Goal: Feedback & Contribution: Contribute content

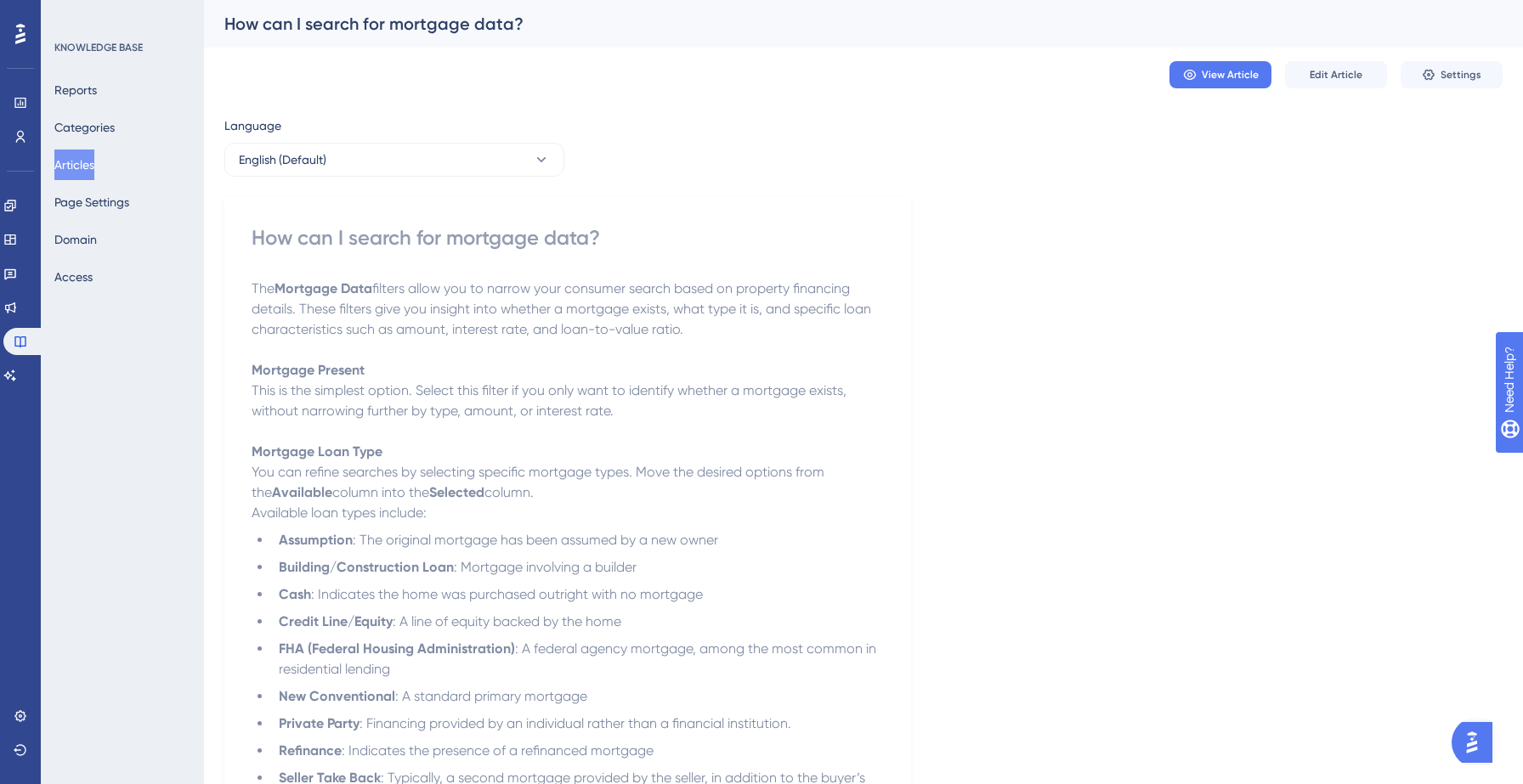
click at [726, 490] on p "Mortgage Loan Type You can refine searches by selecting specific mortgage types…" at bounding box center [567, 472] width 632 height 62
click at [615, 468] on span "You can refine searches by selecting specific mortgage types. Move the desired …" at bounding box center [540, 482] width 576 height 37
click at [417, 238] on div "How can I search for mortgage data?" at bounding box center [567, 238] width 632 height 27
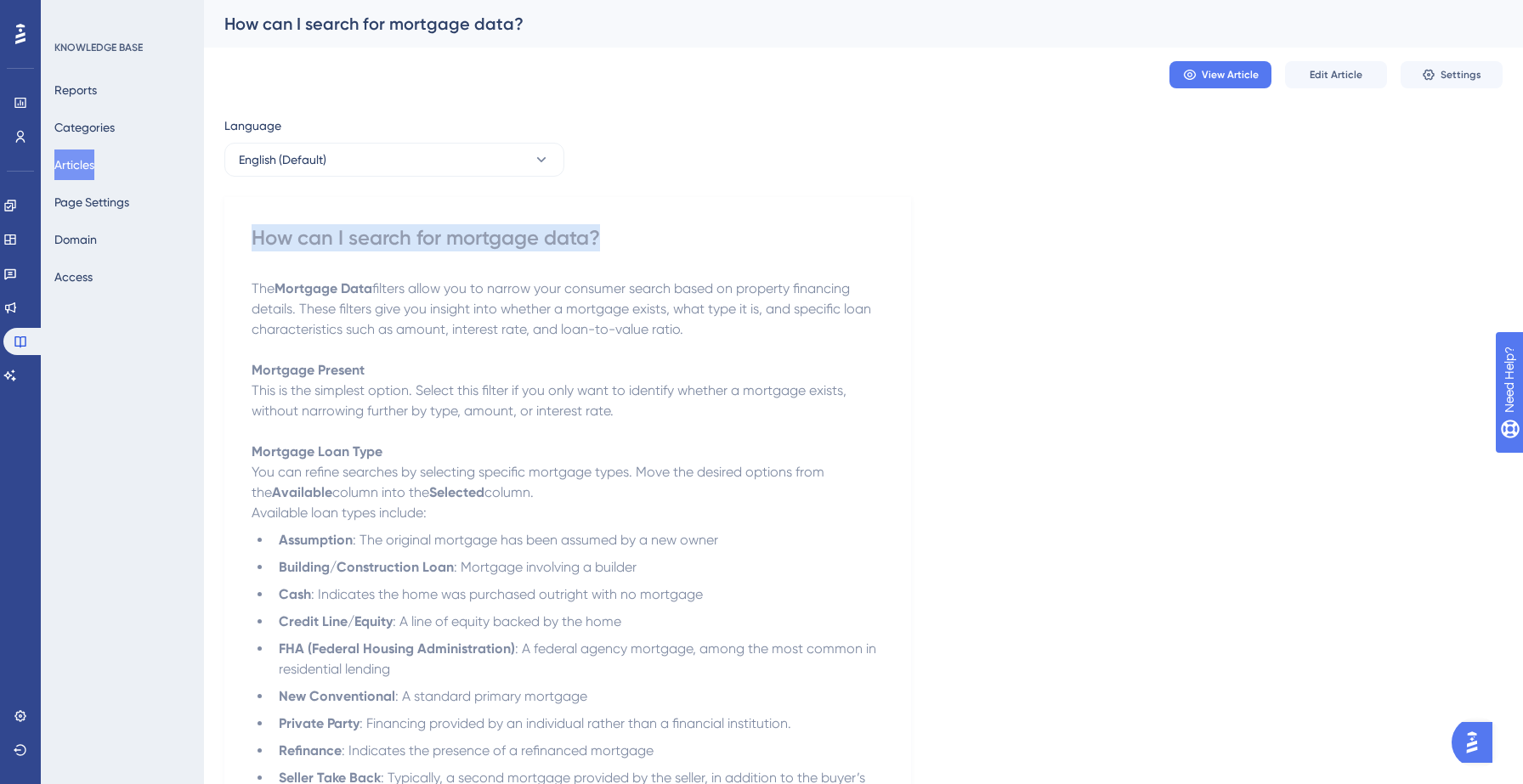
copy div "How can I search for mortgage data?"
click at [76, 164] on button "Articles" at bounding box center [74, 165] width 40 height 30
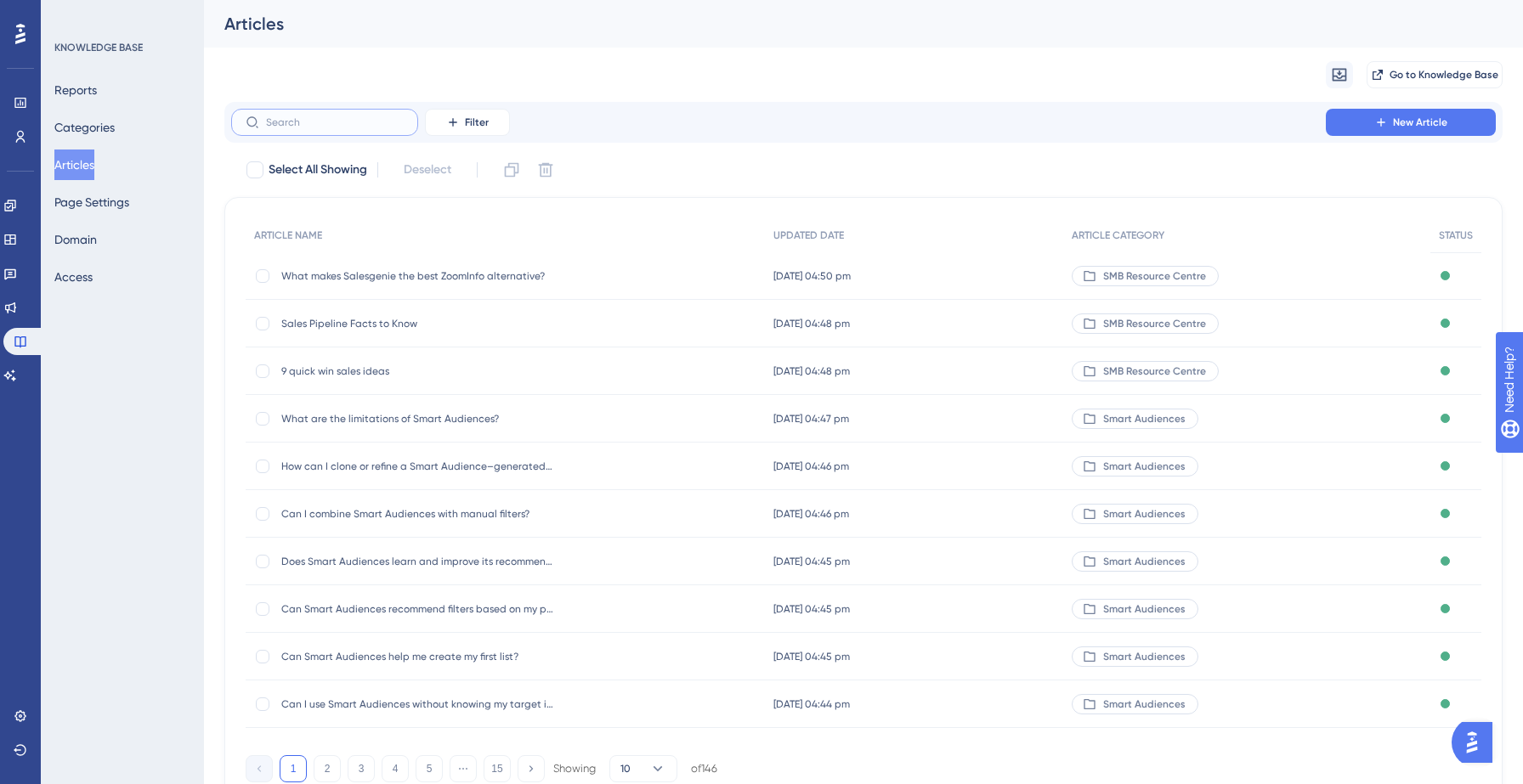
click at [322, 127] on input "text" at bounding box center [334, 122] width 137 height 12
paste input "How can I search for mortgage data?"
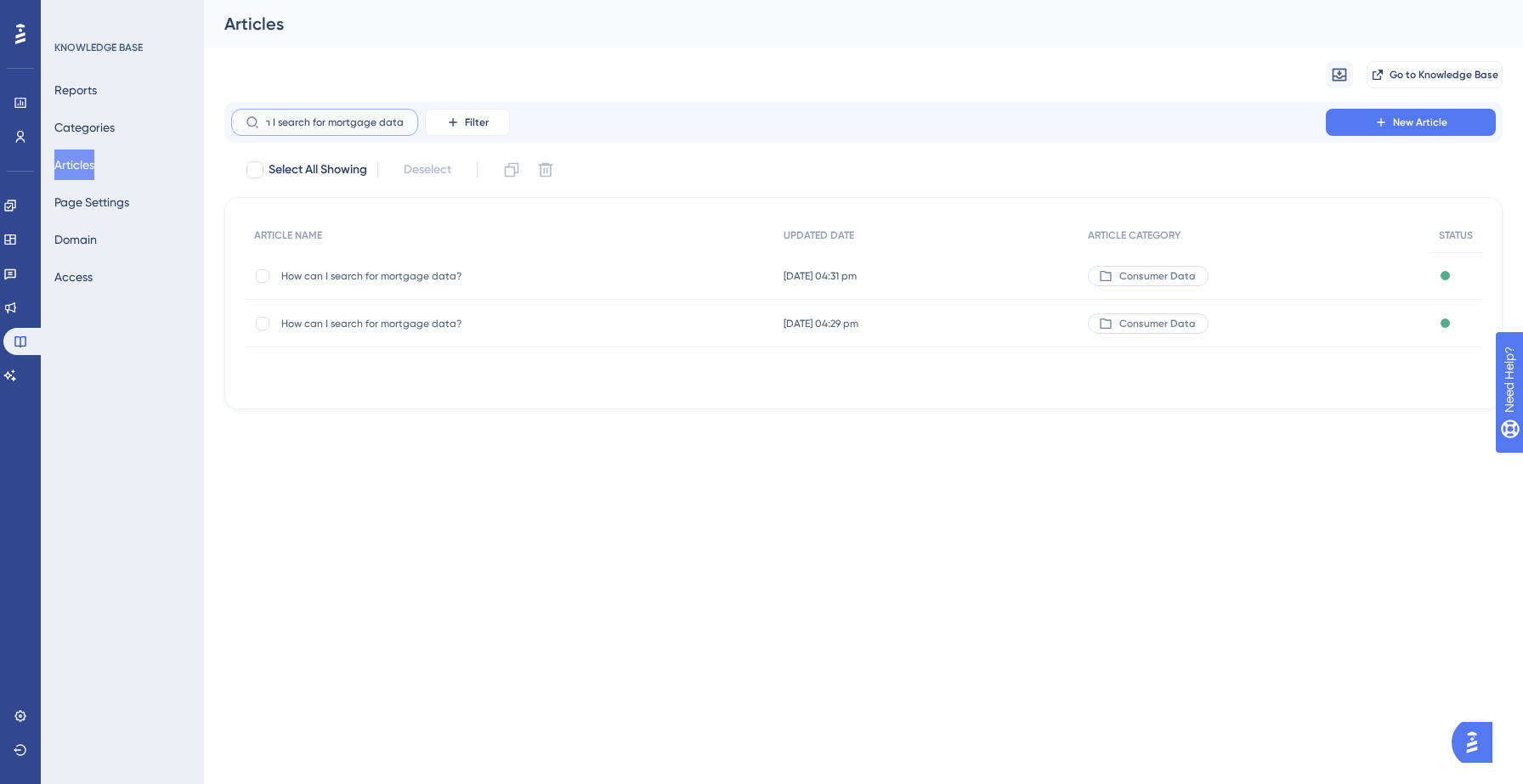
type input "How can I search for mortgage data?"
click at [297, 276] on span "How can I search for mortgage data?" at bounding box center [417, 276] width 272 height 13
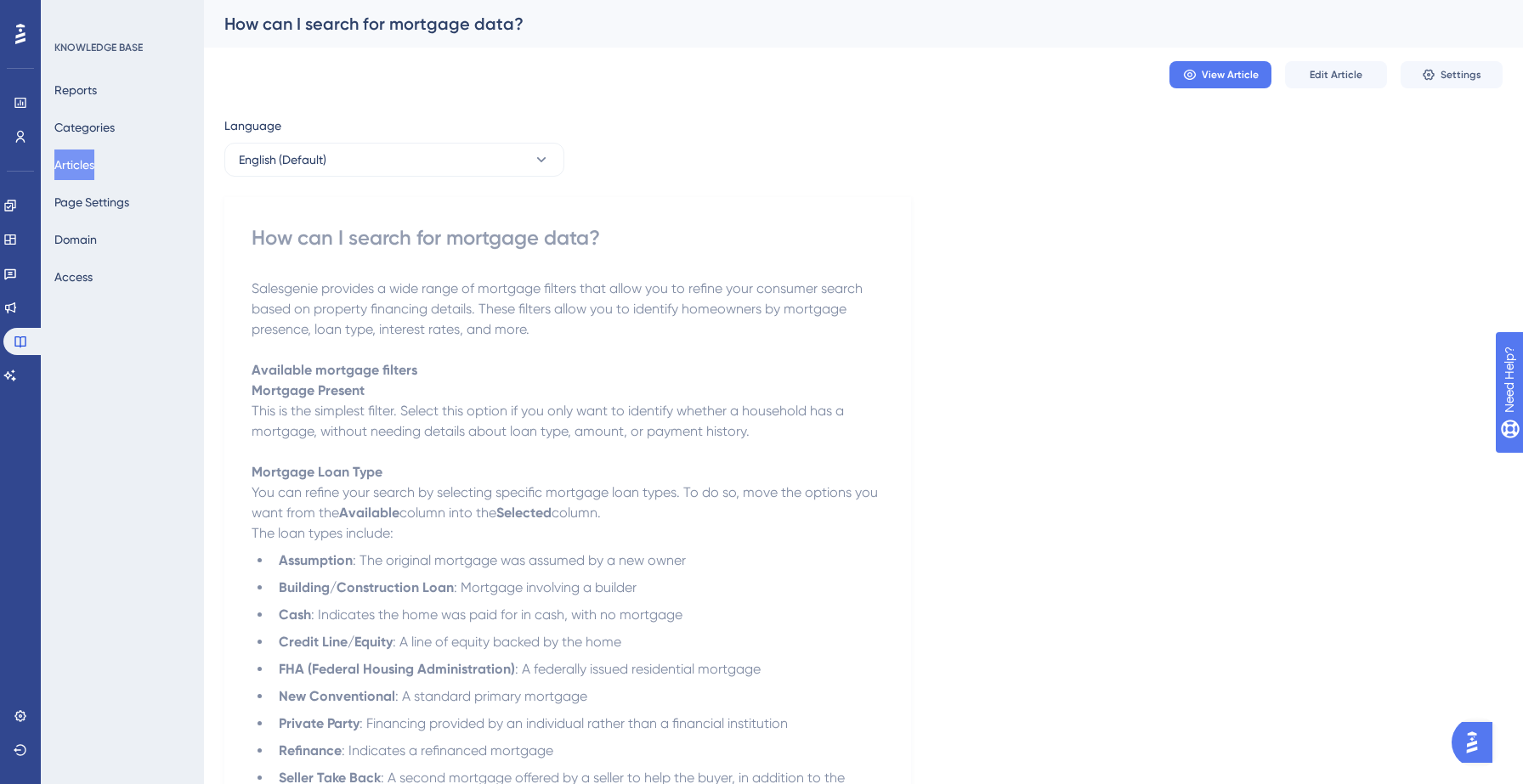
click at [84, 161] on button "Articles" at bounding box center [74, 165] width 40 height 30
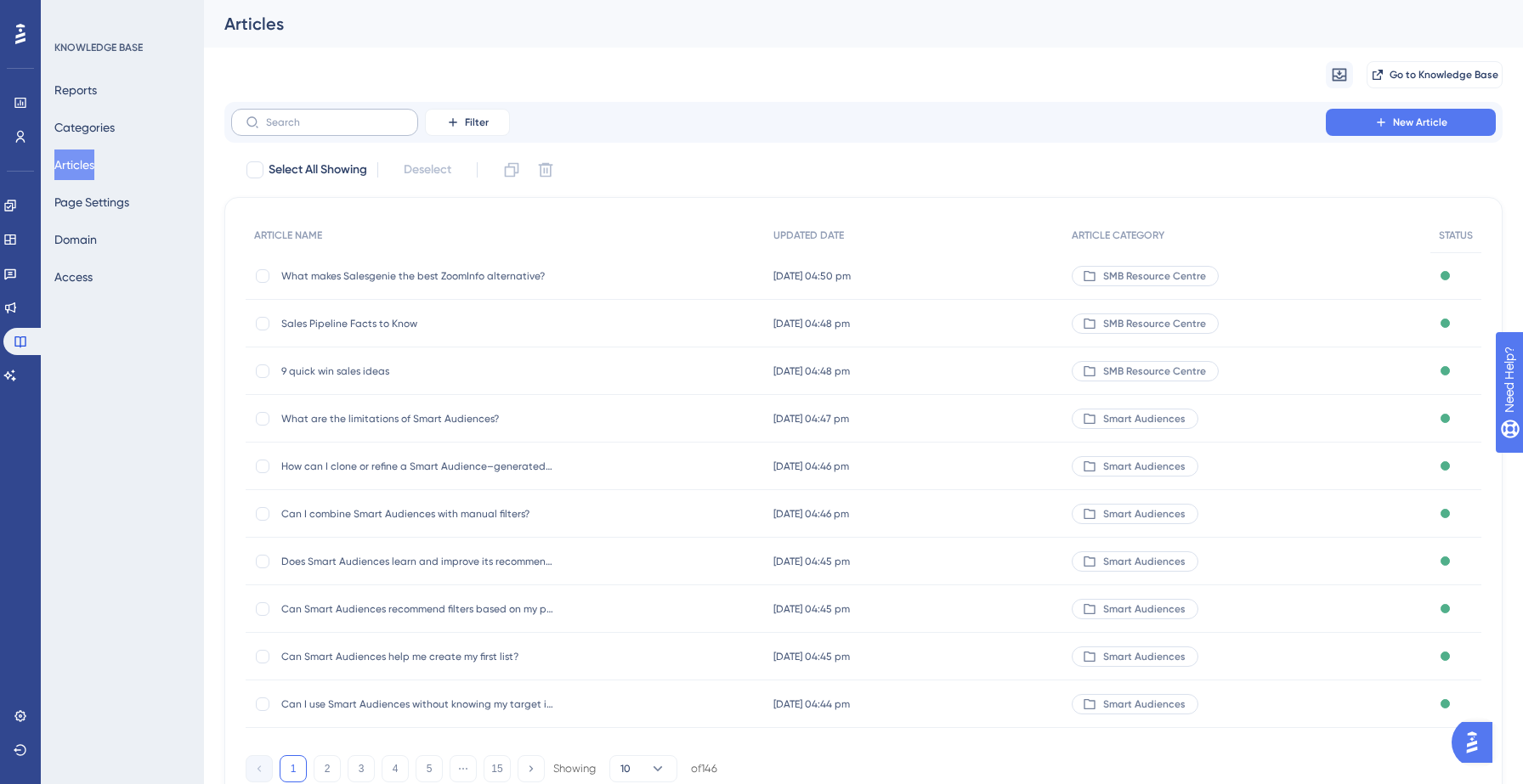
click at [306, 128] on label at bounding box center [324, 122] width 187 height 27
click at [306, 128] on input "text" at bounding box center [334, 122] width 137 height 12
paste input "How can I search for mortgage data?"
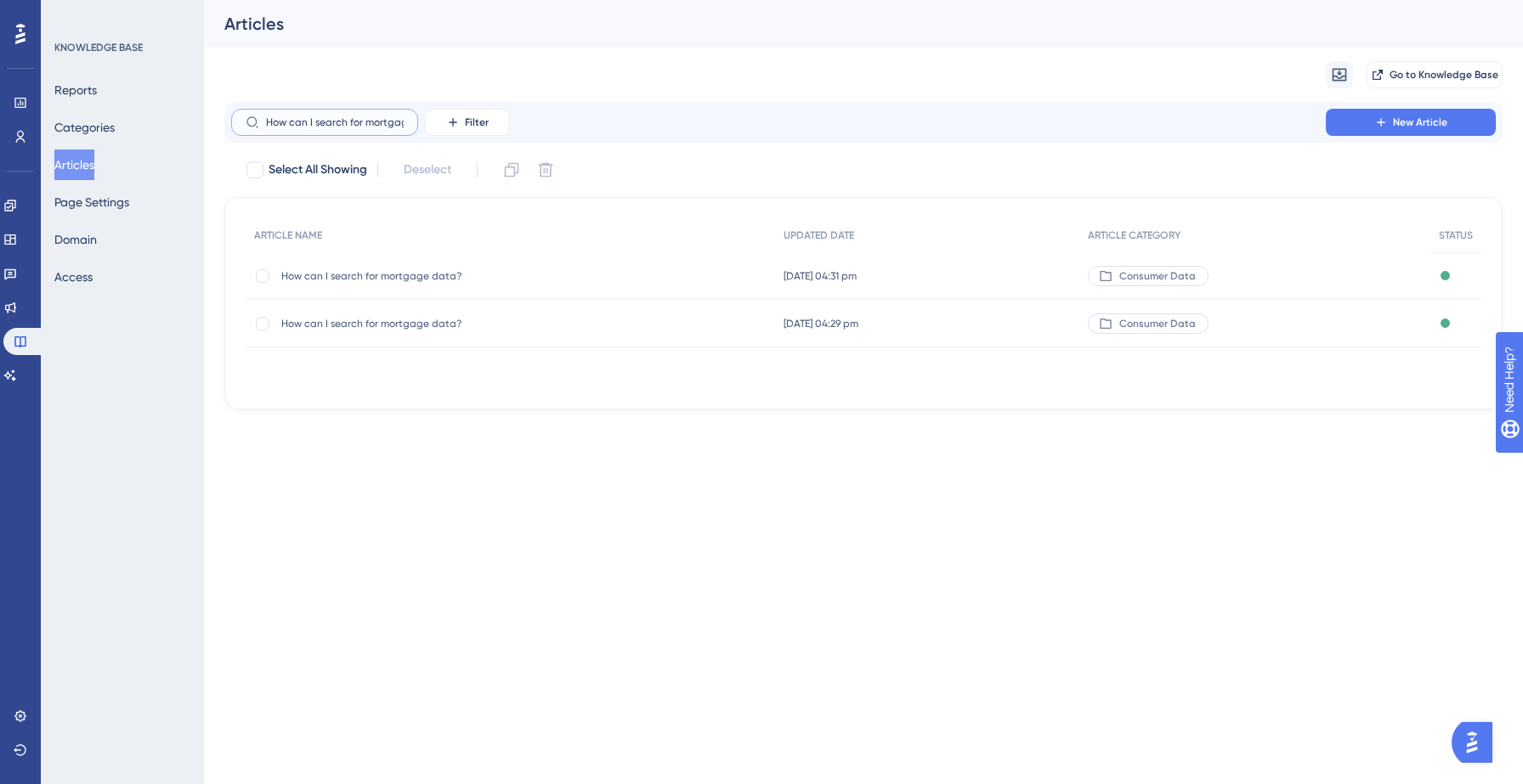
scroll to position [0, 37]
type input "How can I search for mortgage data?"
click at [367, 323] on span "How can I search for mortgage data?" at bounding box center [417, 324] width 272 height 13
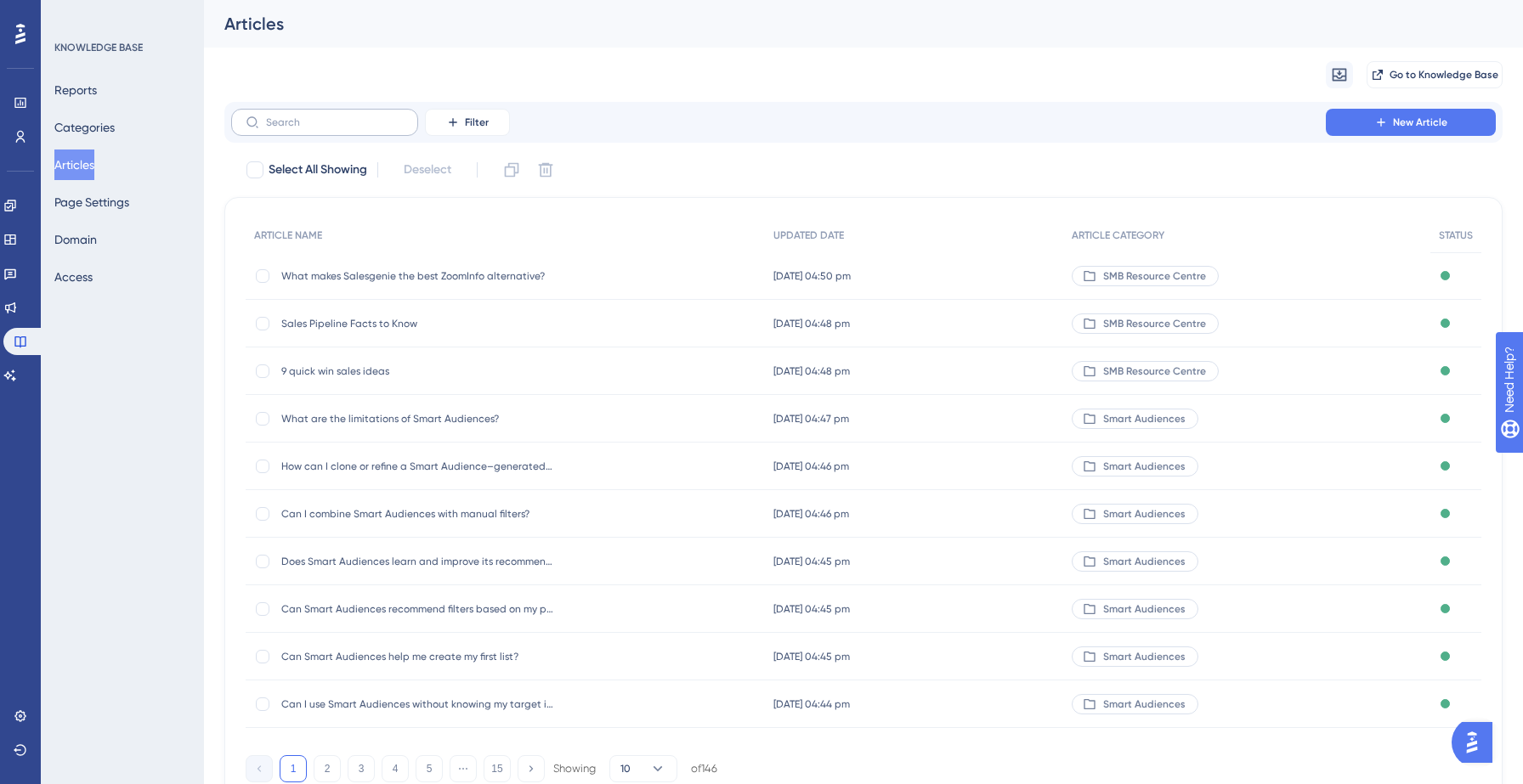
click at [359, 128] on label at bounding box center [324, 122] width 187 height 27
click at [359, 128] on input "text" at bounding box center [334, 122] width 137 height 12
paste input "How can I search for mortgage data?"
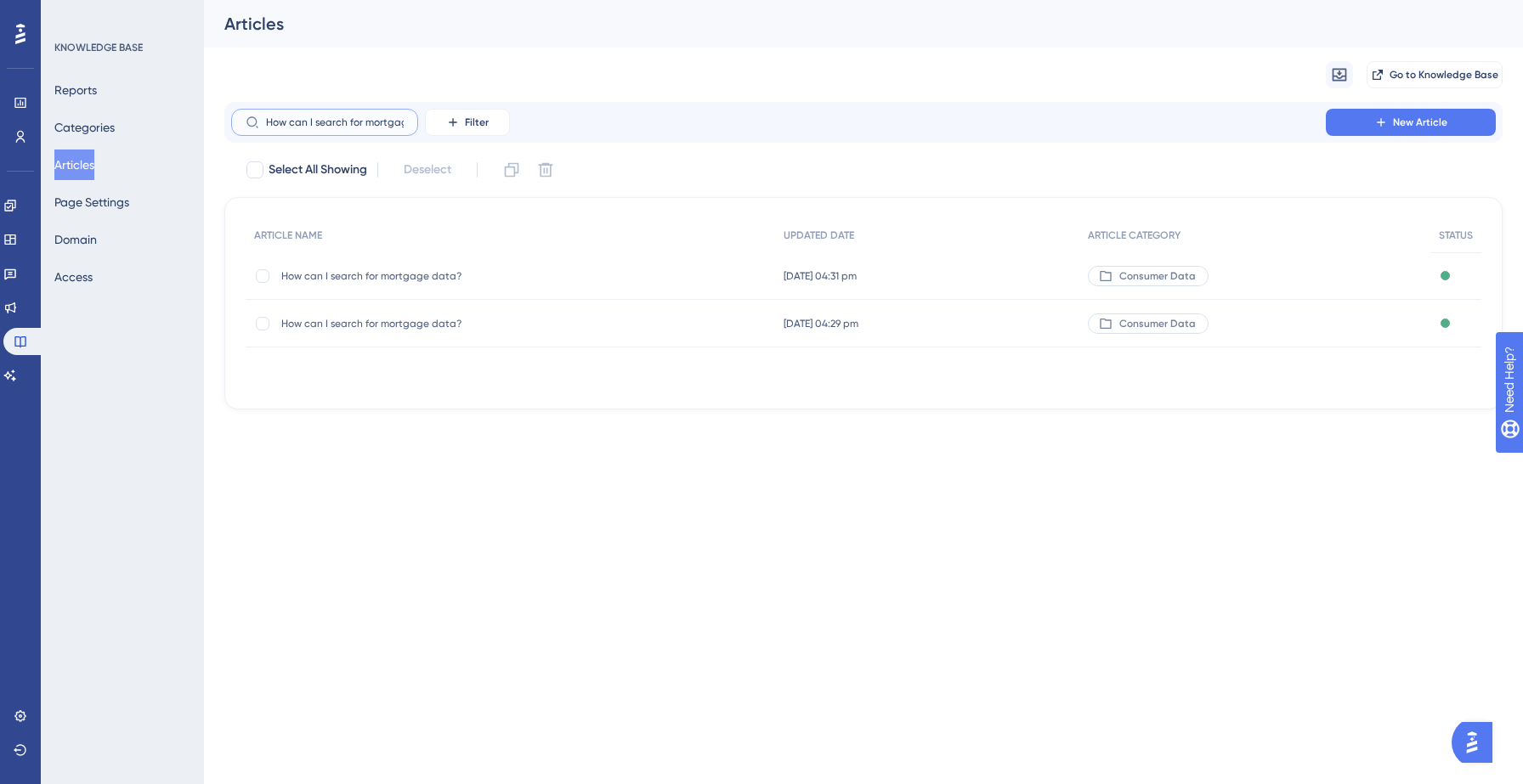
scroll to position [0, 37]
type input "How can I search for mortgage data?"
click at [350, 255] on div "How can I search for mortgage data? How can I search for mortgage data?" at bounding box center [417, 276] width 272 height 47
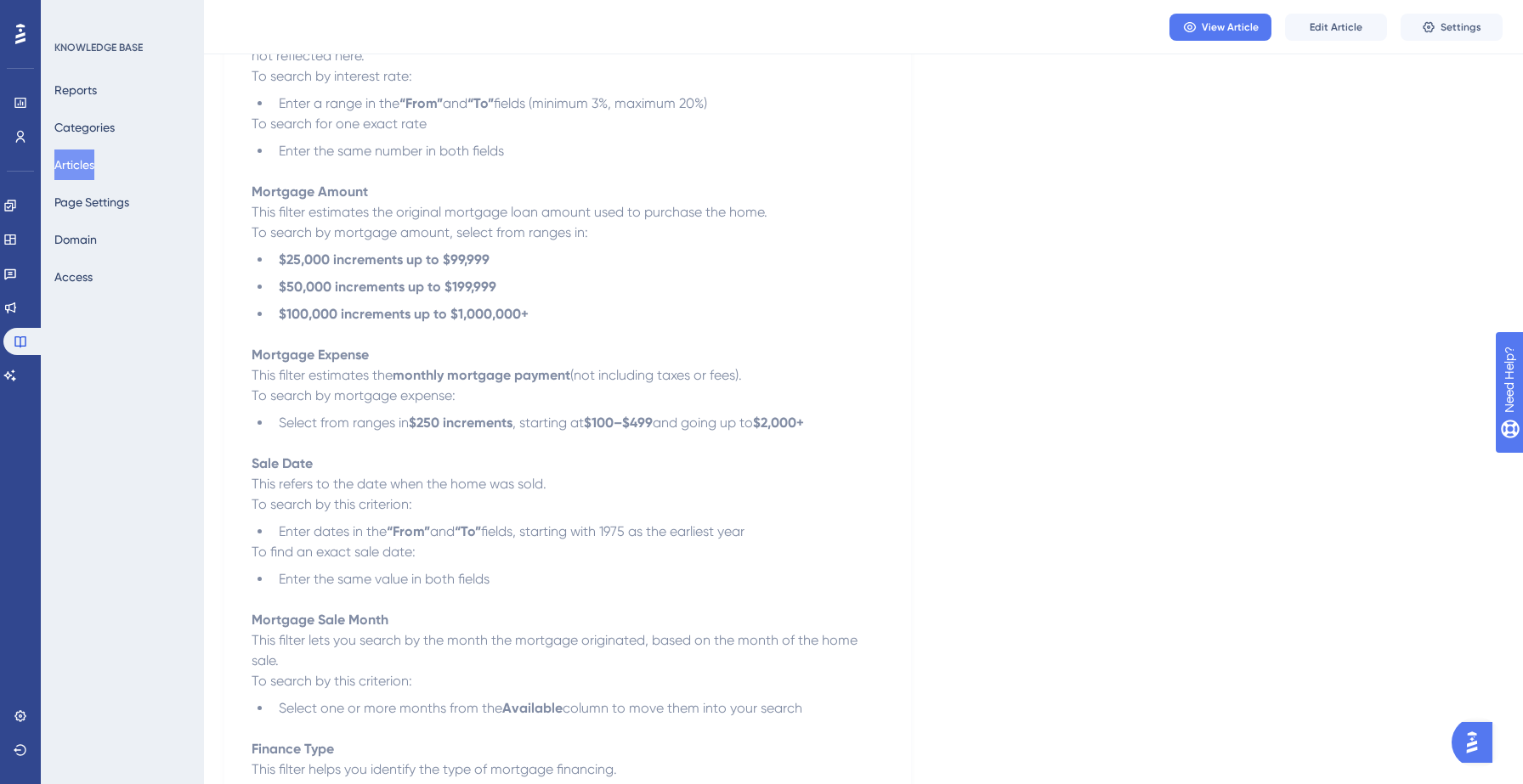
scroll to position [929, 0]
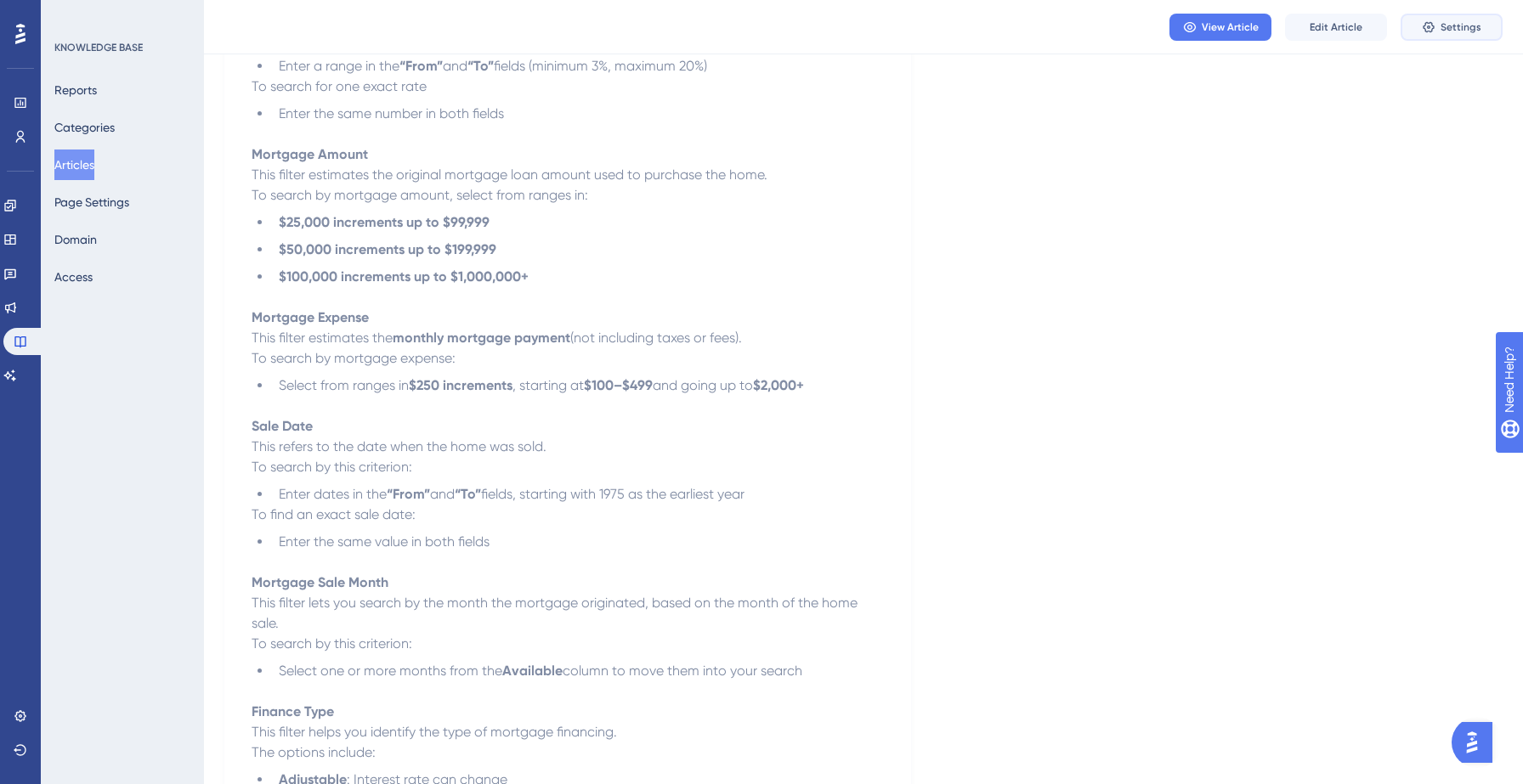
click at [1448, 30] on span "Settings" at bounding box center [1460, 27] width 41 height 13
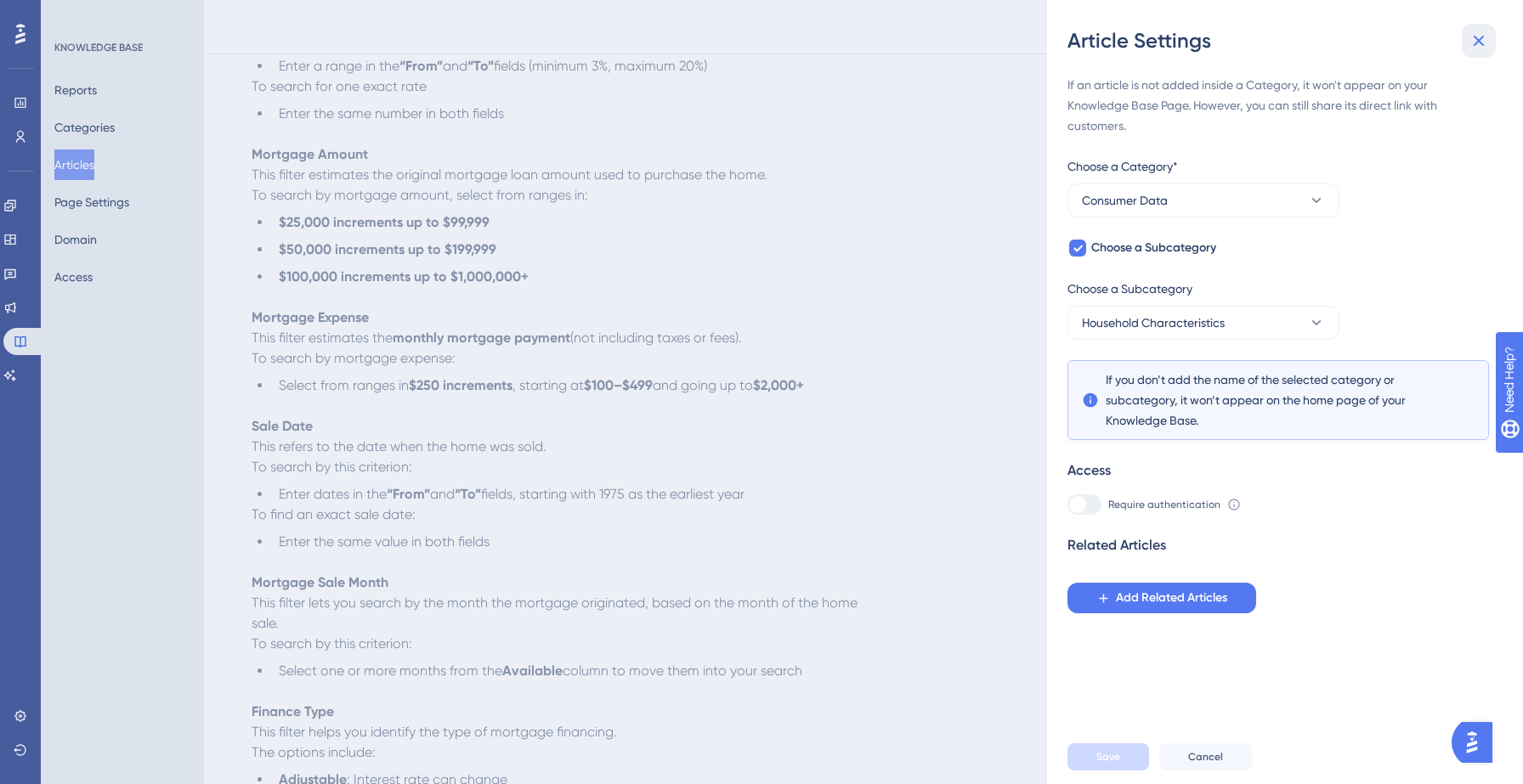
click at [1486, 37] on icon at bounding box center [1478, 41] width 21 height 21
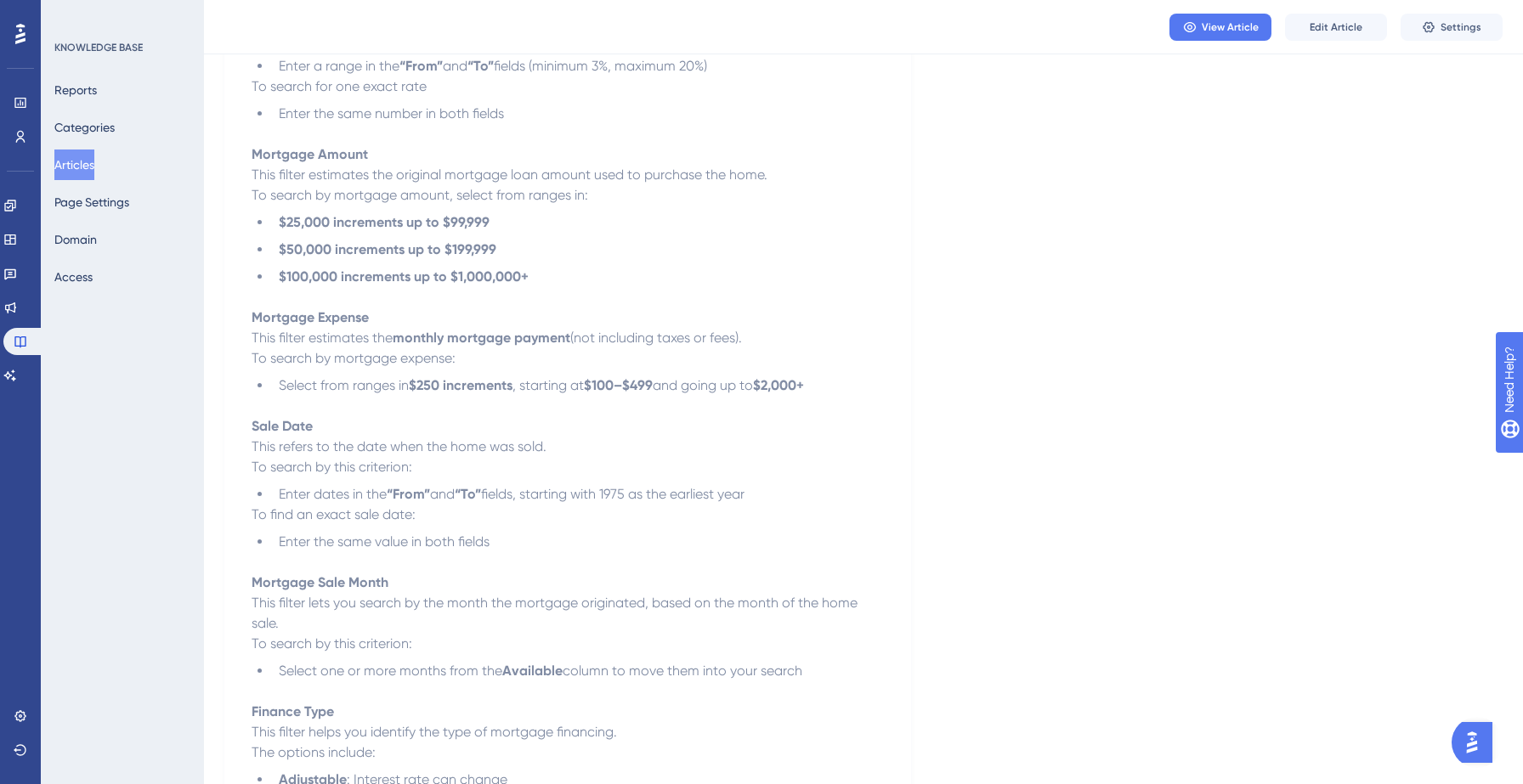
click at [82, 162] on button "Articles" at bounding box center [74, 165] width 40 height 30
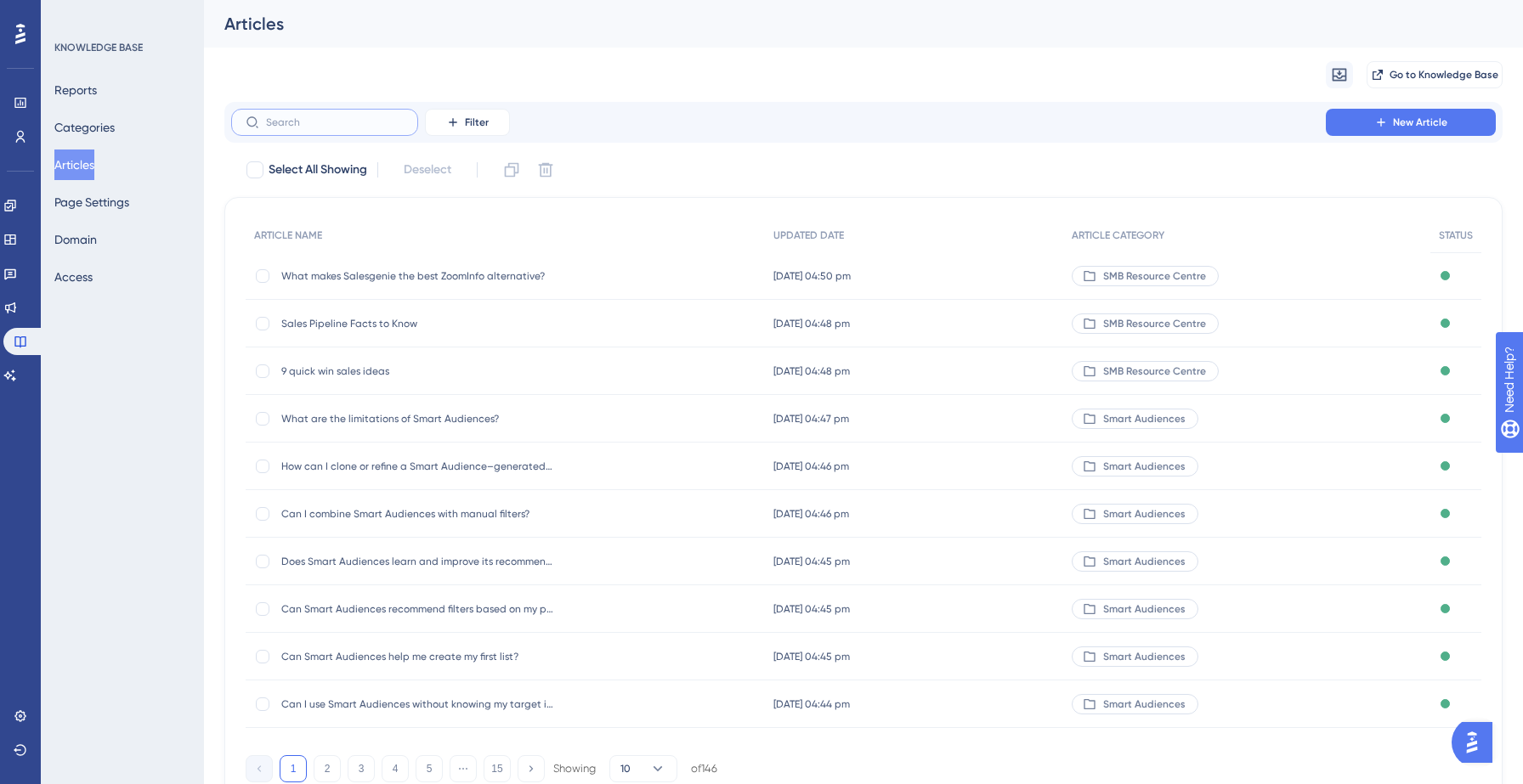
click at [319, 119] on input "text" at bounding box center [334, 122] width 137 height 12
paste input "How can I filter the automobile owner data?"
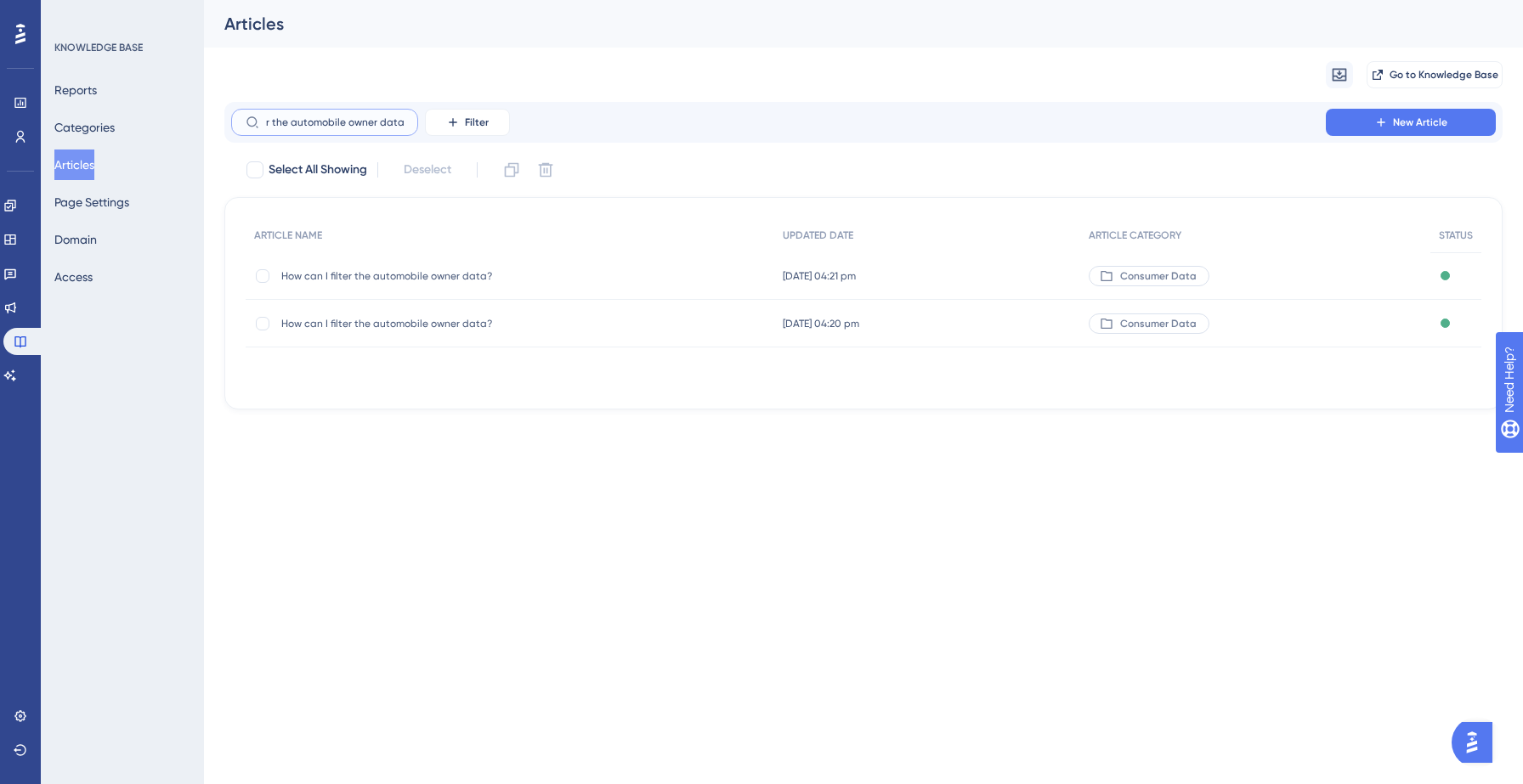
type input "How can I filter the automobile owner data?"
click at [403, 275] on span "How can I filter the automobile owner data?" at bounding box center [417, 276] width 272 height 13
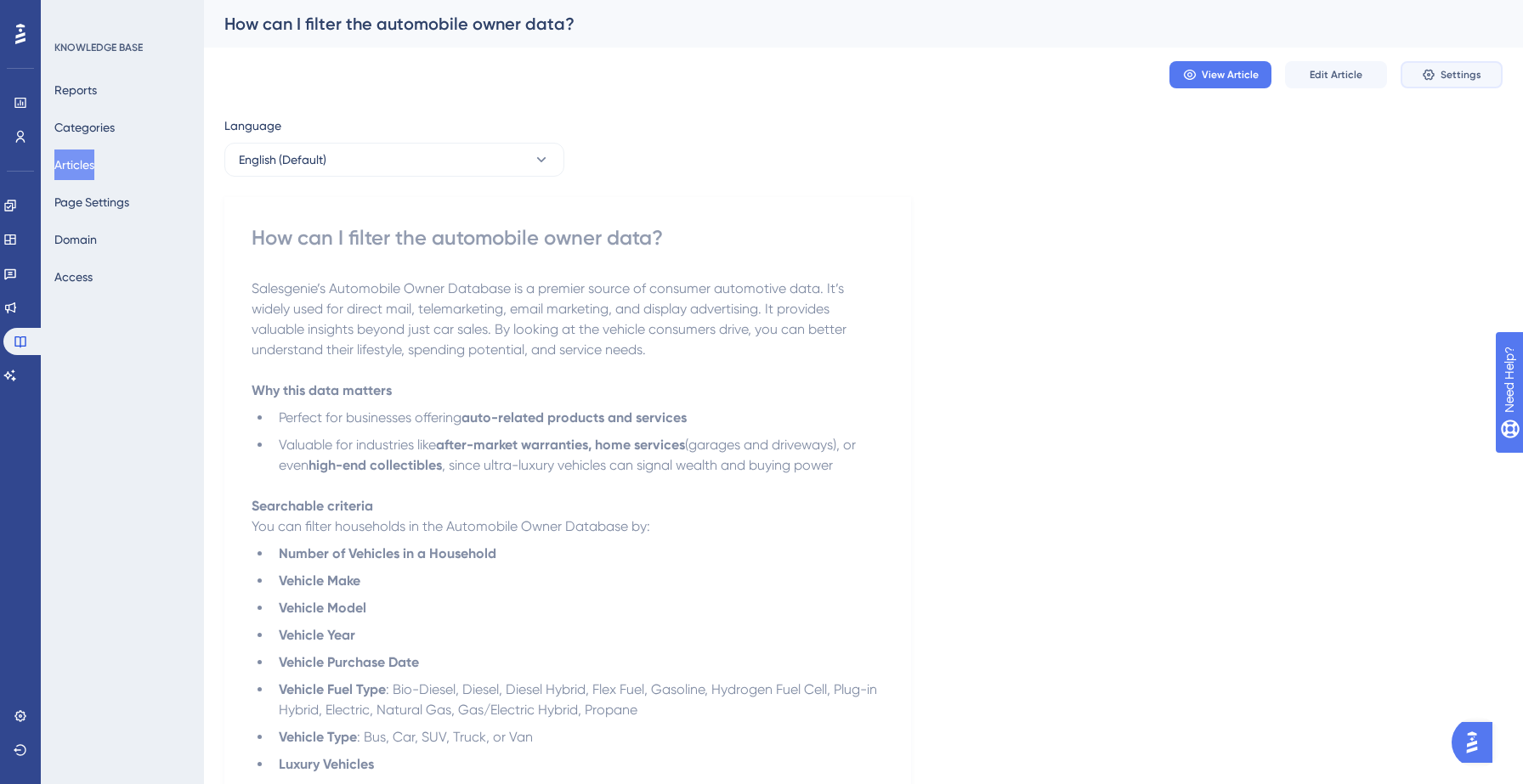
click at [1438, 75] on button "Settings" at bounding box center [1451, 75] width 102 height 27
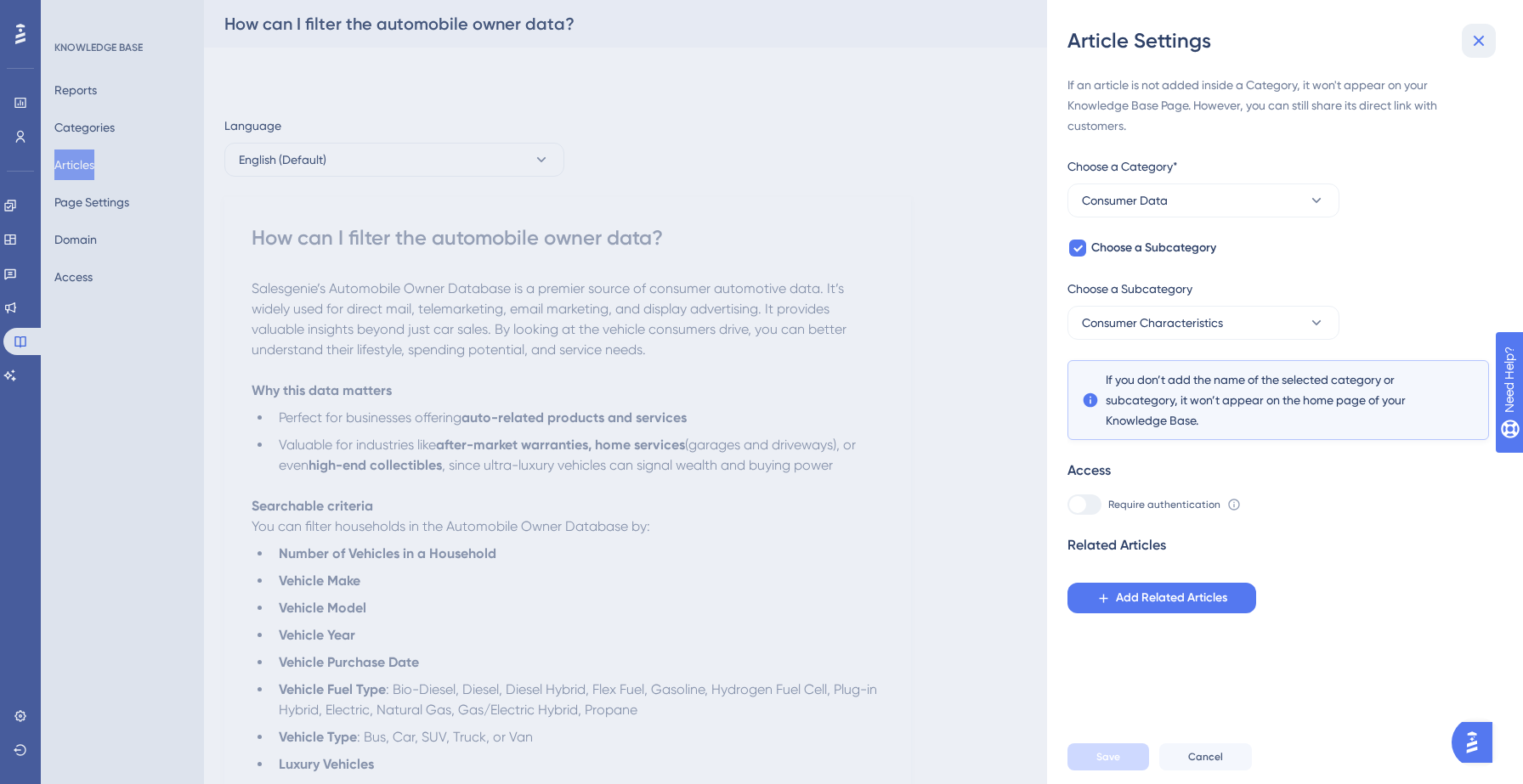
click at [1489, 35] on button at bounding box center [1478, 41] width 34 height 34
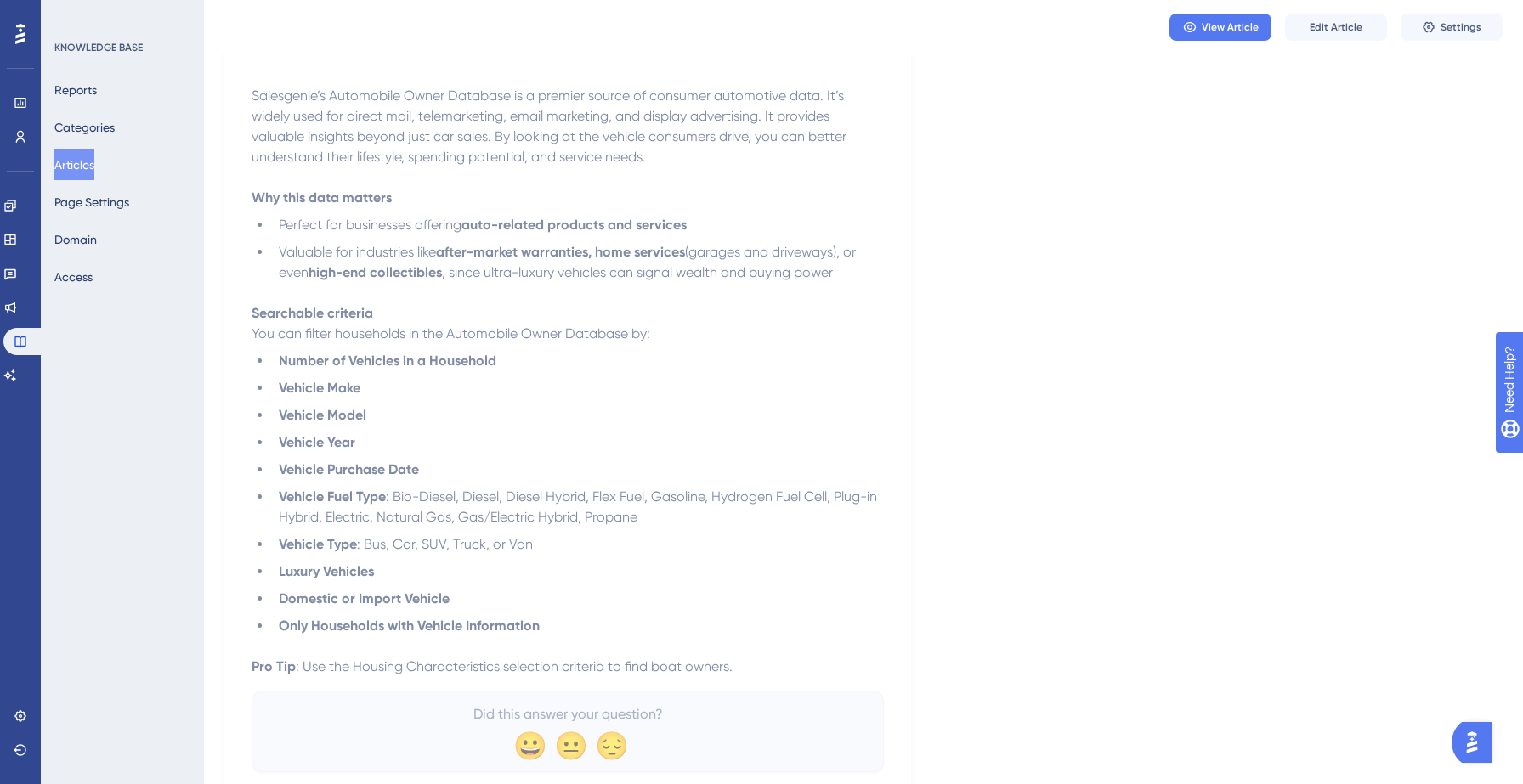
scroll to position [188, 0]
click at [975, 262] on div "Language English (Default) How can I filter the automobile owner data? Salesgen…" at bounding box center [863, 360] width 1278 height 880
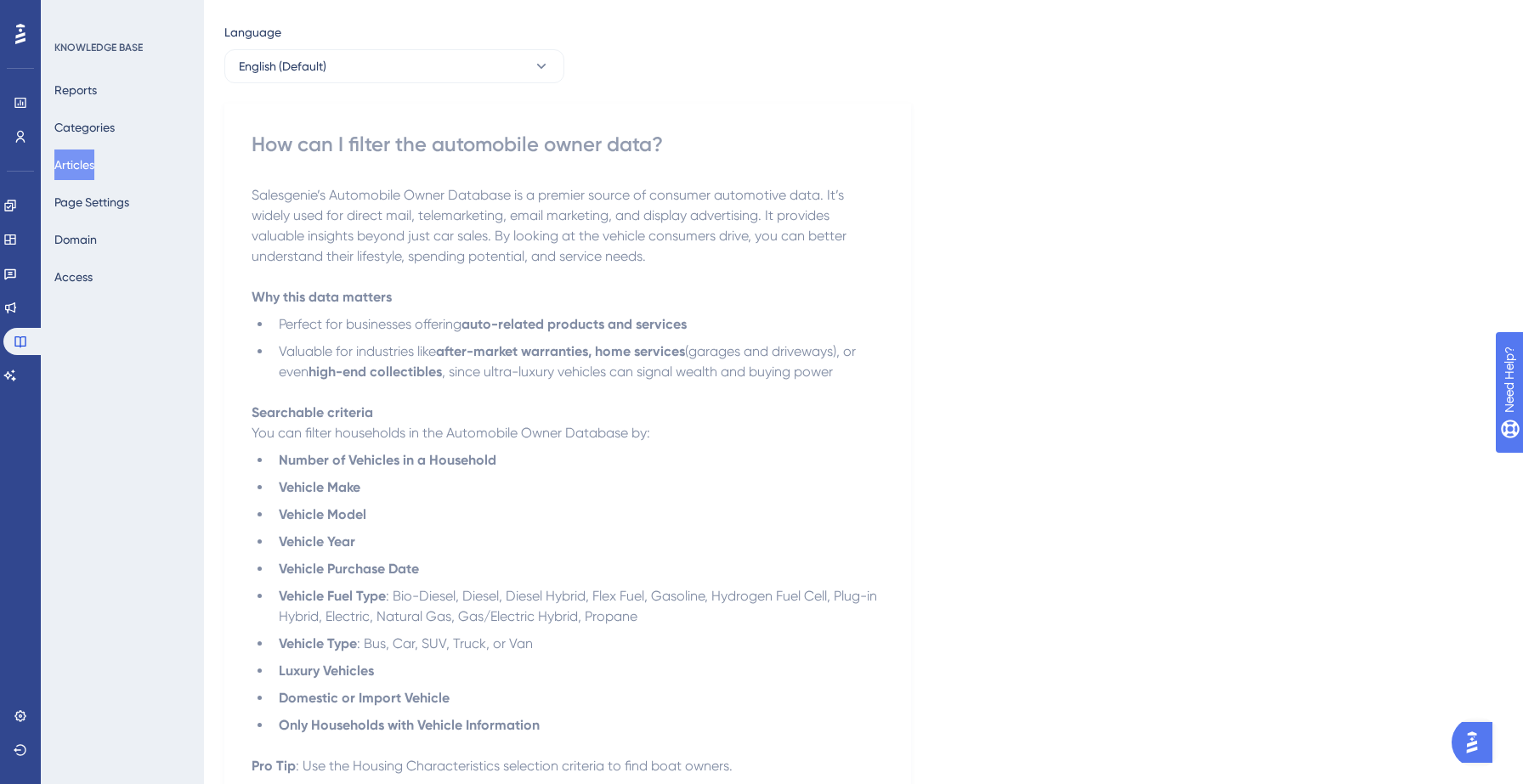
scroll to position [0, 0]
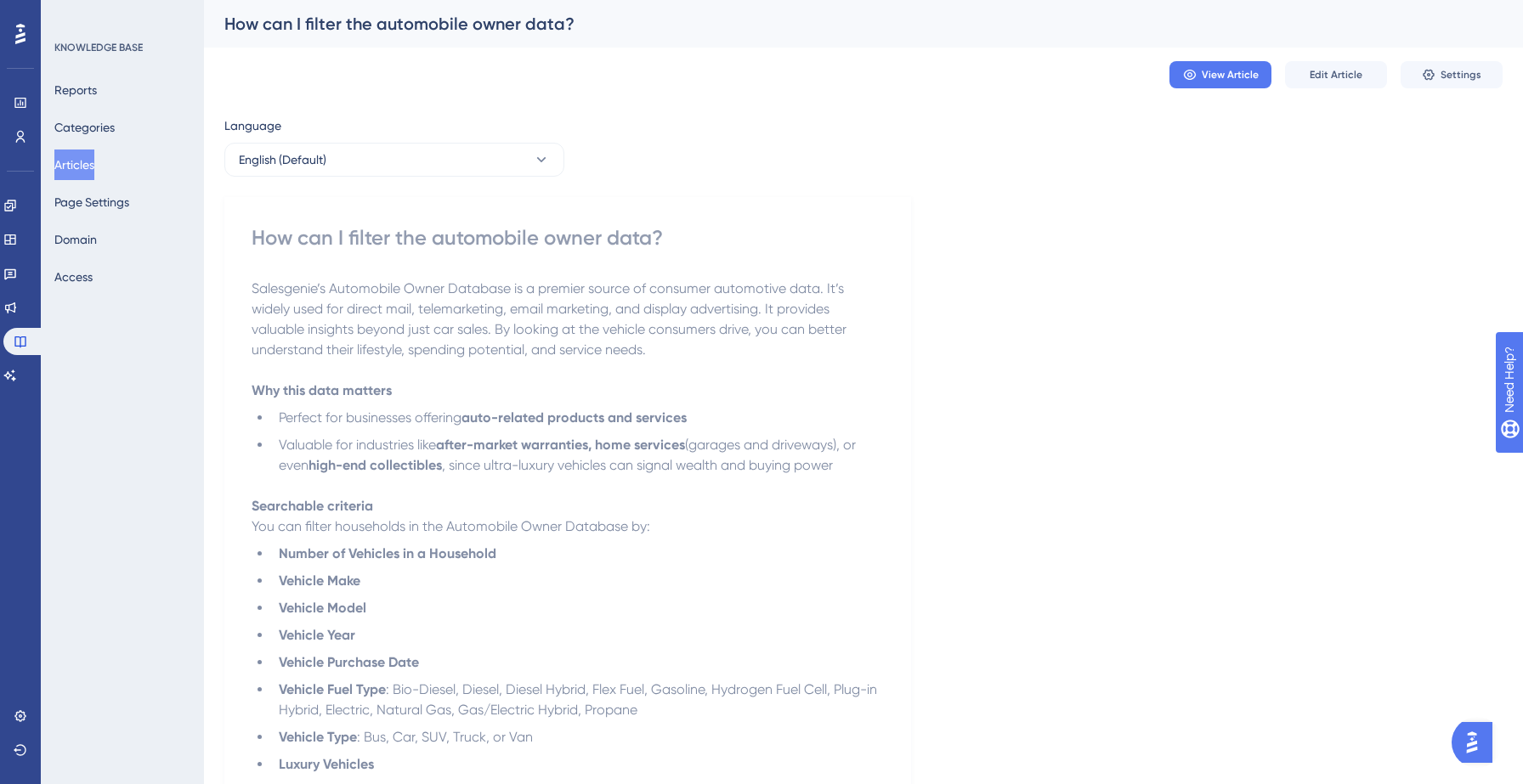
click at [403, 235] on div "How can I filter the automobile owner data?" at bounding box center [567, 238] width 632 height 27
copy div "How can I filter the automobile owner data?"
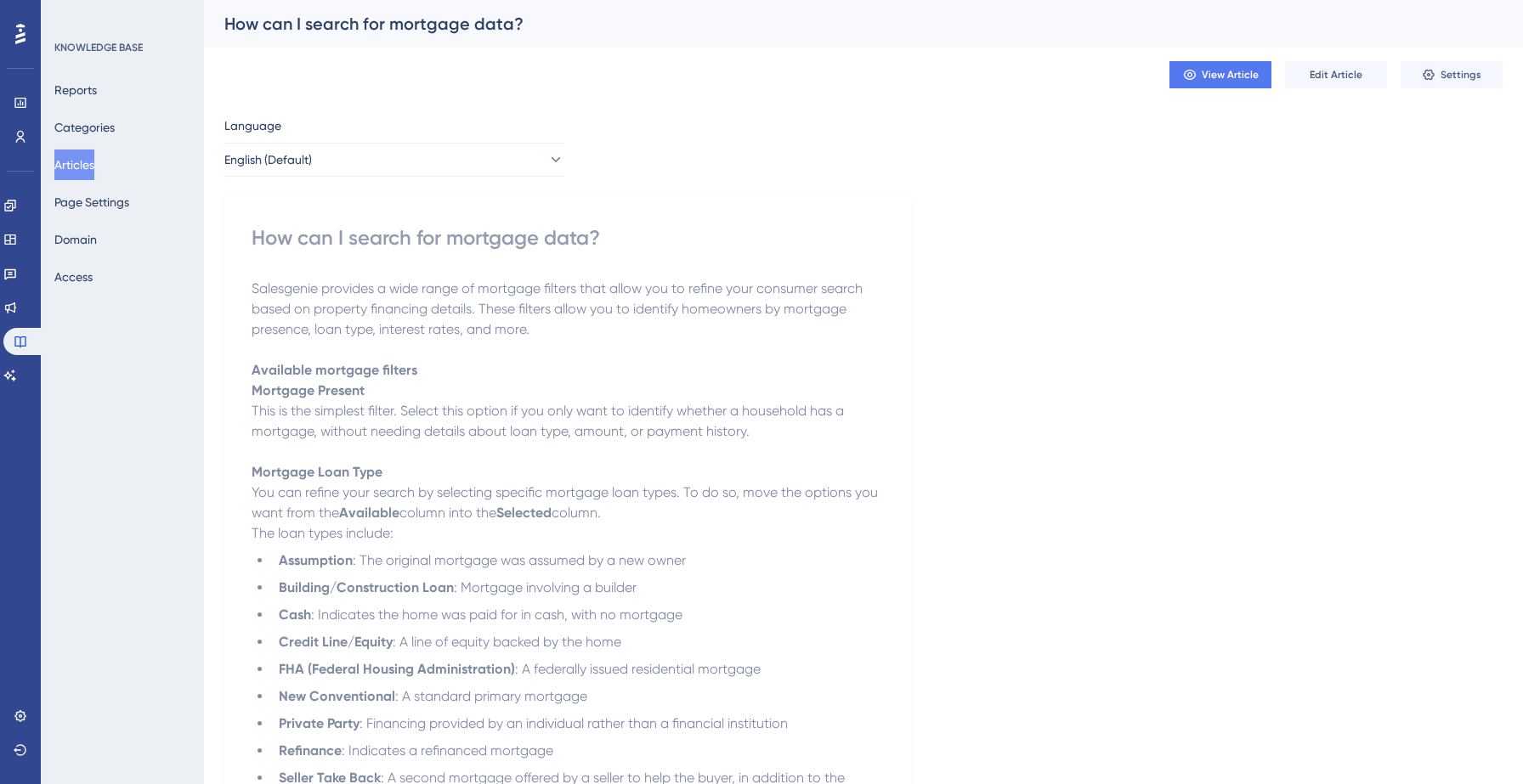
click at [94, 165] on button "Articles" at bounding box center [74, 165] width 40 height 30
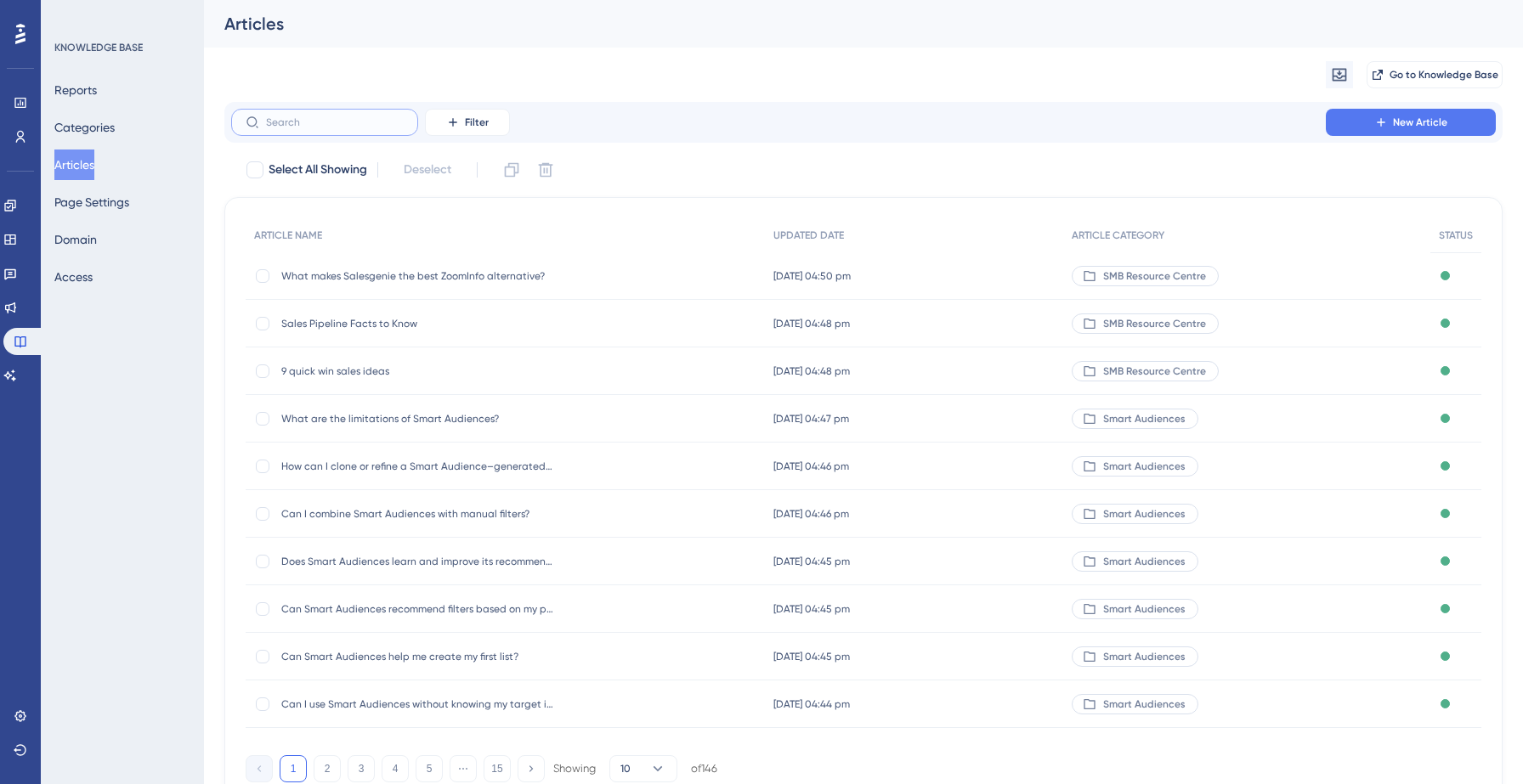
click at [344, 119] on input "text" at bounding box center [334, 122] width 137 height 12
paste input "How can I search for mortgage data?"
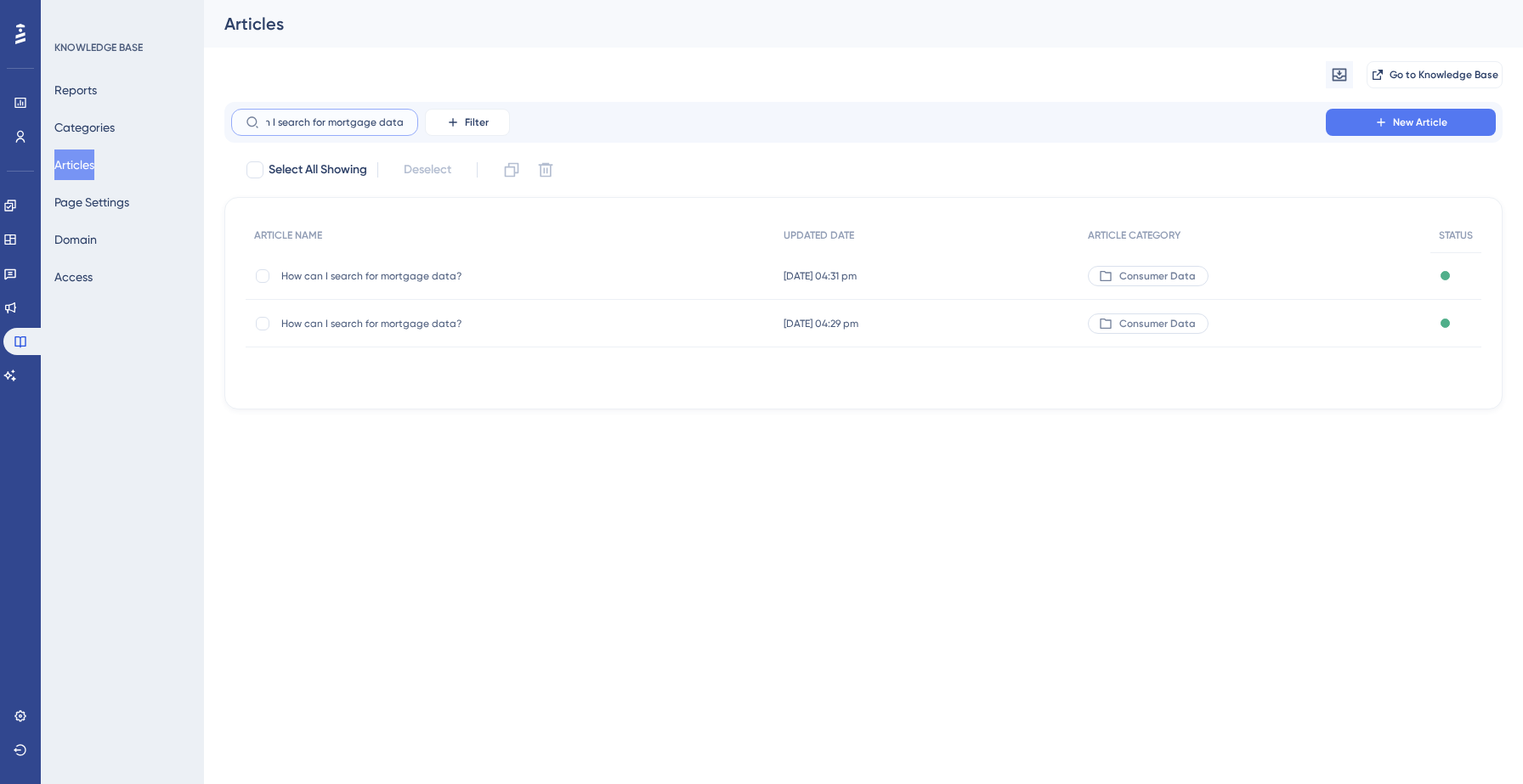
type input "How can I search for mortgage data?"
click at [357, 268] on div "How can I search for mortgage data? How can I search for mortgage data?" at bounding box center [417, 276] width 272 height 47
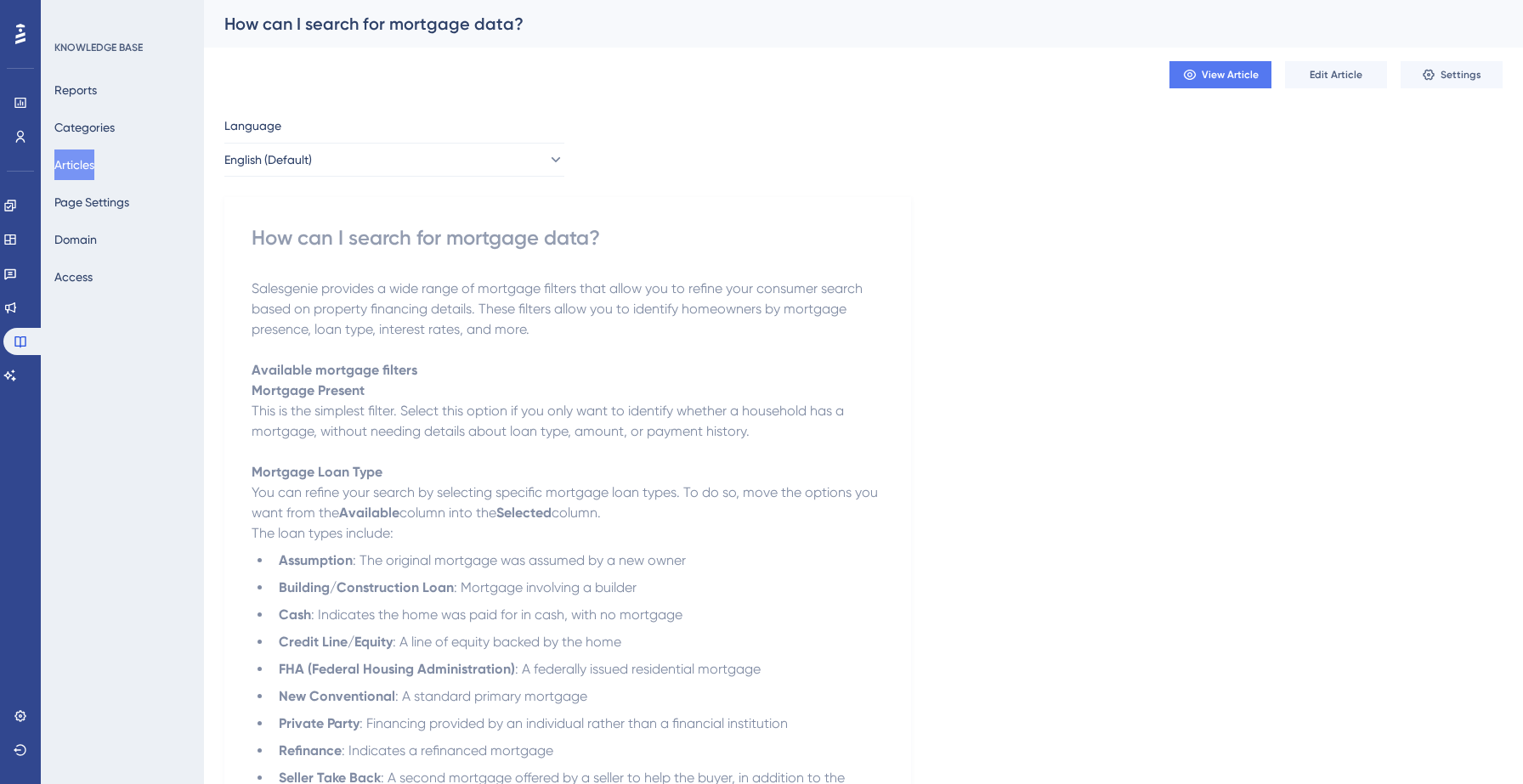
click at [87, 167] on button "Articles" at bounding box center [74, 165] width 40 height 30
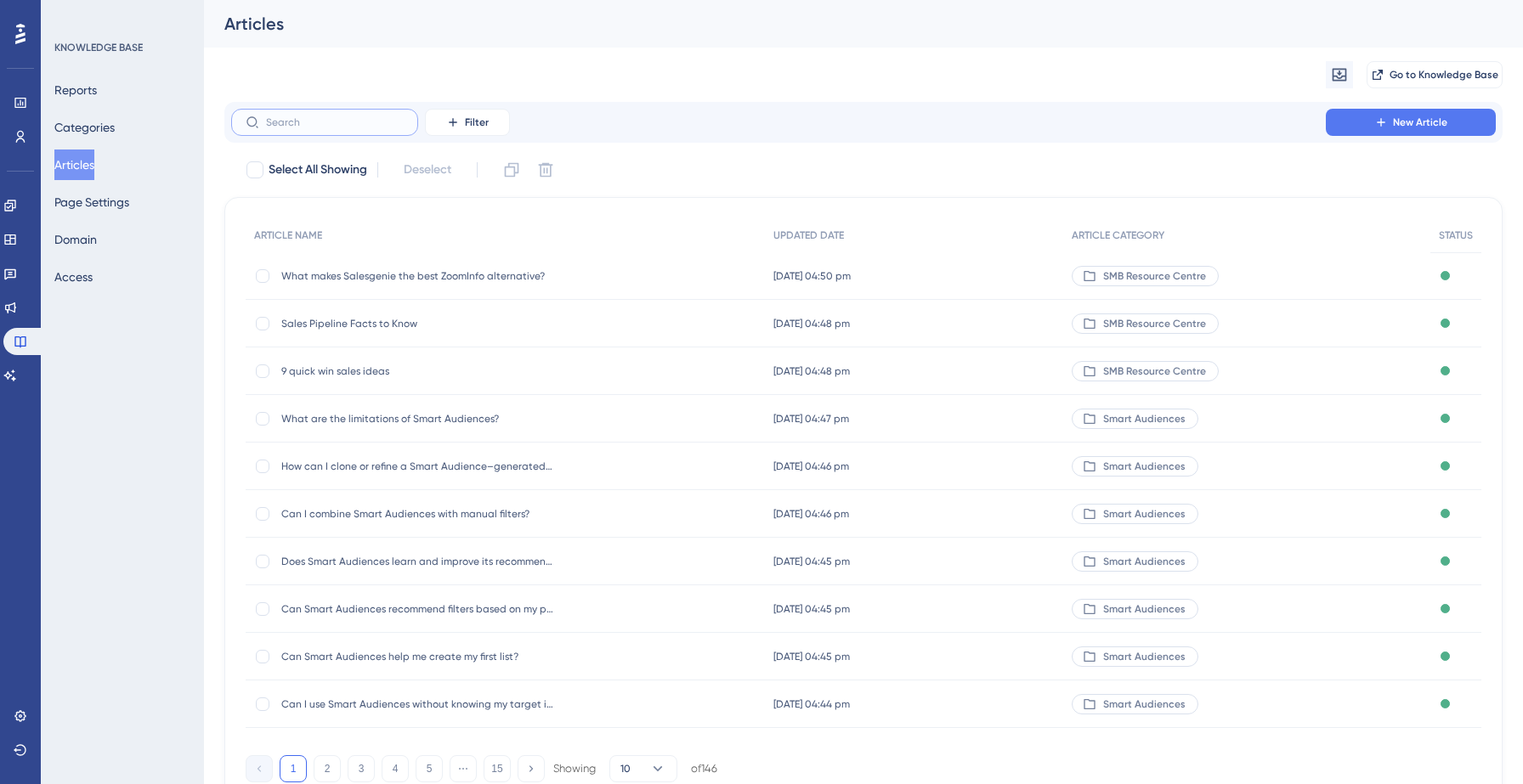
click at [349, 122] on input "text" at bounding box center [334, 122] width 137 height 12
paste input "How can I search for mortgage data?"
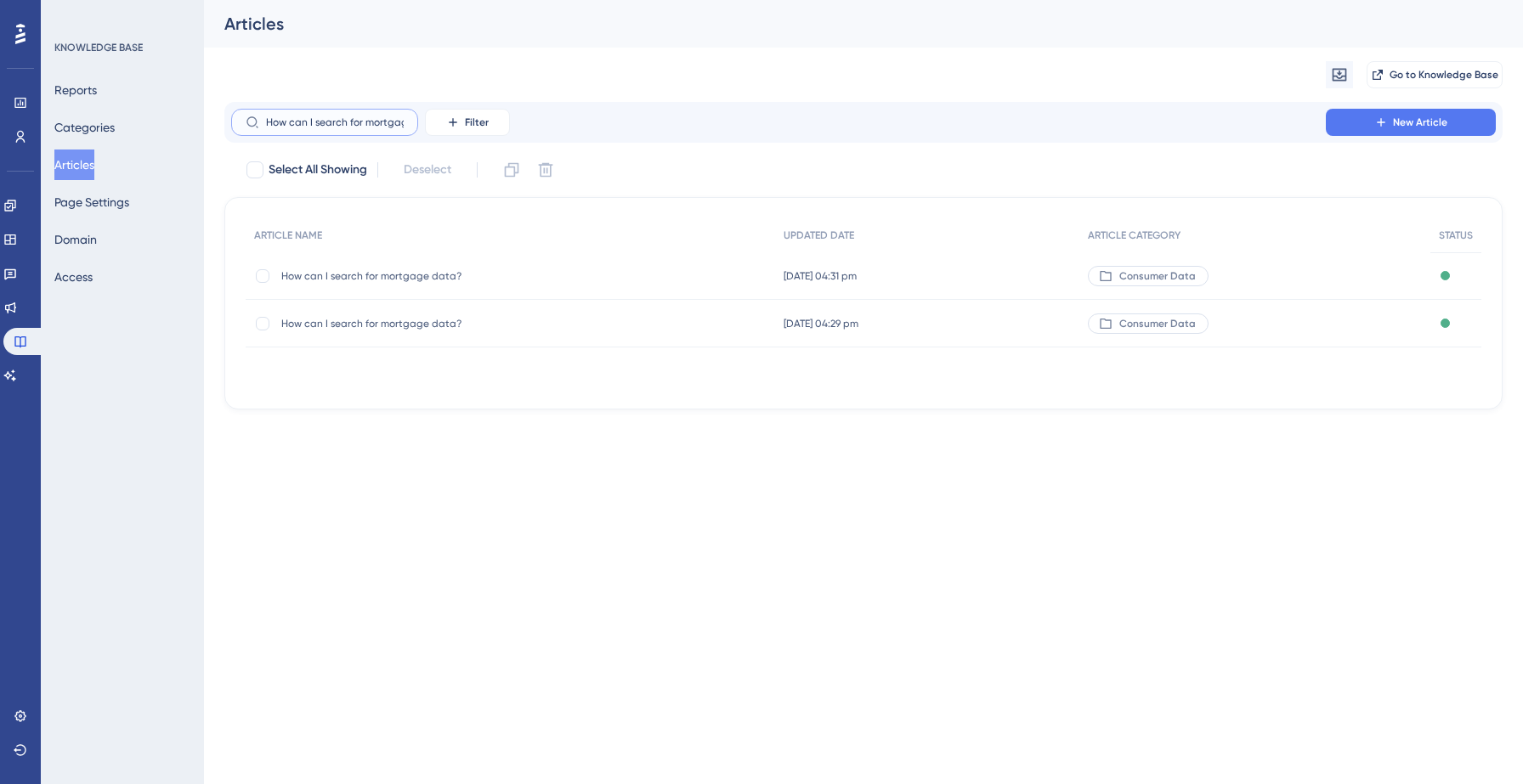
scroll to position [0, 37]
type input "How can I search for mortgage data?"
click at [371, 321] on span "How can I search for mortgage data?" at bounding box center [417, 324] width 272 height 13
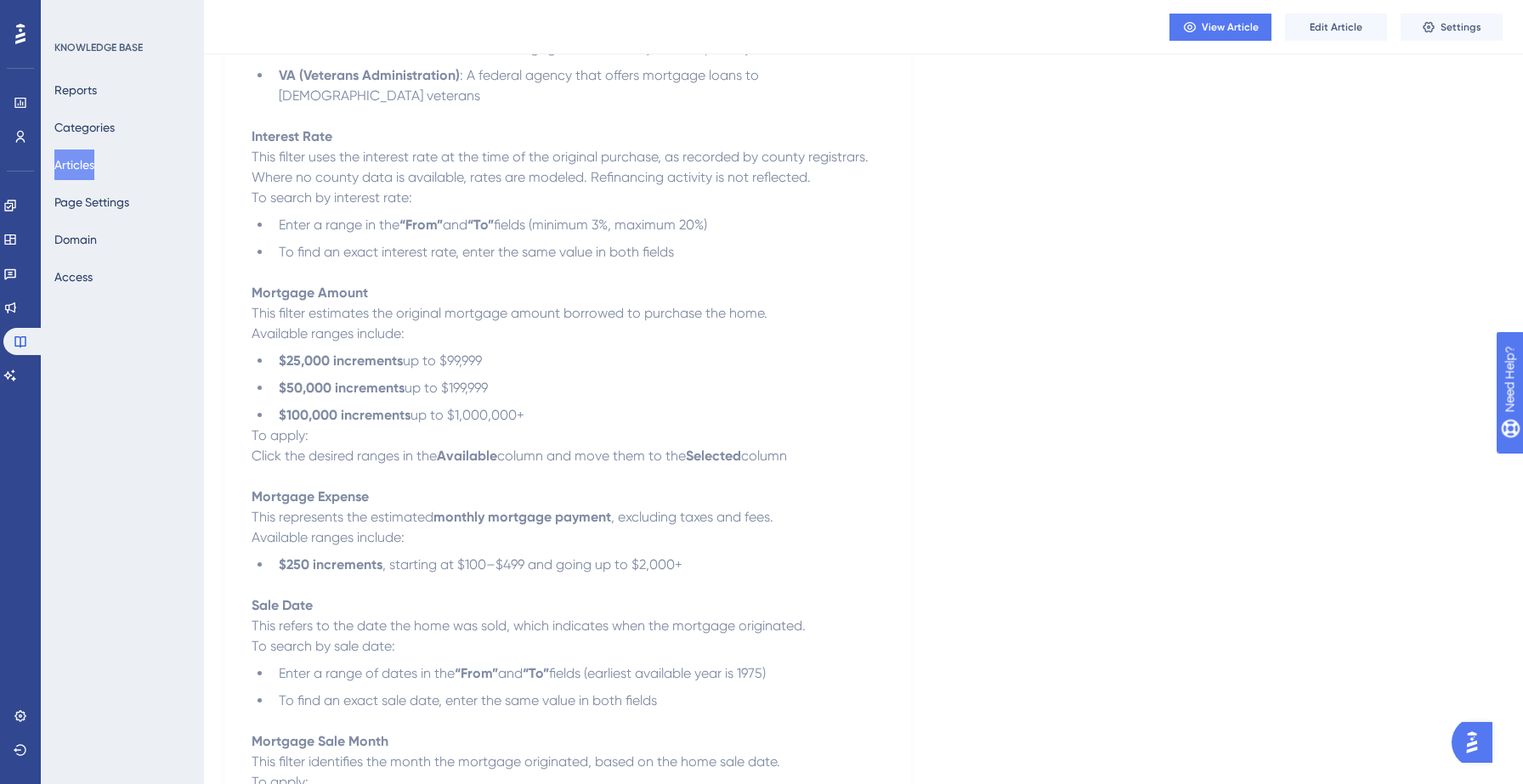
scroll to position [835, 0]
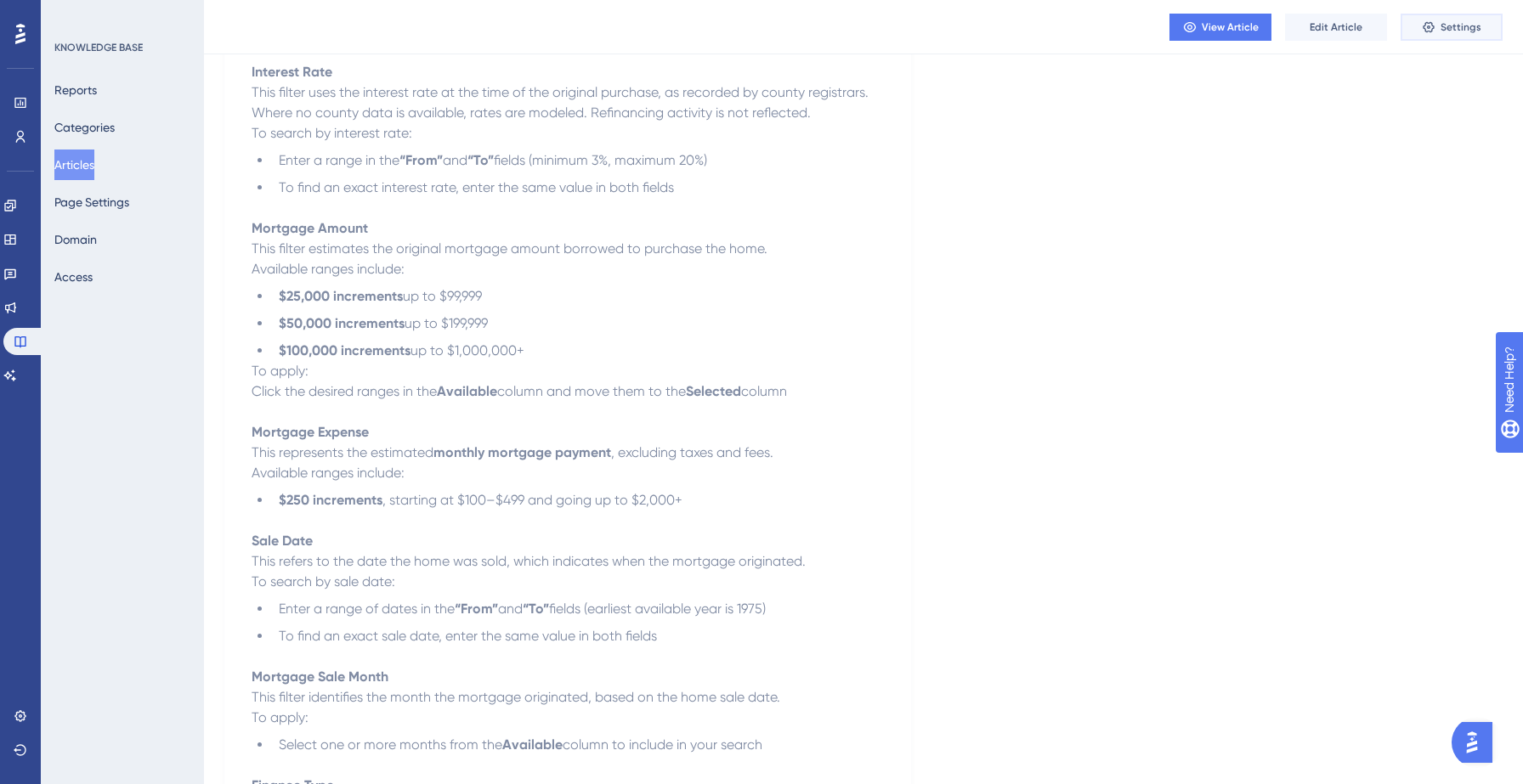
click at [1451, 24] on span "Settings" at bounding box center [1460, 27] width 41 height 13
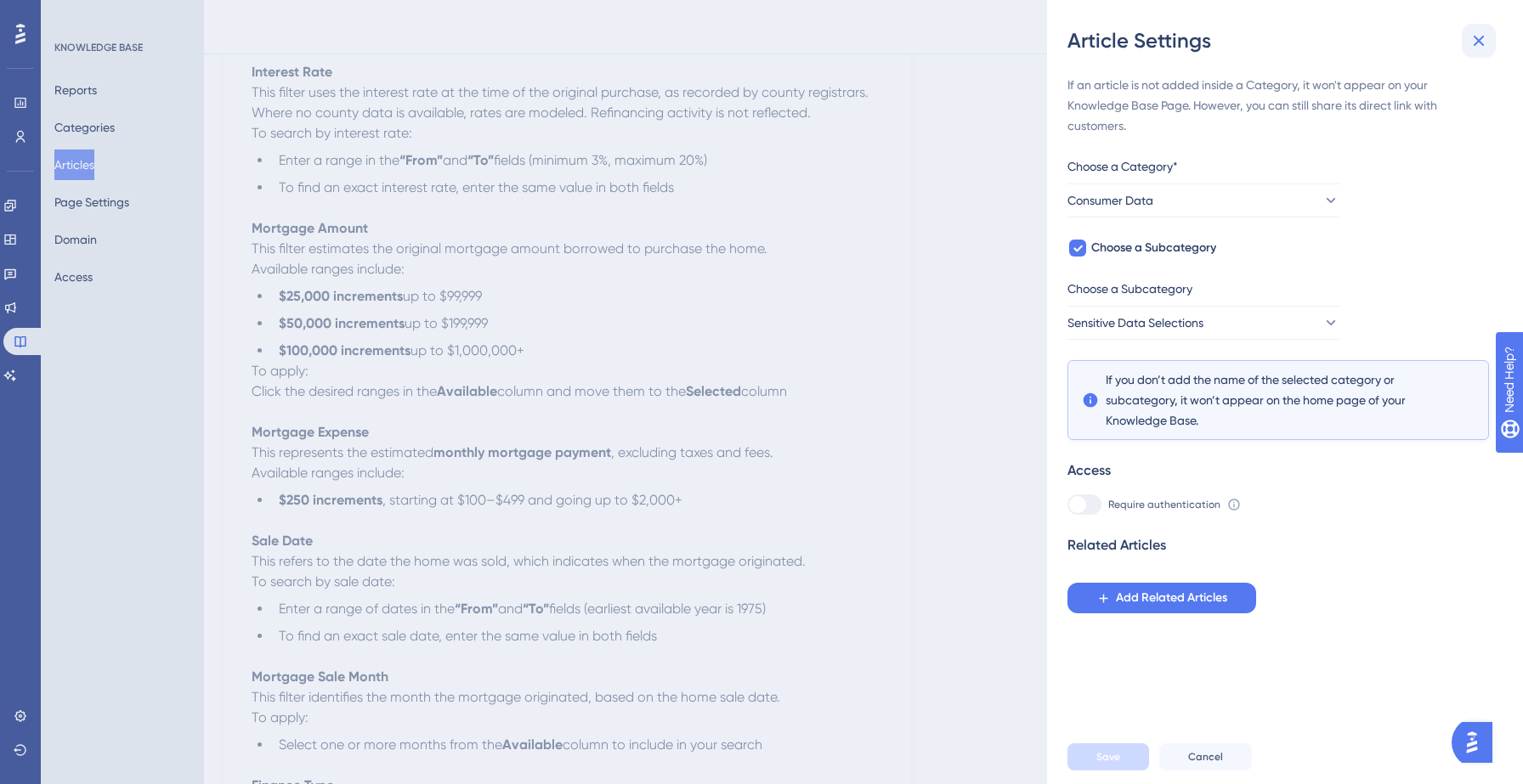
click at [1479, 38] on icon at bounding box center [1479, 42] width 11 height 11
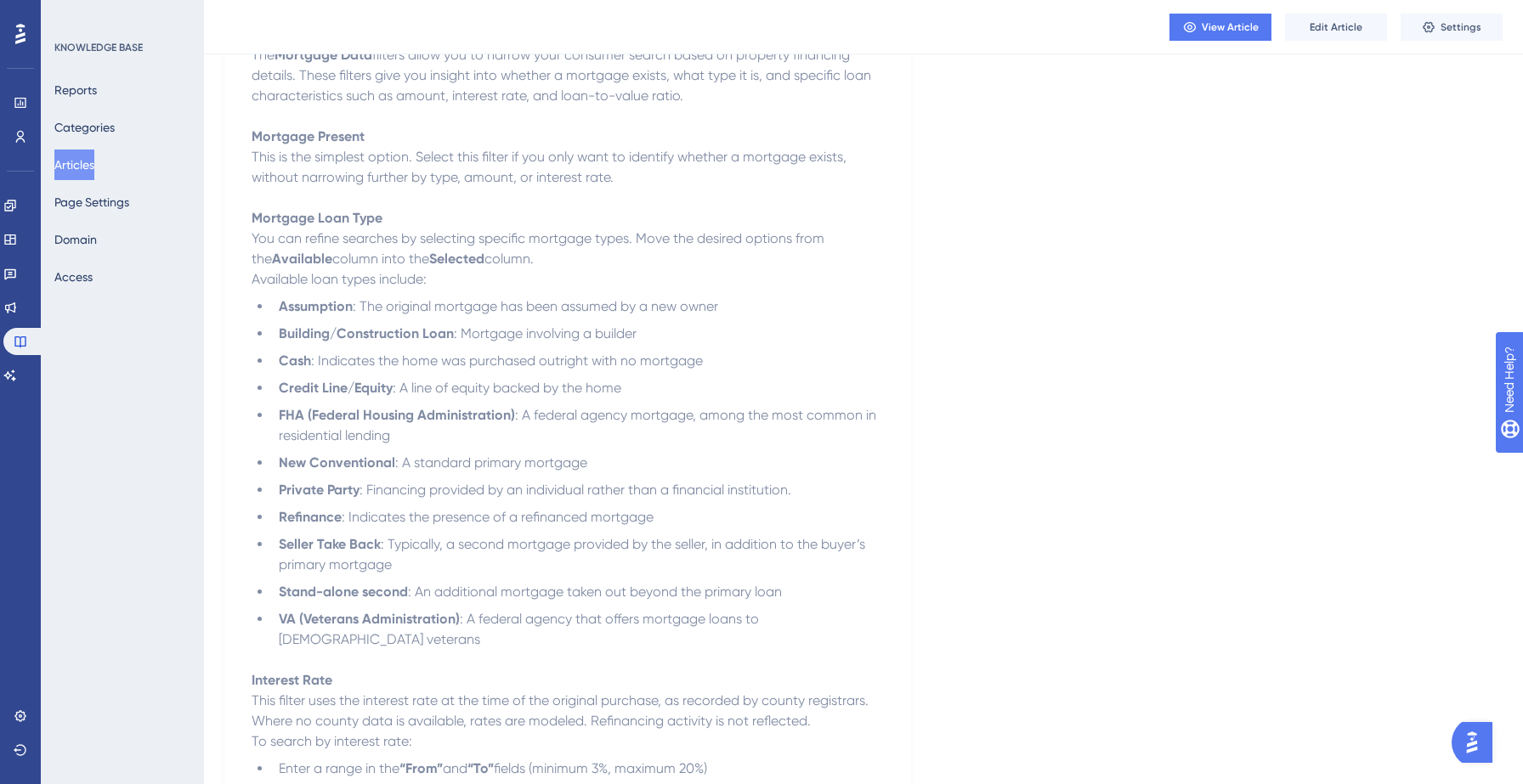
scroll to position [0, 0]
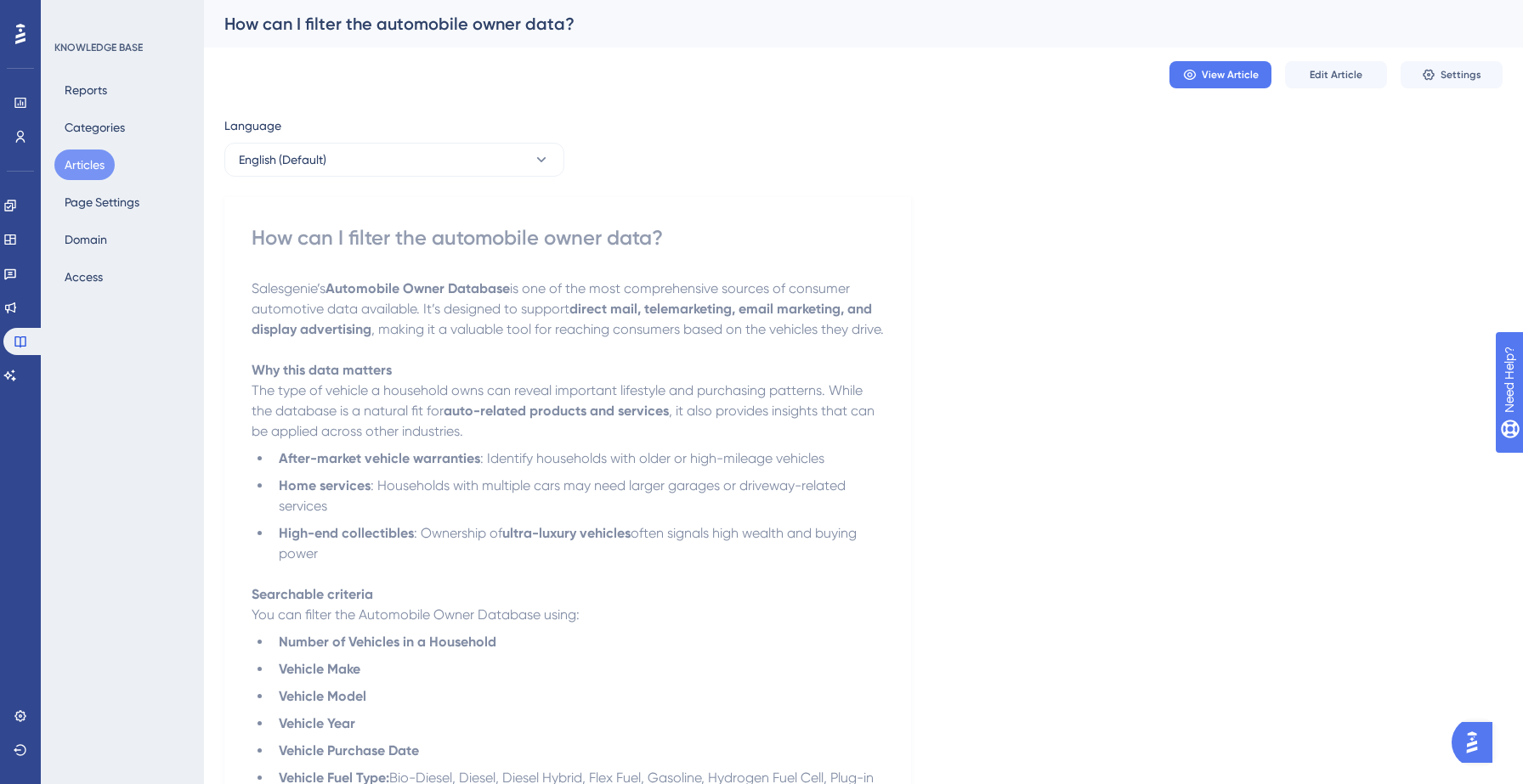
click at [399, 246] on div "How can I filter the automobile owner data?" at bounding box center [567, 238] width 632 height 27
copy div "How can I filter the automobile owner data?"
click at [1447, 56] on div "View Article Edit Article Settings" at bounding box center [863, 74] width 1278 height 54
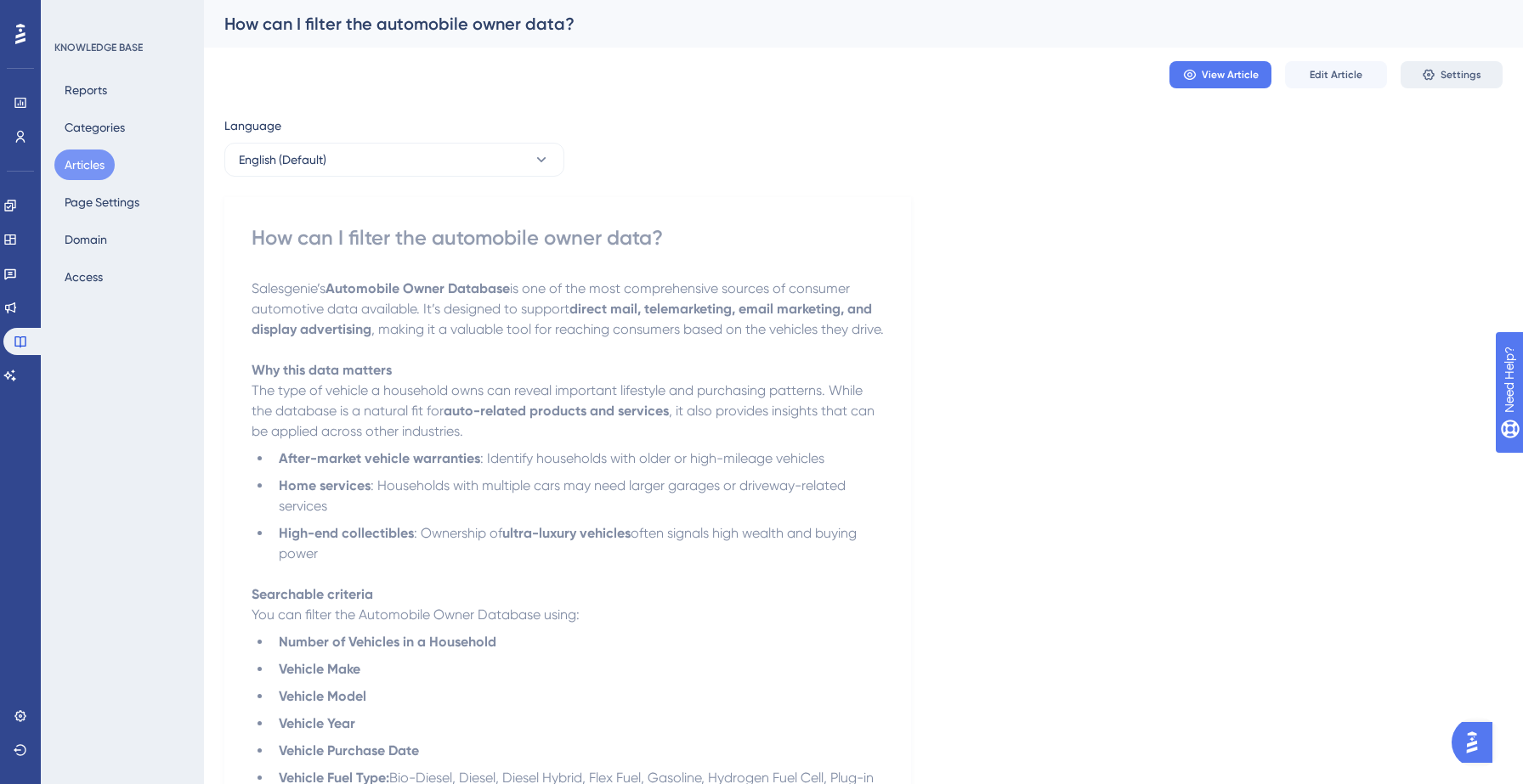
click at [1447, 73] on span "Settings" at bounding box center [1460, 75] width 41 height 13
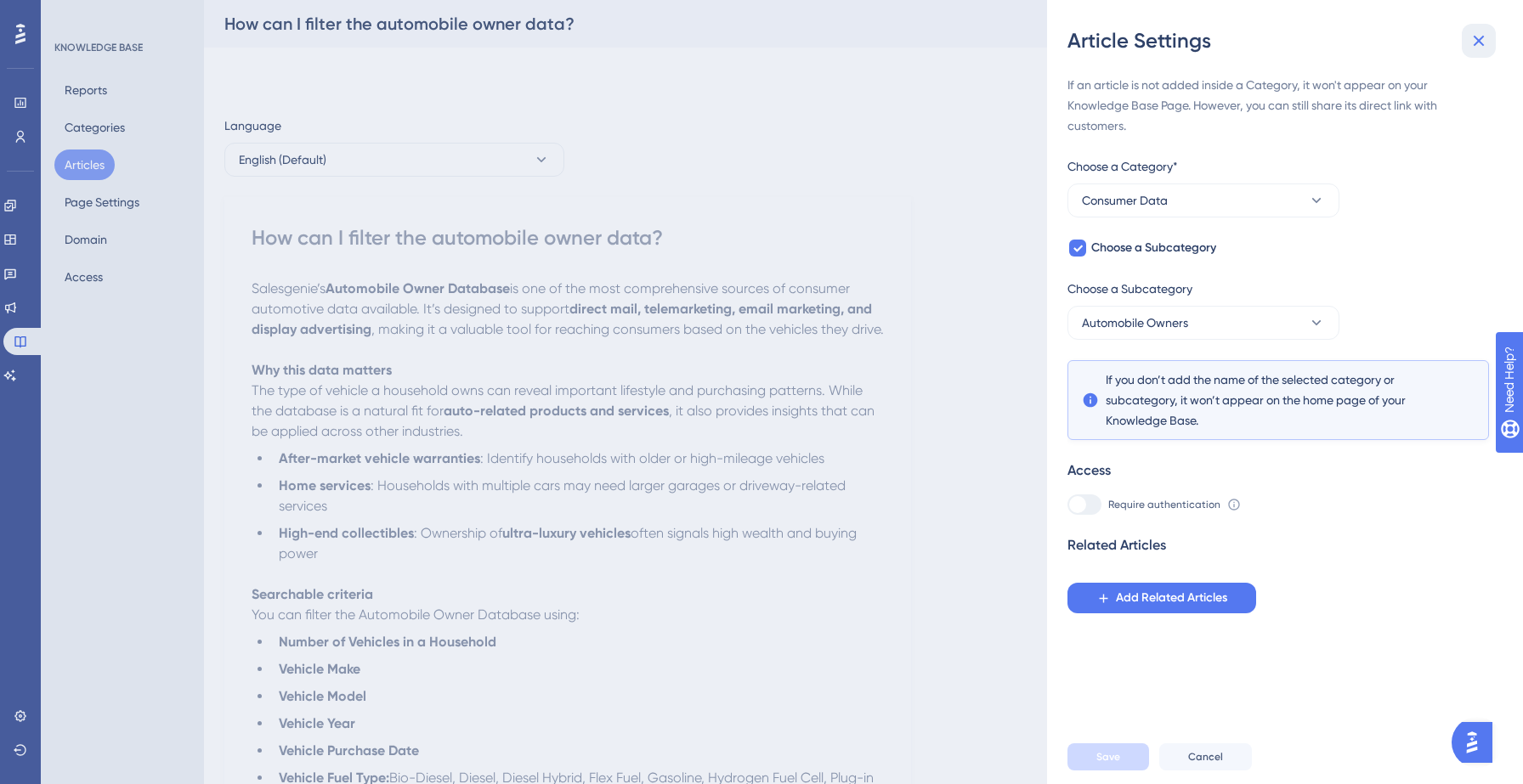
click at [1479, 36] on icon at bounding box center [1478, 41] width 21 height 21
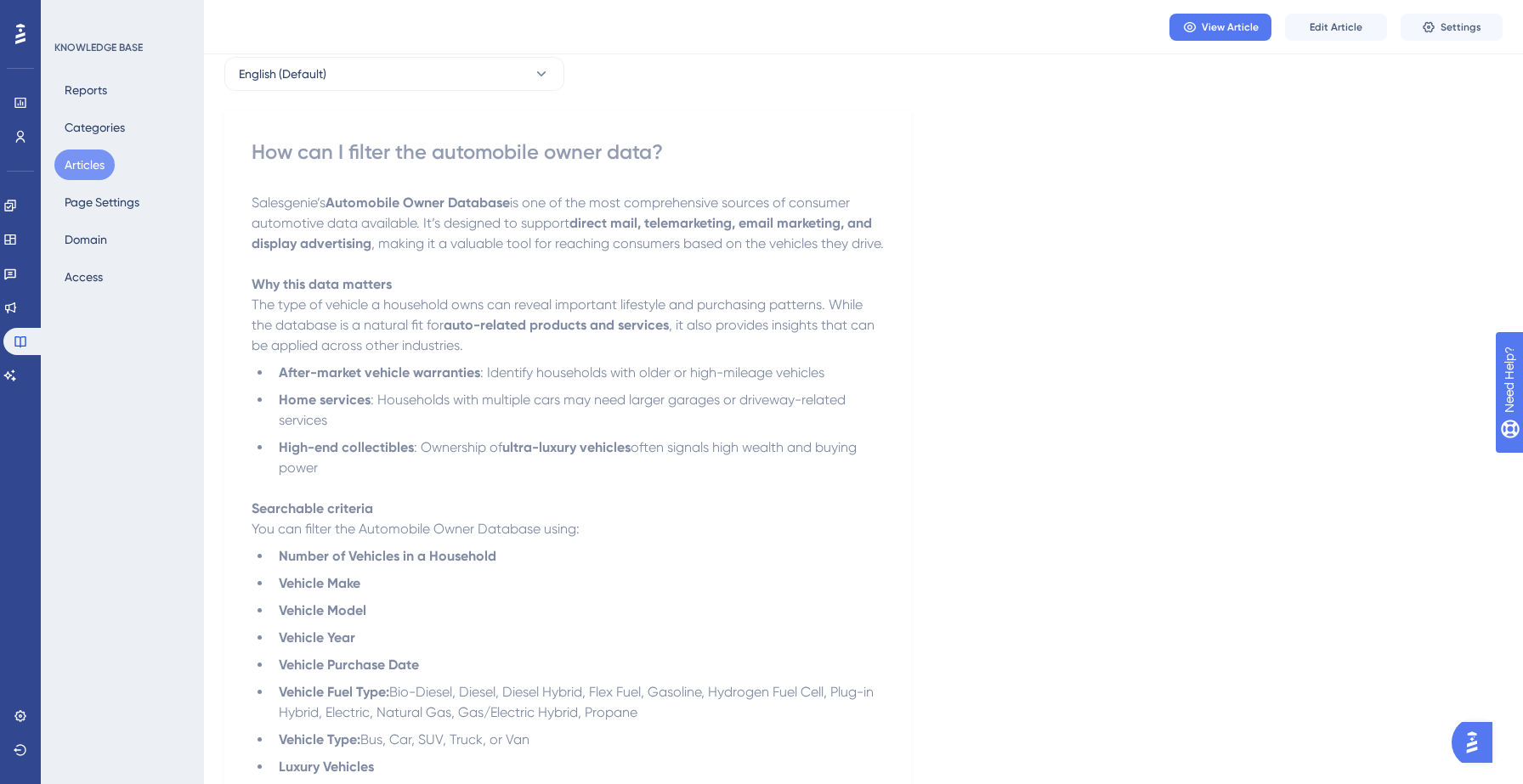
scroll to position [78, 0]
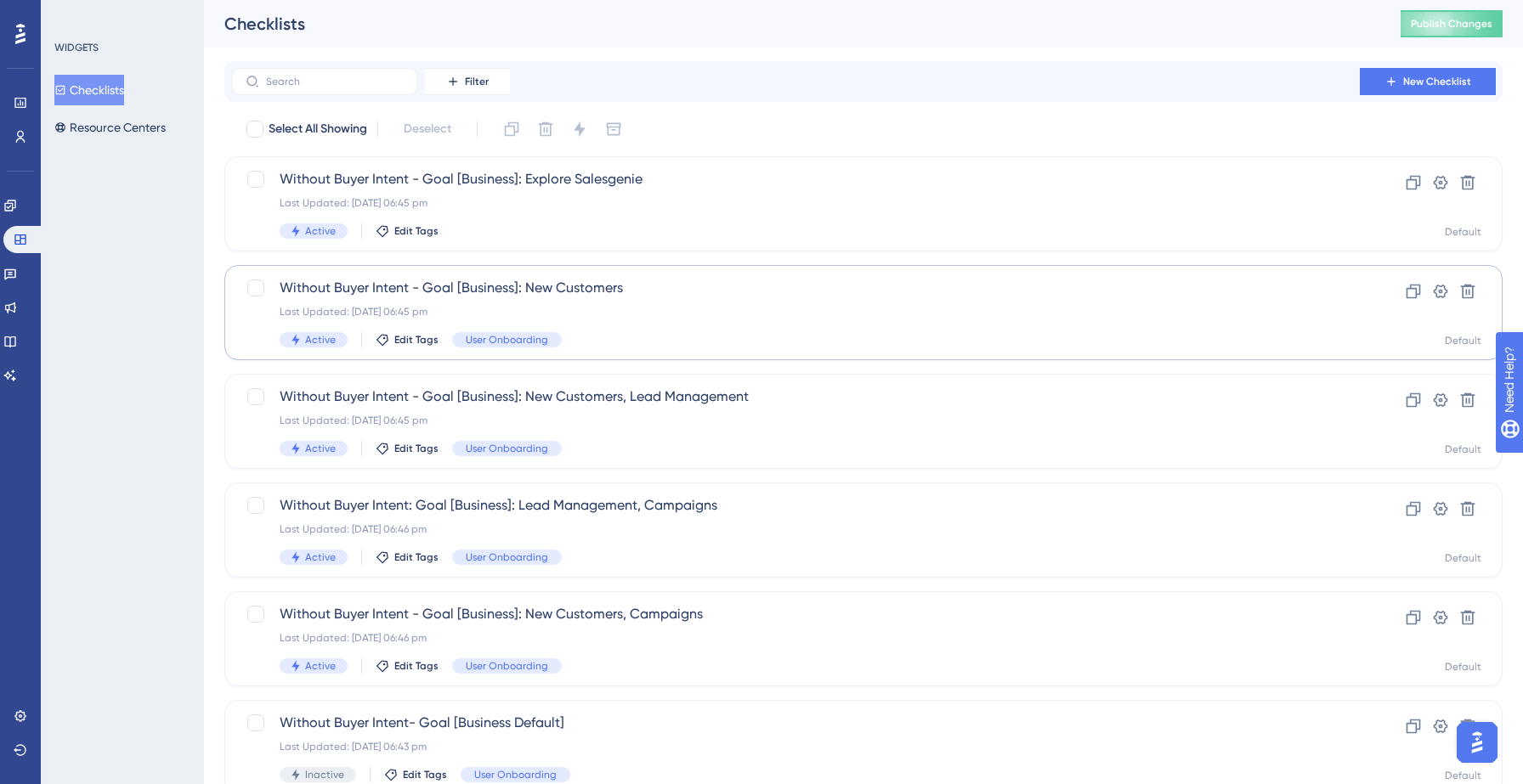
drag, startPoint x: 79, startPoint y: 101, endPoint x: 297, endPoint y: 278, distance: 280.8
click at [79, 102] on button "Checklists" at bounding box center [89, 90] width 70 height 30
click at [17, 338] on icon at bounding box center [10, 341] width 13 height 13
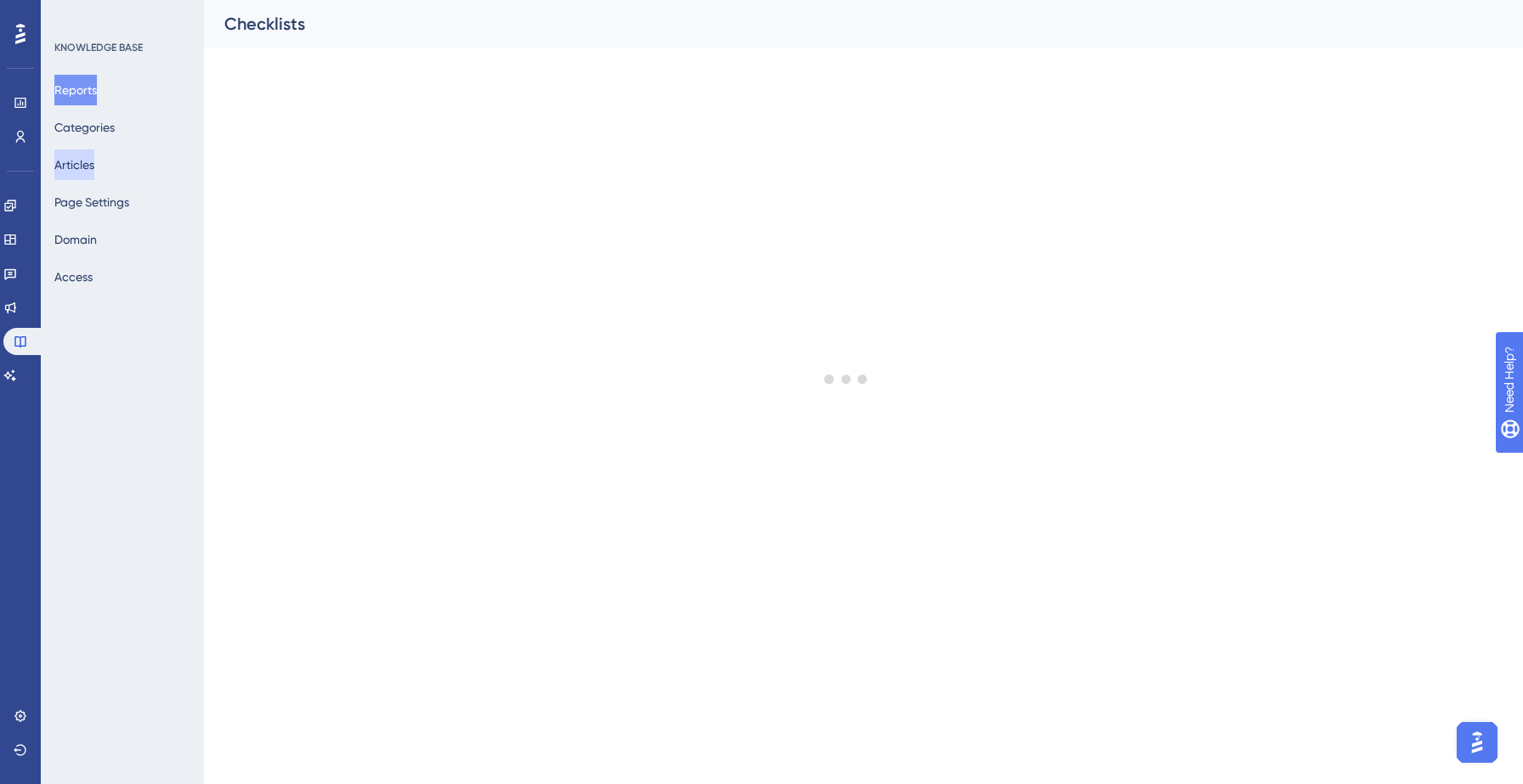
click at [95, 174] on button "Articles" at bounding box center [74, 165] width 40 height 30
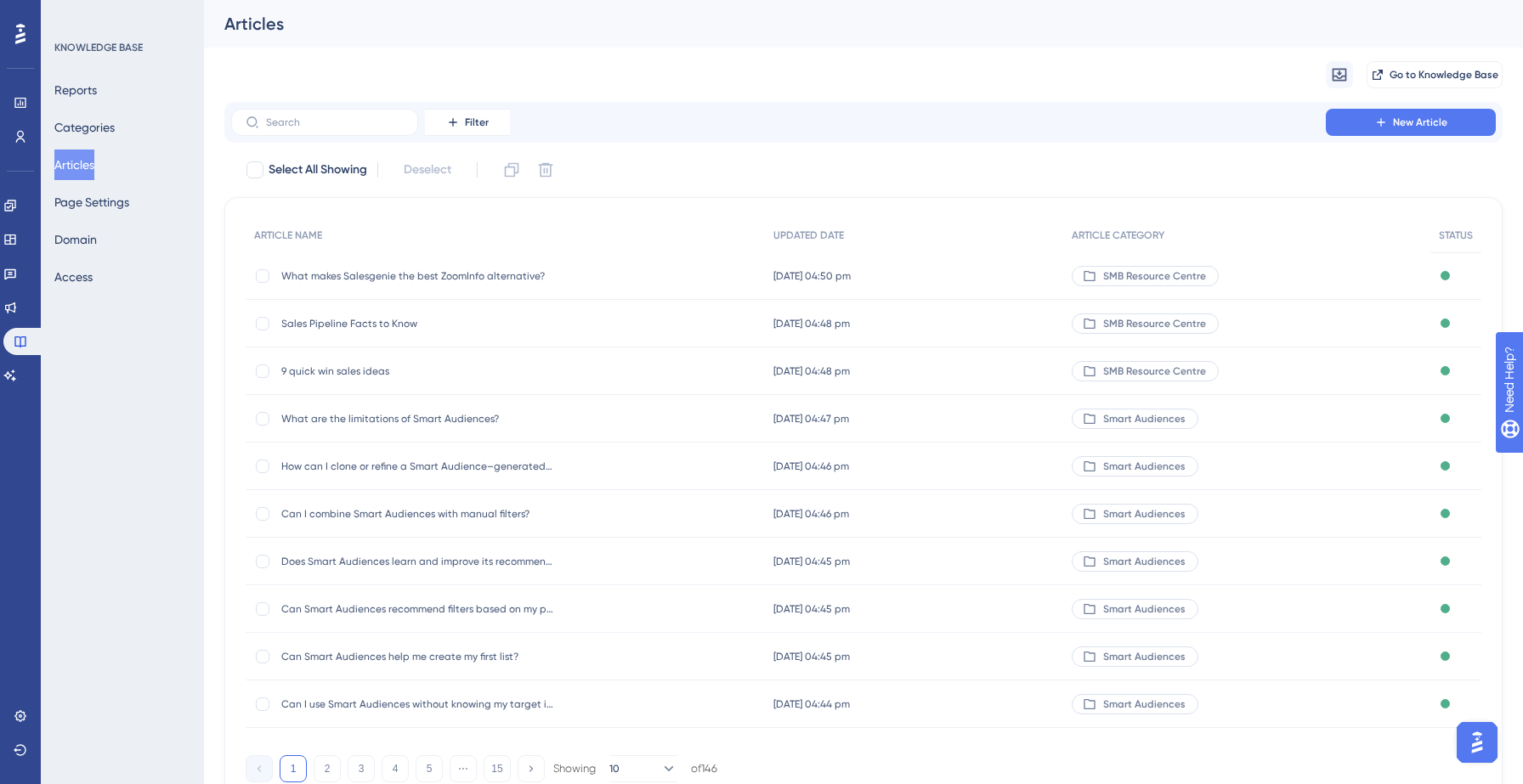
click at [90, 164] on button "Articles" at bounding box center [74, 165] width 40 height 30
click at [358, 267] on div "What makes Salesgenie the best ZoomInfo alternative? What makes Salesgenie the …" at bounding box center [417, 276] width 272 height 47
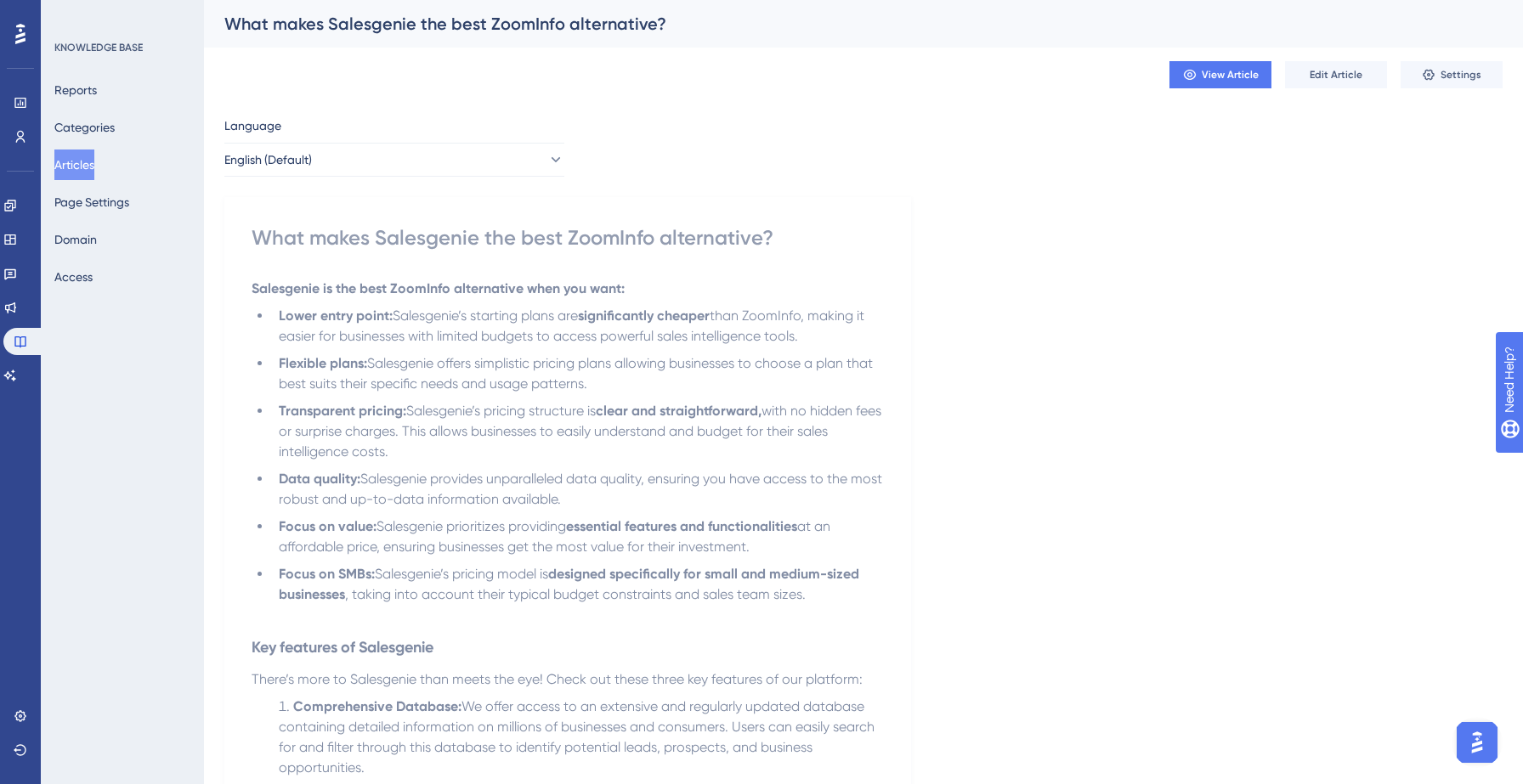
click at [92, 170] on button "Articles" at bounding box center [74, 165] width 40 height 30
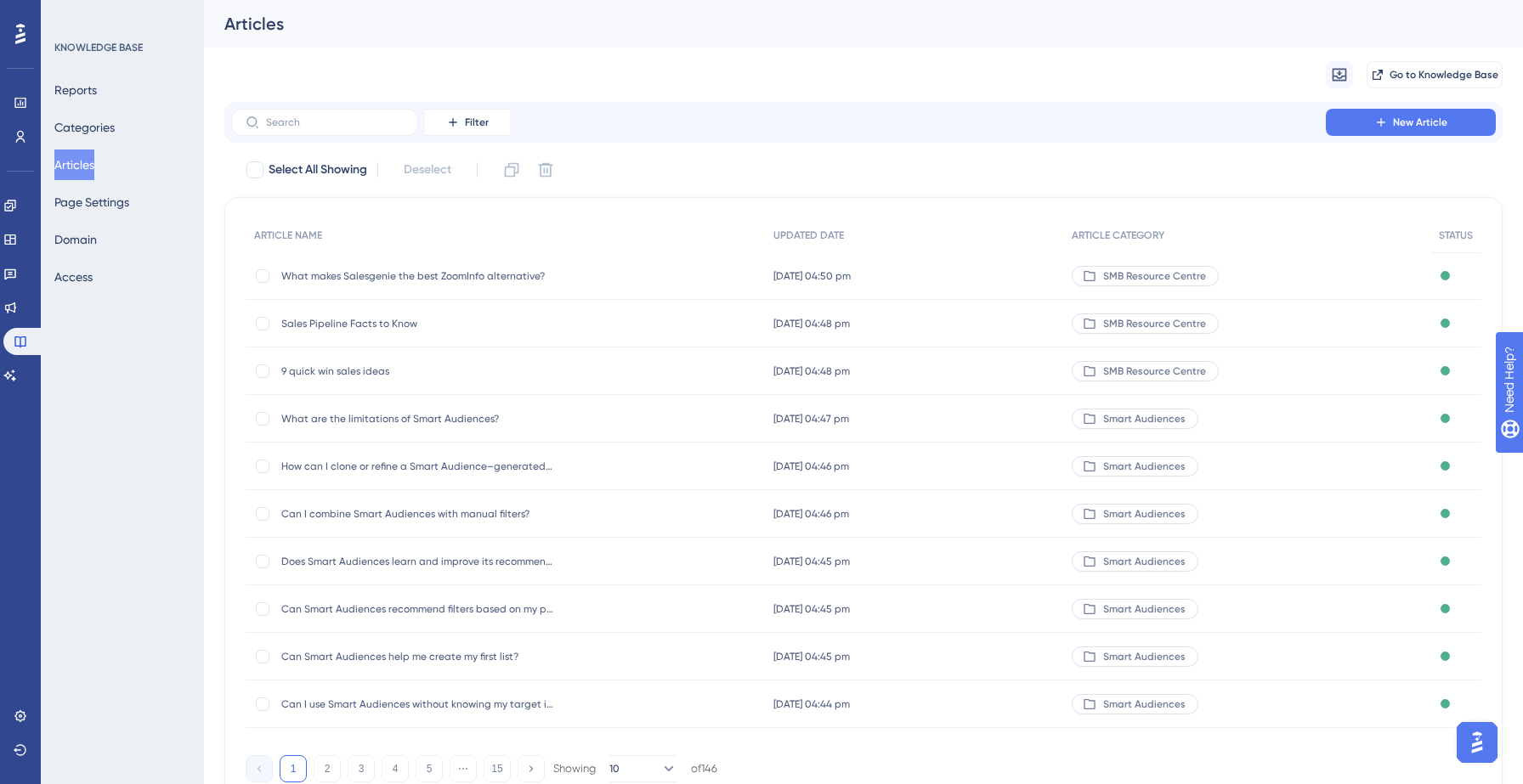
click at [365, 311] on div "Sales Pipeline Facts to Know Sales Pipeline Facts to Know" at bounding box center [417, 324] width 272 height 47
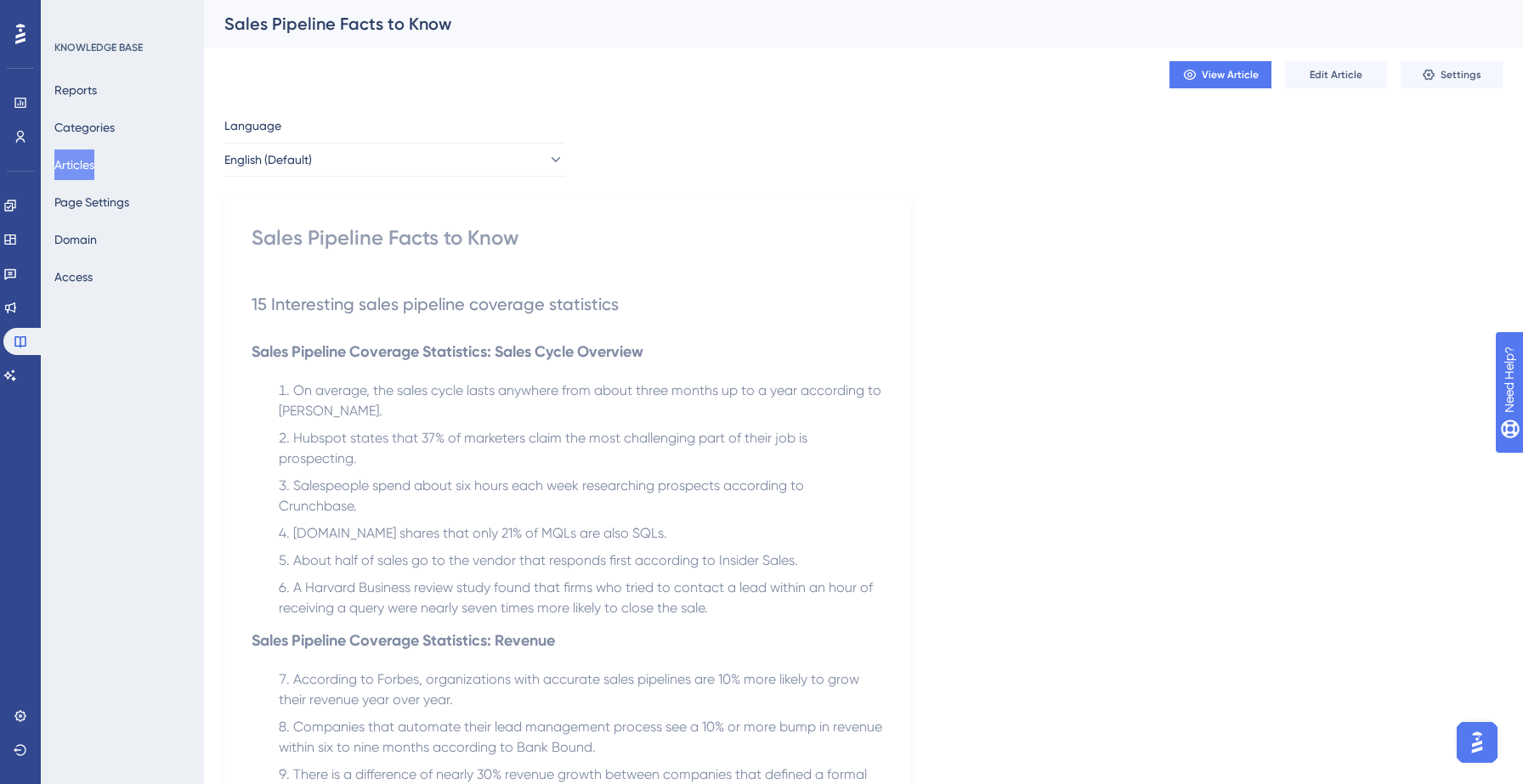
click at [55, 168] on button "Articles" at bounding box center [74, 165] width 40 height 30
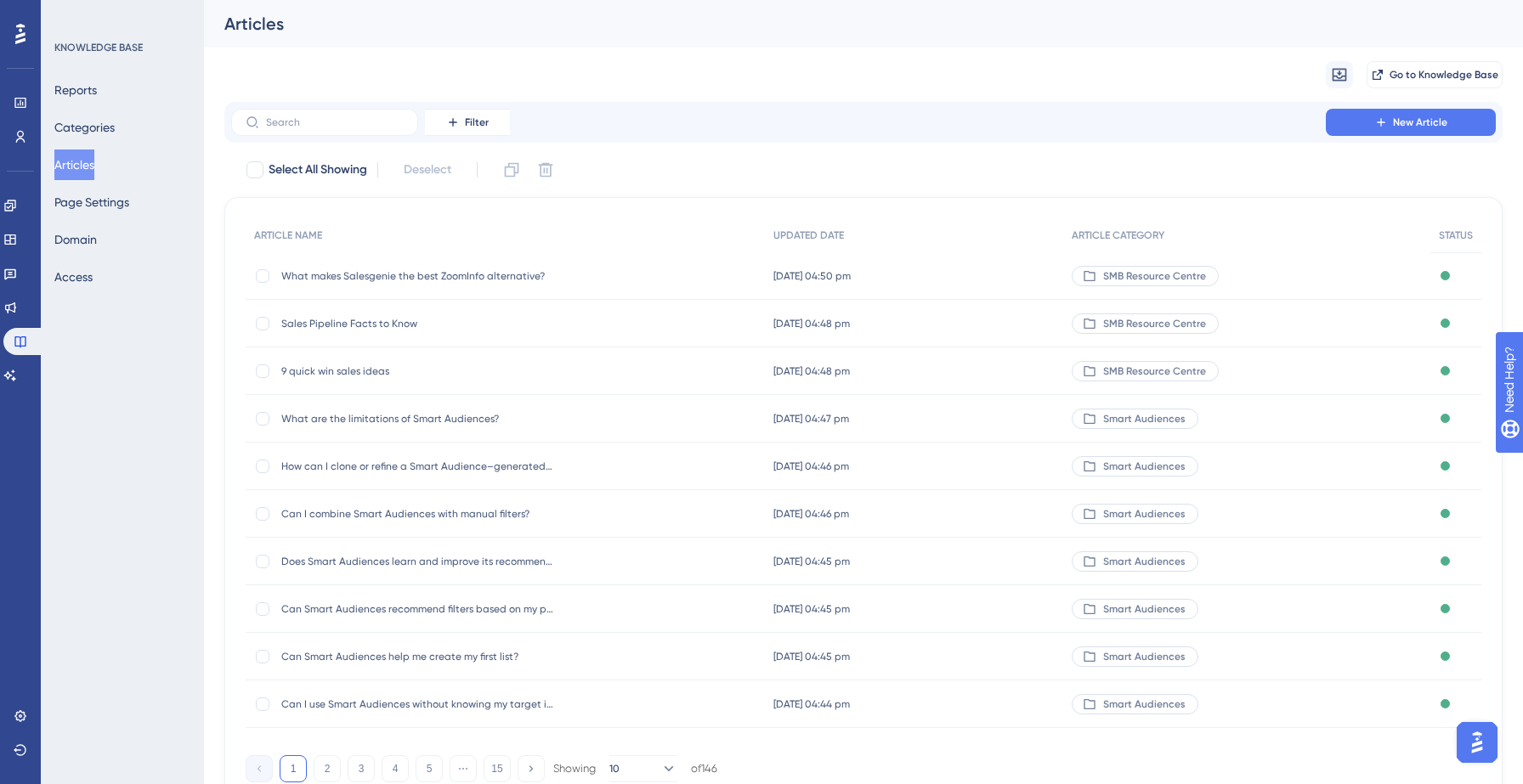
click at [601, 68] on div "Migrate from Go to Knowledge Base" at bounding box center [863, 74] width 1278 height 54
click at [908, 85] on div "Migrate from Go to Knowledge Base" at bounding box center [863, 74] width 1278 height 54
click at [86, 162] on button "Articles" at bounding box center [74, 165] width 40 height 30
click at [1377, 119] on icon at bounding box center [1381, 122] width 13 height 13
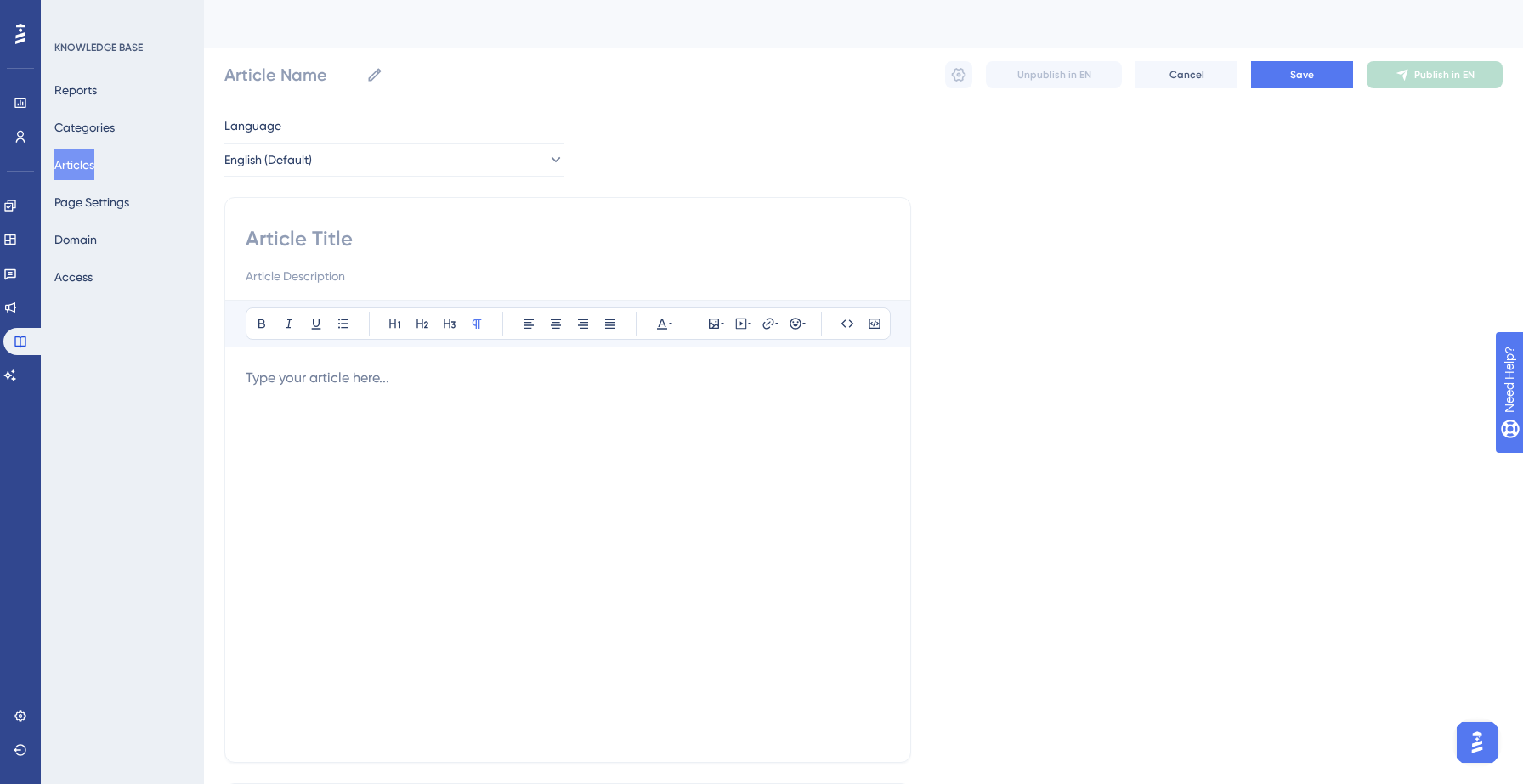
click at [319, 233] on input at bounding box center [567, 239] width 644 height 27
paste input "How can I search by first, middle, or last name?"
type input "How can I search by first, middle, or last name?"
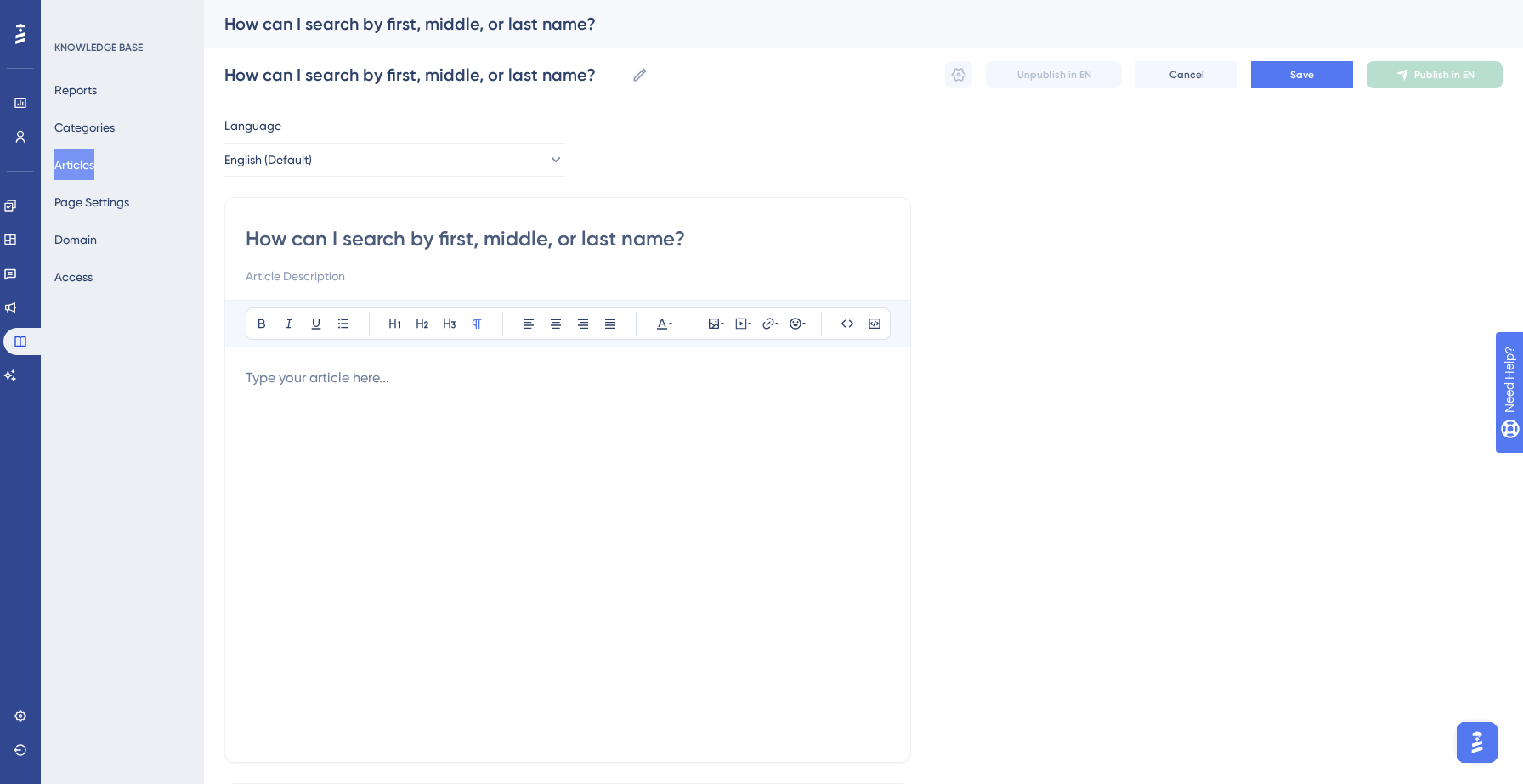
type input "How can I search by first, middle, or last name?"
click at [296, 397] on div at bounding box center [567, 554] width 644 height 374
click at [518, 402] on div at bounding box center [567, 554] width 644 height 374
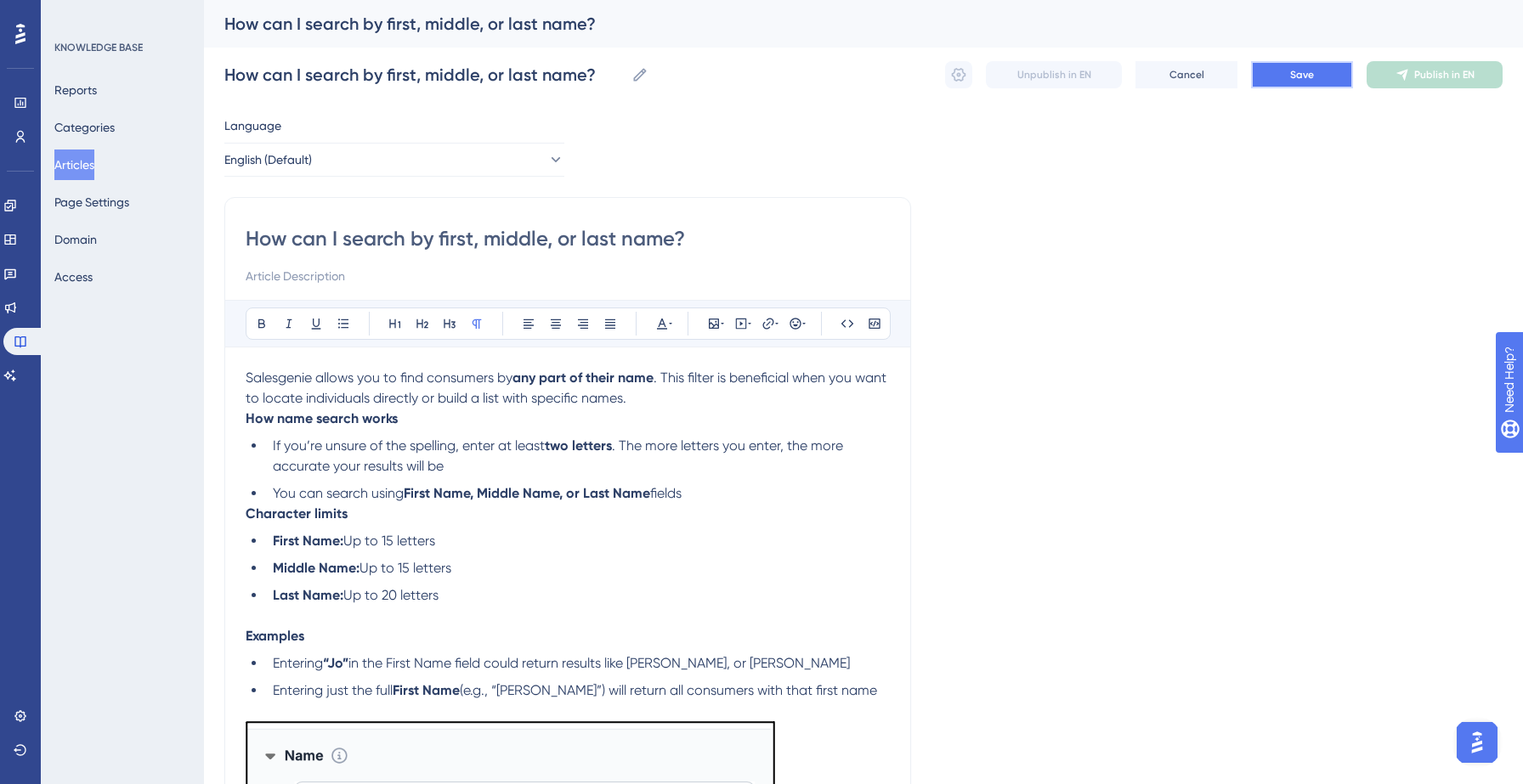
click at [1289, 82] on button "Save" at bounding box center [1301, 75] width 102 height 27
click at [963, 71] on icon at bounding box center [959, 75] width 17 height 17
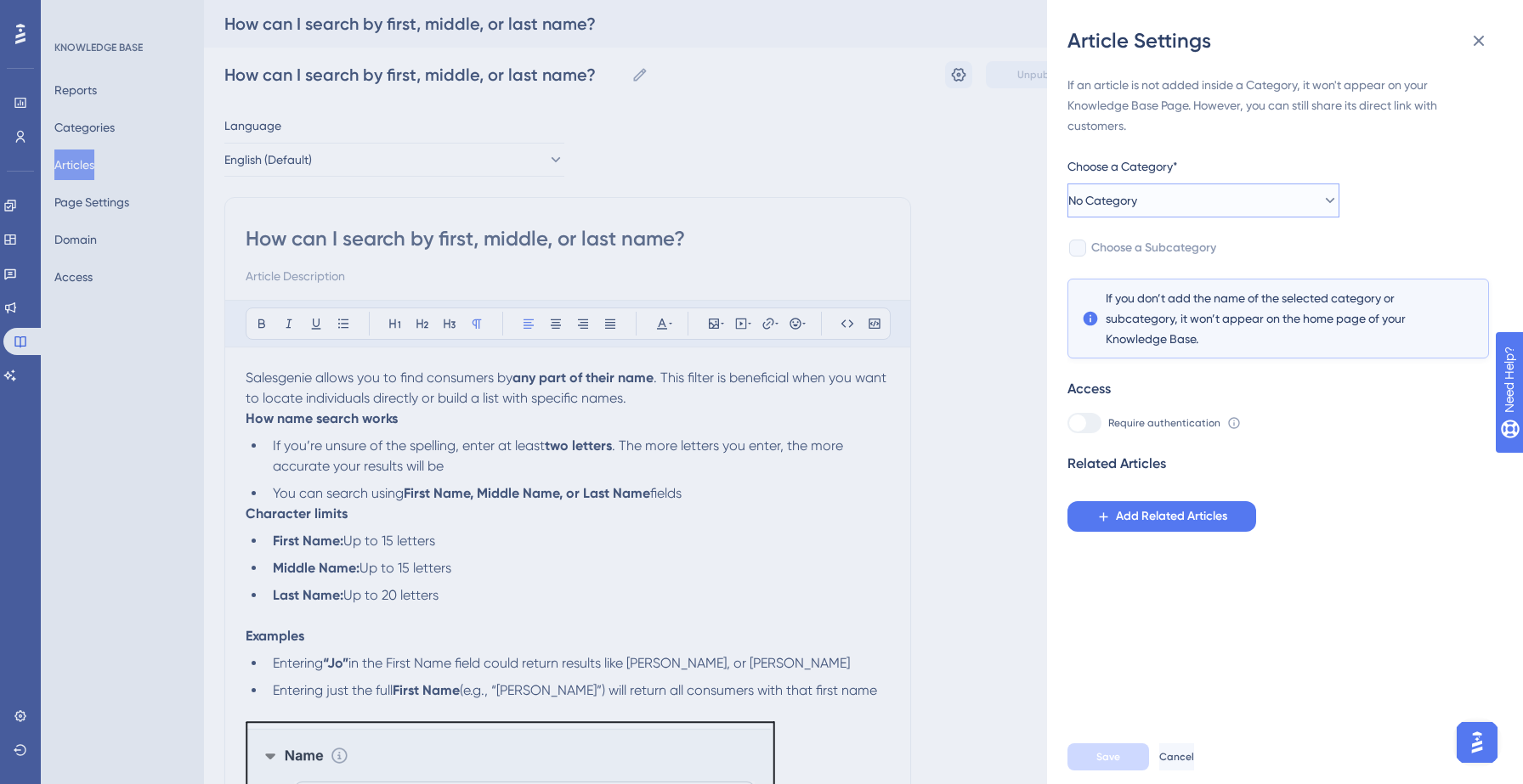
click at [1201, 192] on button "No Category" at bounding box center [1203, 201] width 272 height 34
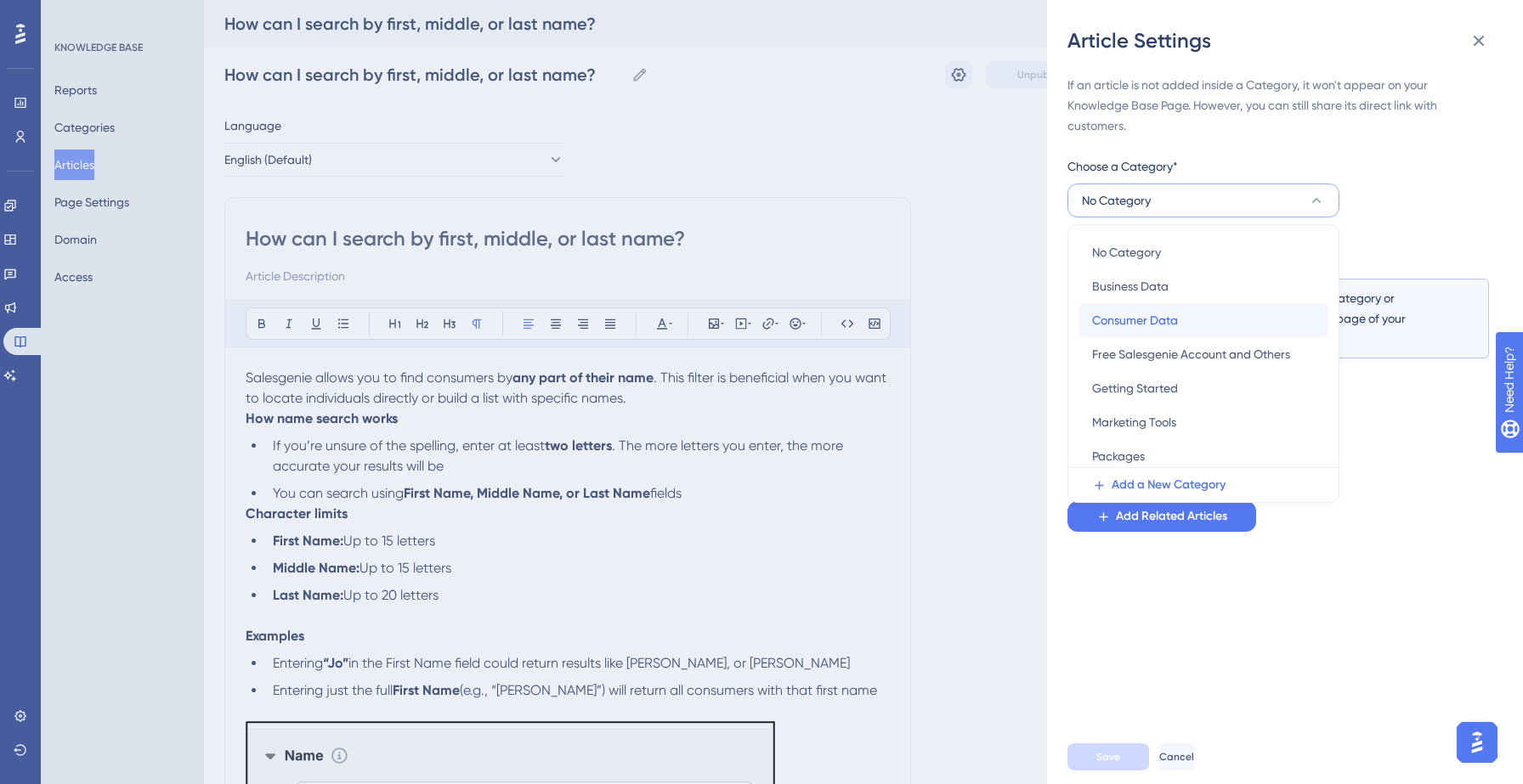
click at [1161, 326] on span "Consumer Data" at bounding box center [1135, 320] width 86 height 21
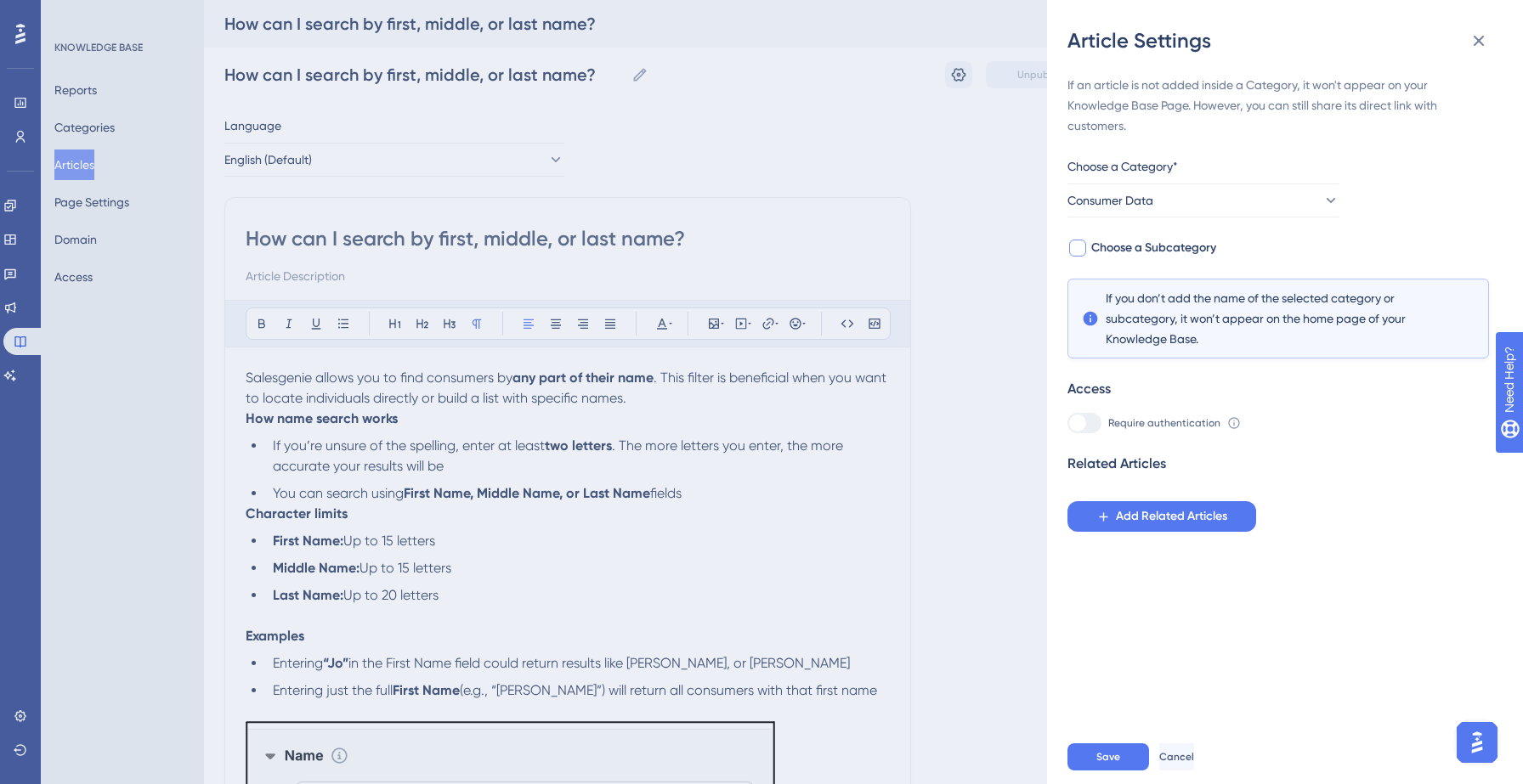
click at [1187, 252] on span "Choose a Subcategory" at bounding box center [1154, 248] width 125 height 21
checkbox input "true"
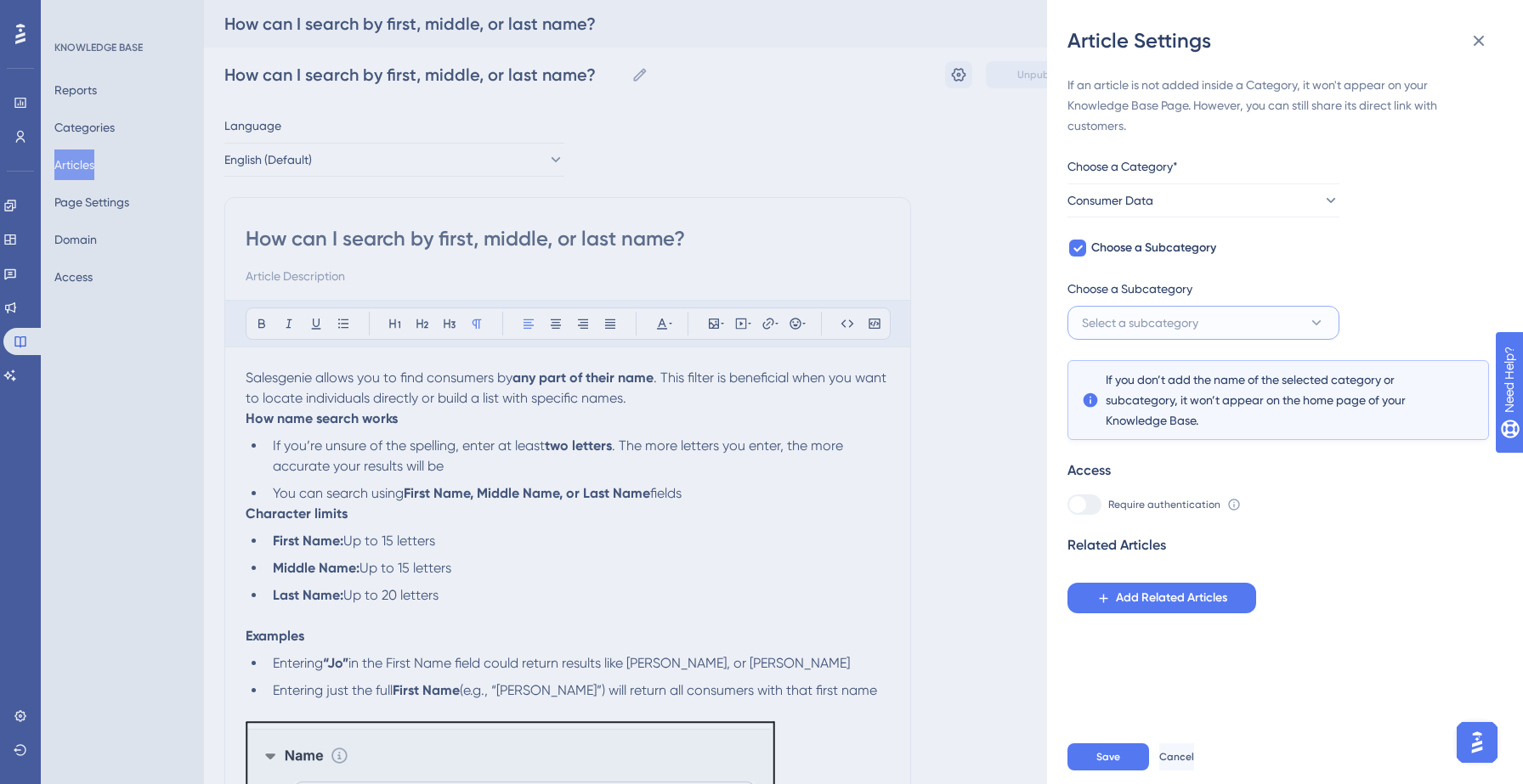
click at [1175, 321] on span "Select a subcategory" at bounding box center [1139, 323] width 116 height 21
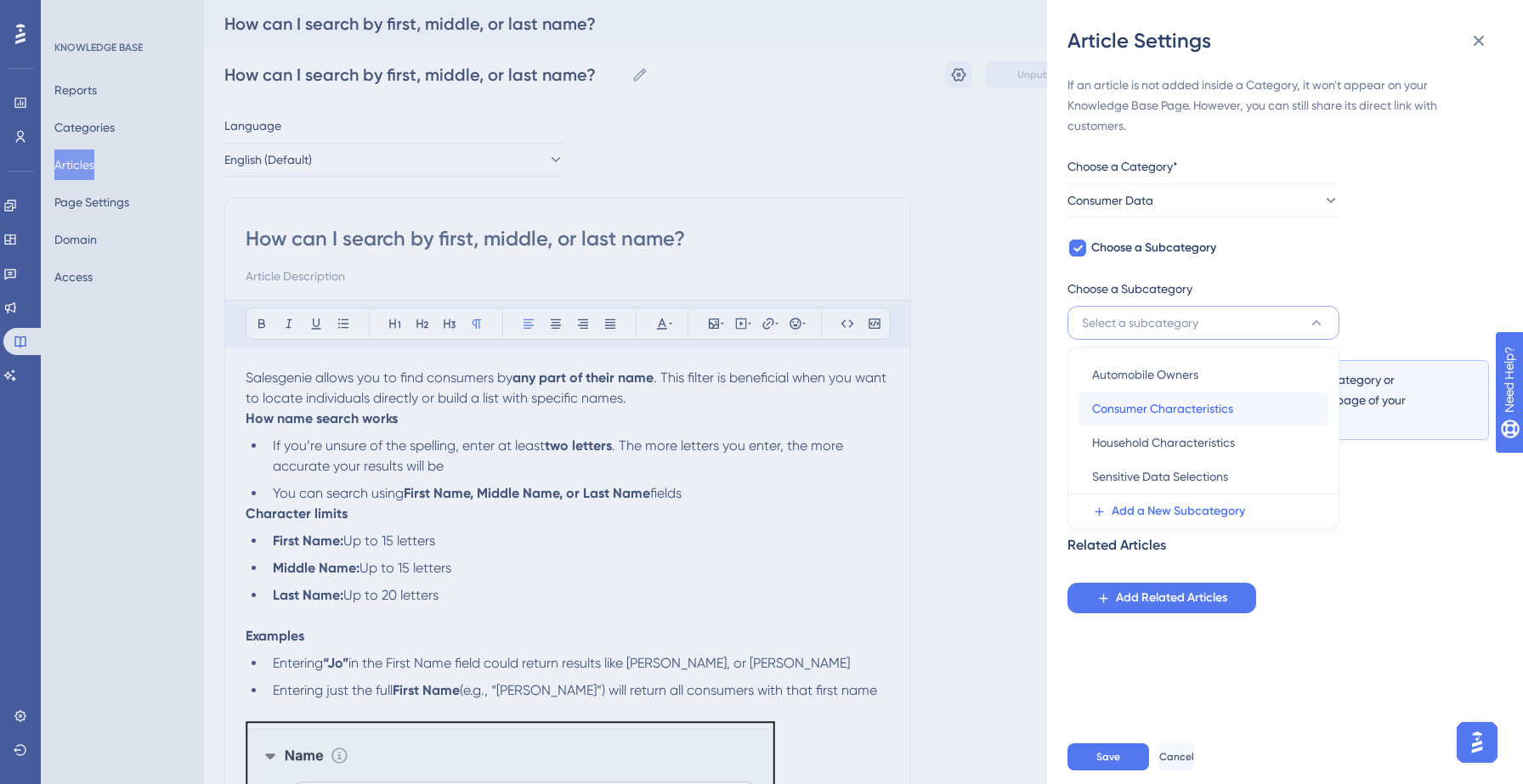
click at [1149, 408] on span "Consumer Characteristics" at bounding box center [1162, 409] width 141 height 21
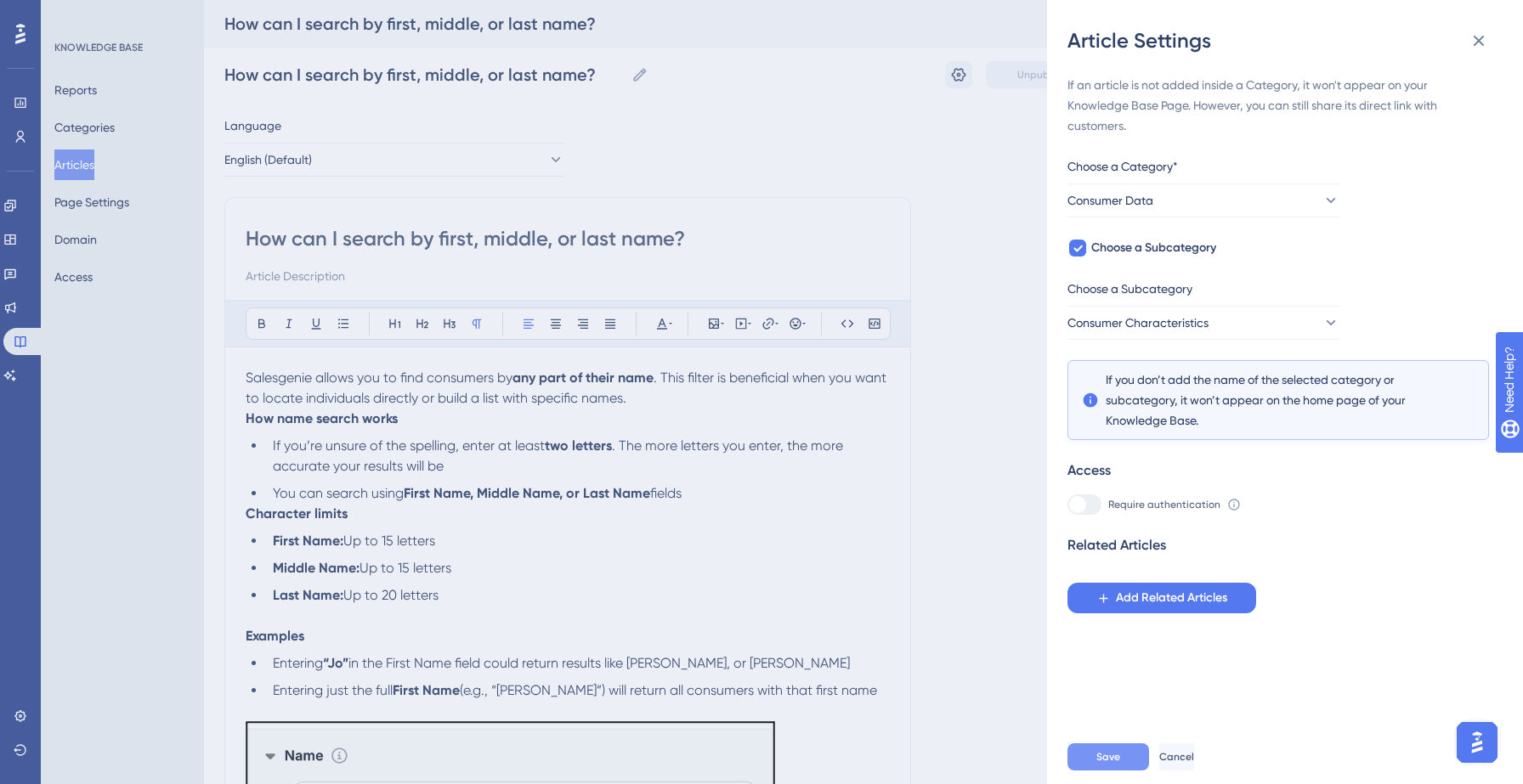
click at [1103, 750] on span "Save" at bounding box center [1107, 757] width 24 height 13
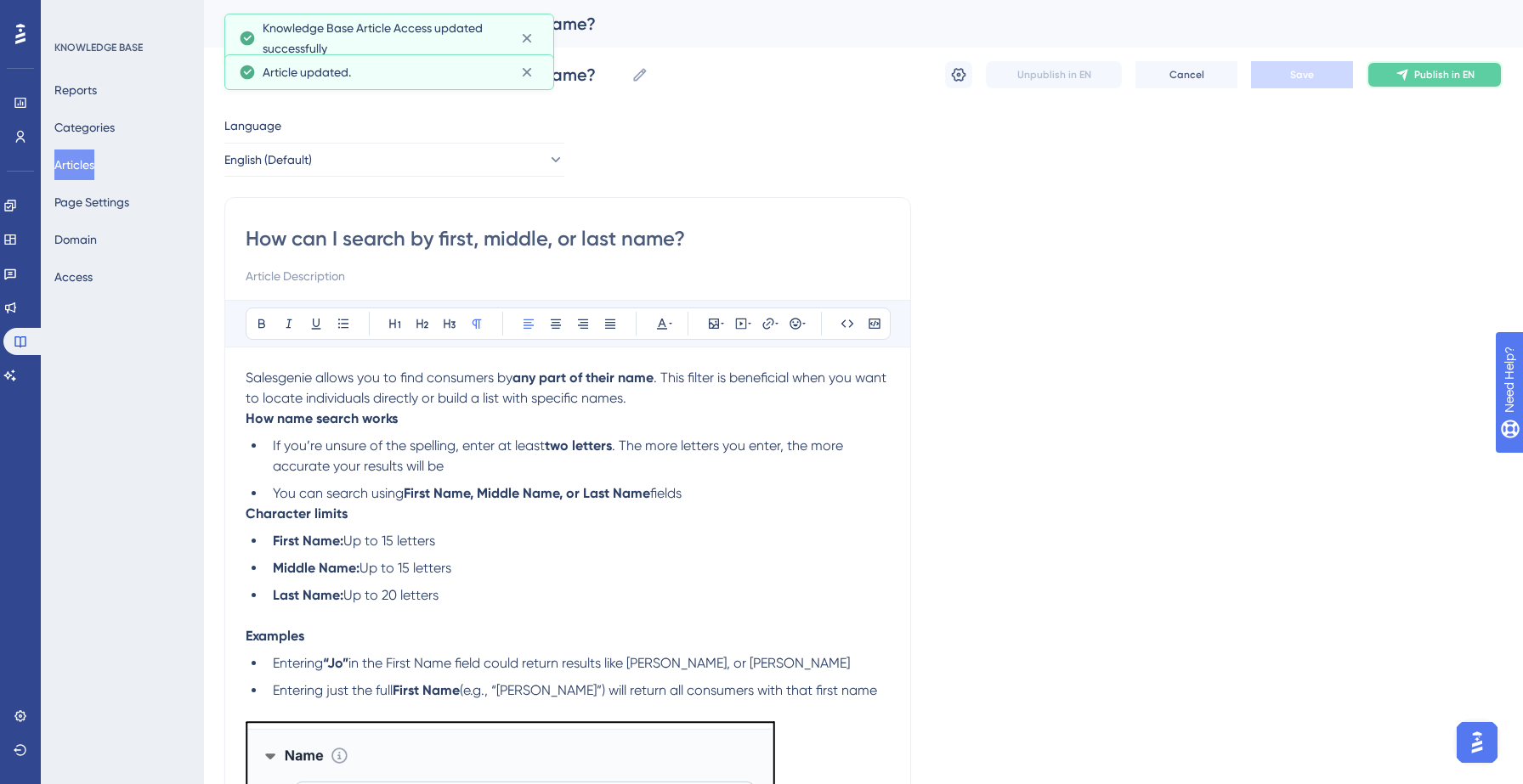
click at [1393, 79] on button "Publish in EN" at bounding box center [1434, 75] width 136 height 27
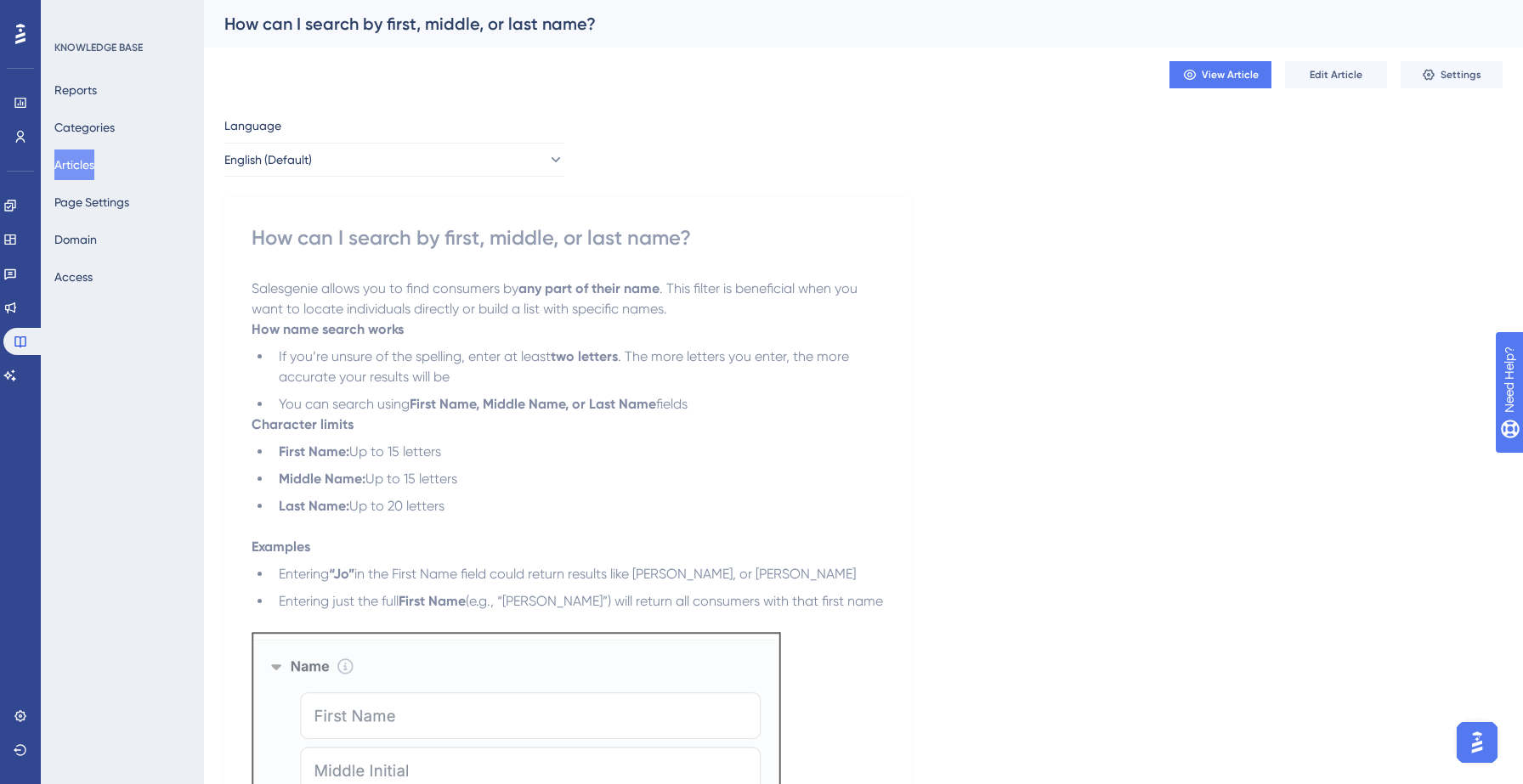
click at [81, 171] on button "Articles" at bounding box center [74, 165] width 40 height 30
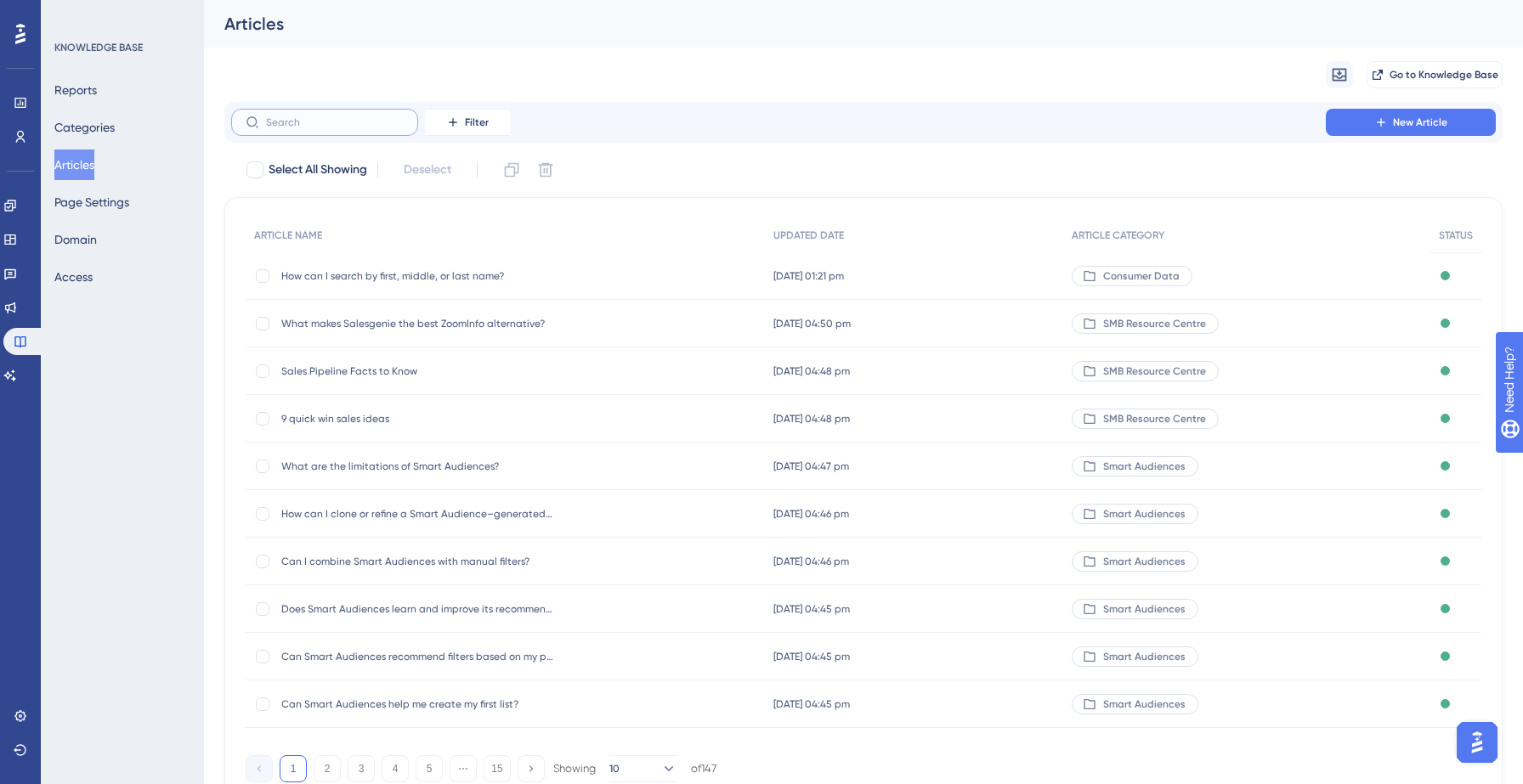
click at [334, 128] on input "text" at bounding box center [334, 122] width 137 height 12
paste input "Salesgenie allows you to find consumers by any part of their name. This filter …"
type input "Salesgenie allows you to find consumers by any part of their name. This filter …"
checkbox input "true"
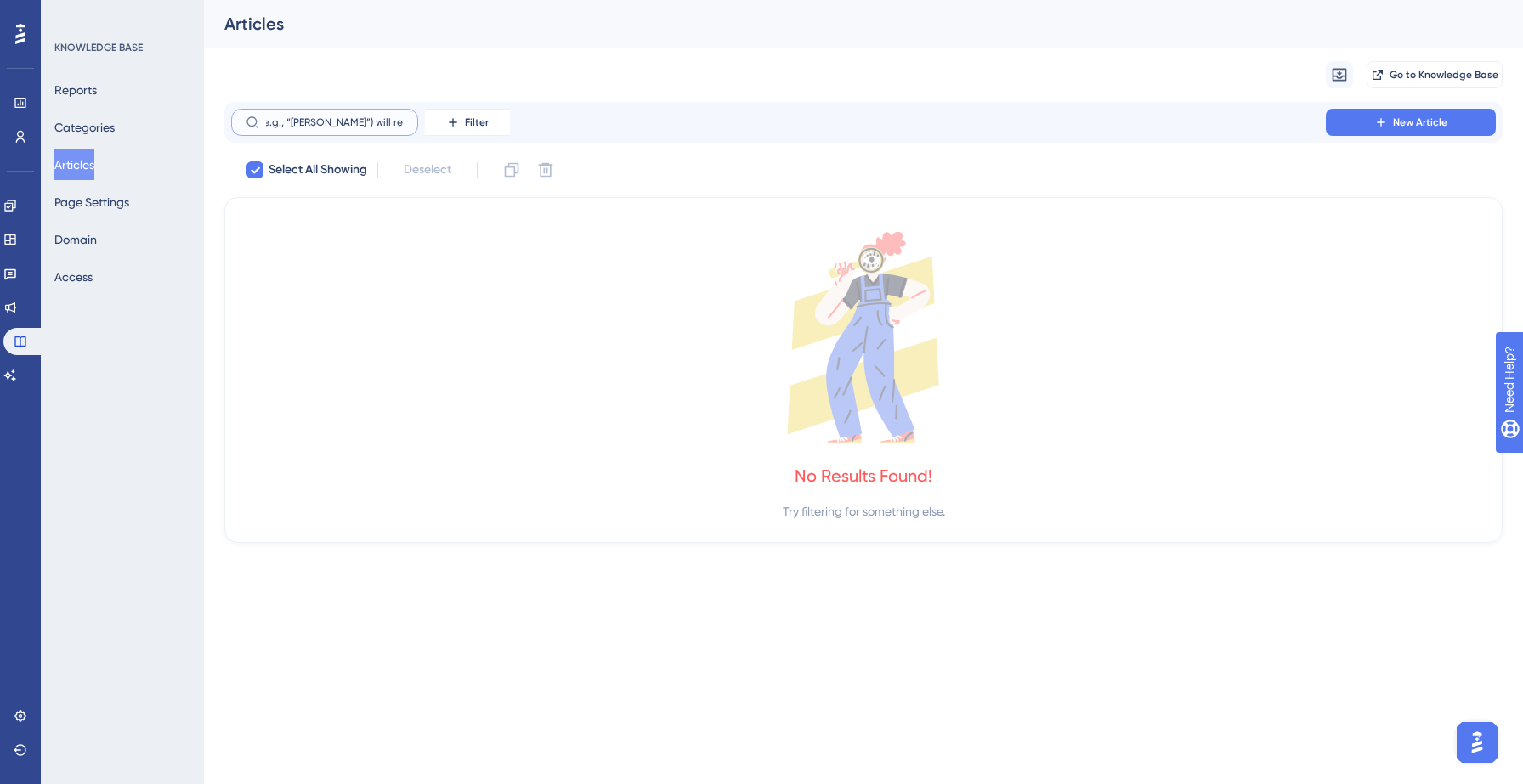
checkbox input "false"
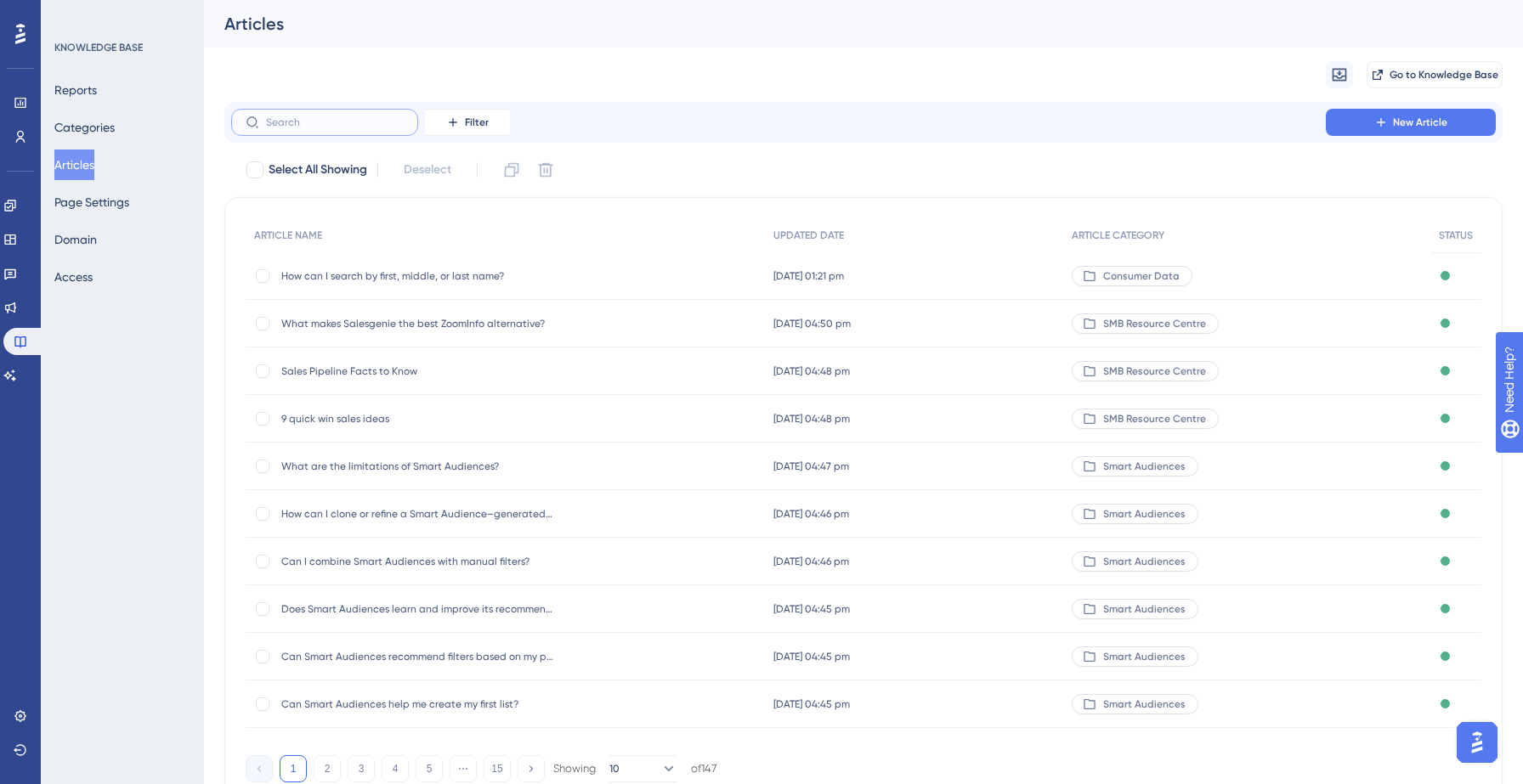
scroll to position [0, 0]
click at [714, 78] on div "Migrate from Go to Knowledge Base" at bounding box center [863, 74] width 1278 height 54
click at [316, 127] on input "text" at bounding box center [334, 122] width 137 height 12
paste input "How can I search by household income?"
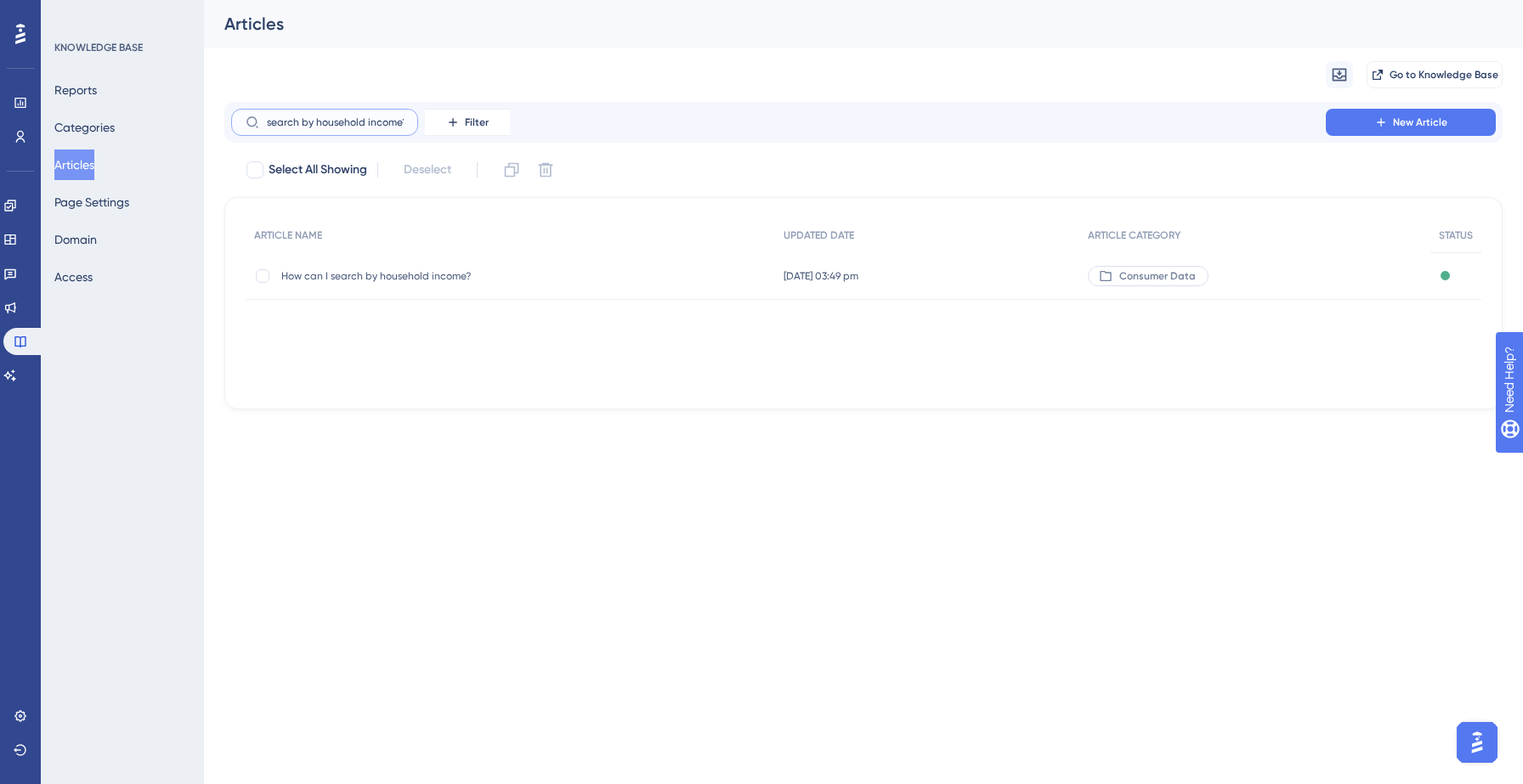
type input "How can I search by household income?"
click at [399, 280] on span "How can I search by household income?" at bounding box center [417, 276] width 272 height 13
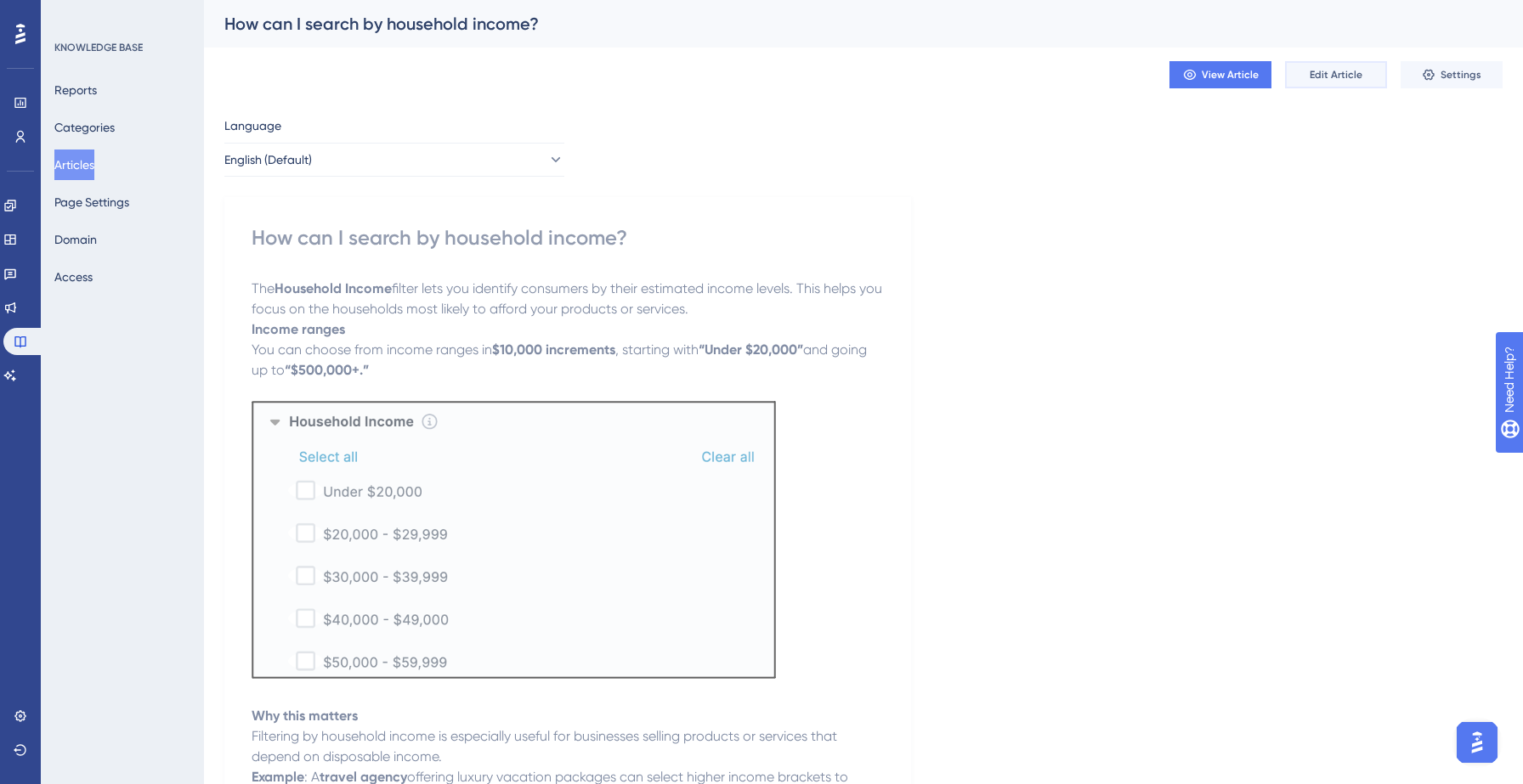
click at [1346, 76] on span "Edit Article" at bounding box center [1335, 75] width 53 height 13
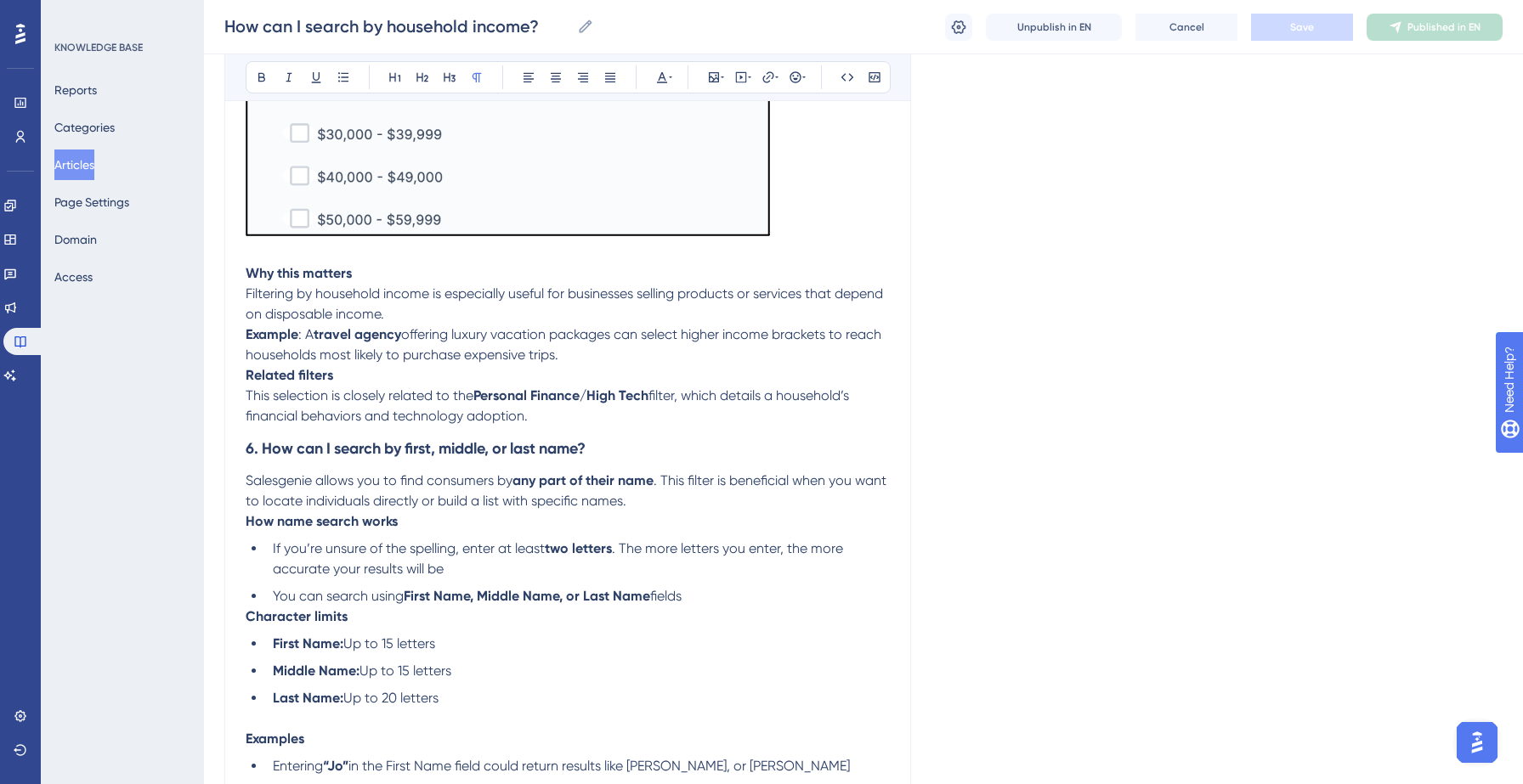
scroll to position [550, 0]
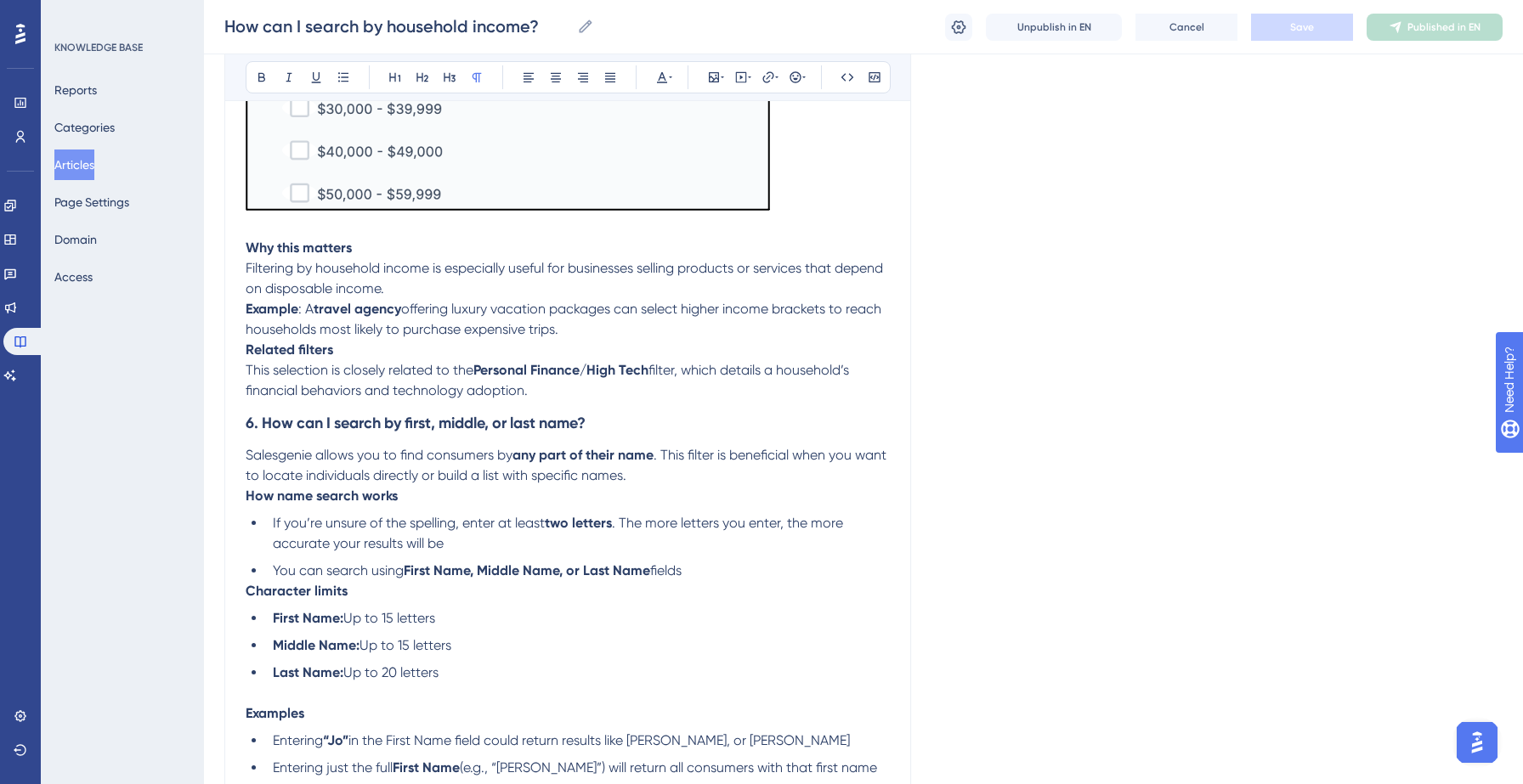
click at [243, 422] on div "How can I search by household income? Bold Italic Underline Bullet Point Headin…" at bounding box center [567, 348] width 687 height 1417
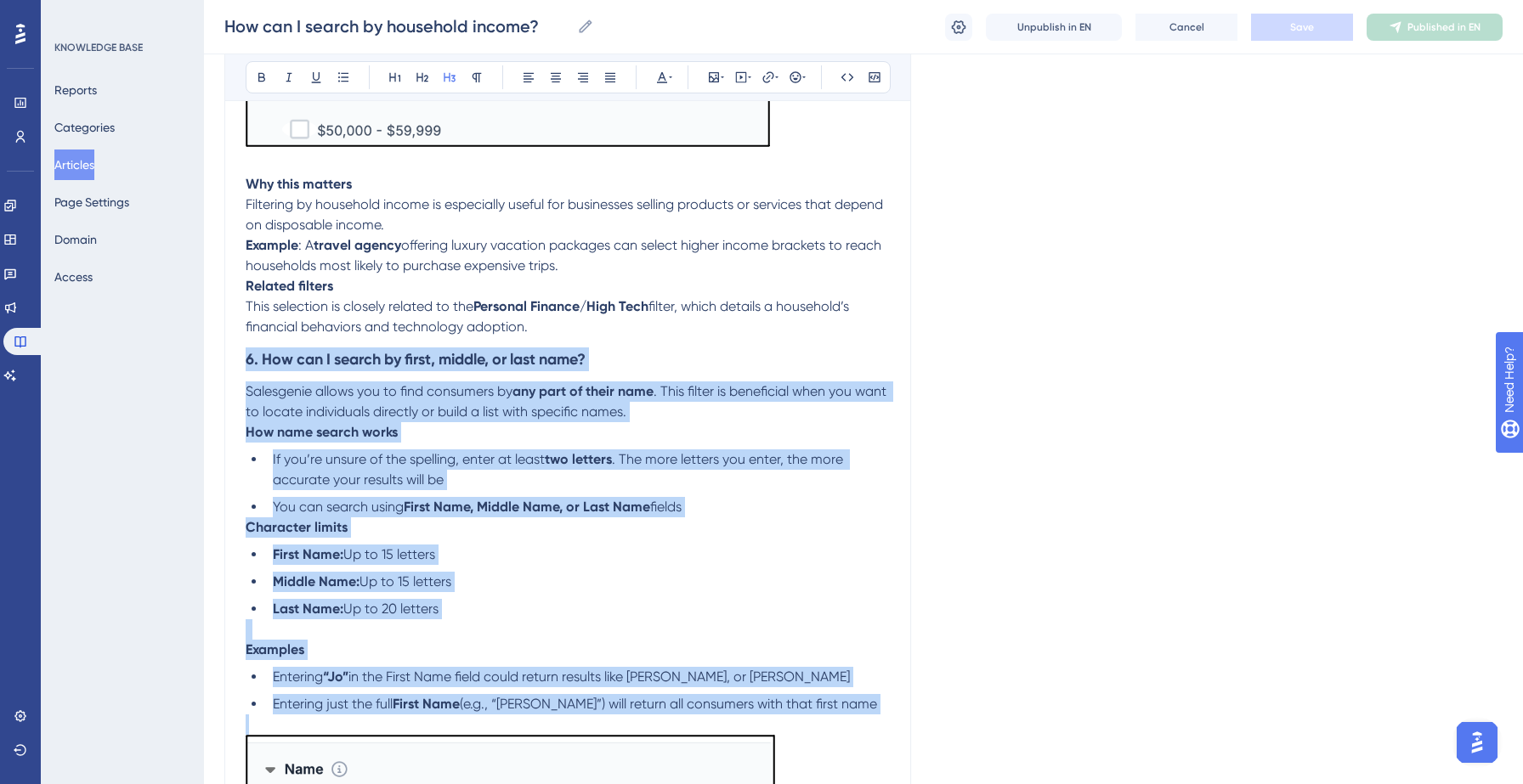
scroll to position [988, 0]
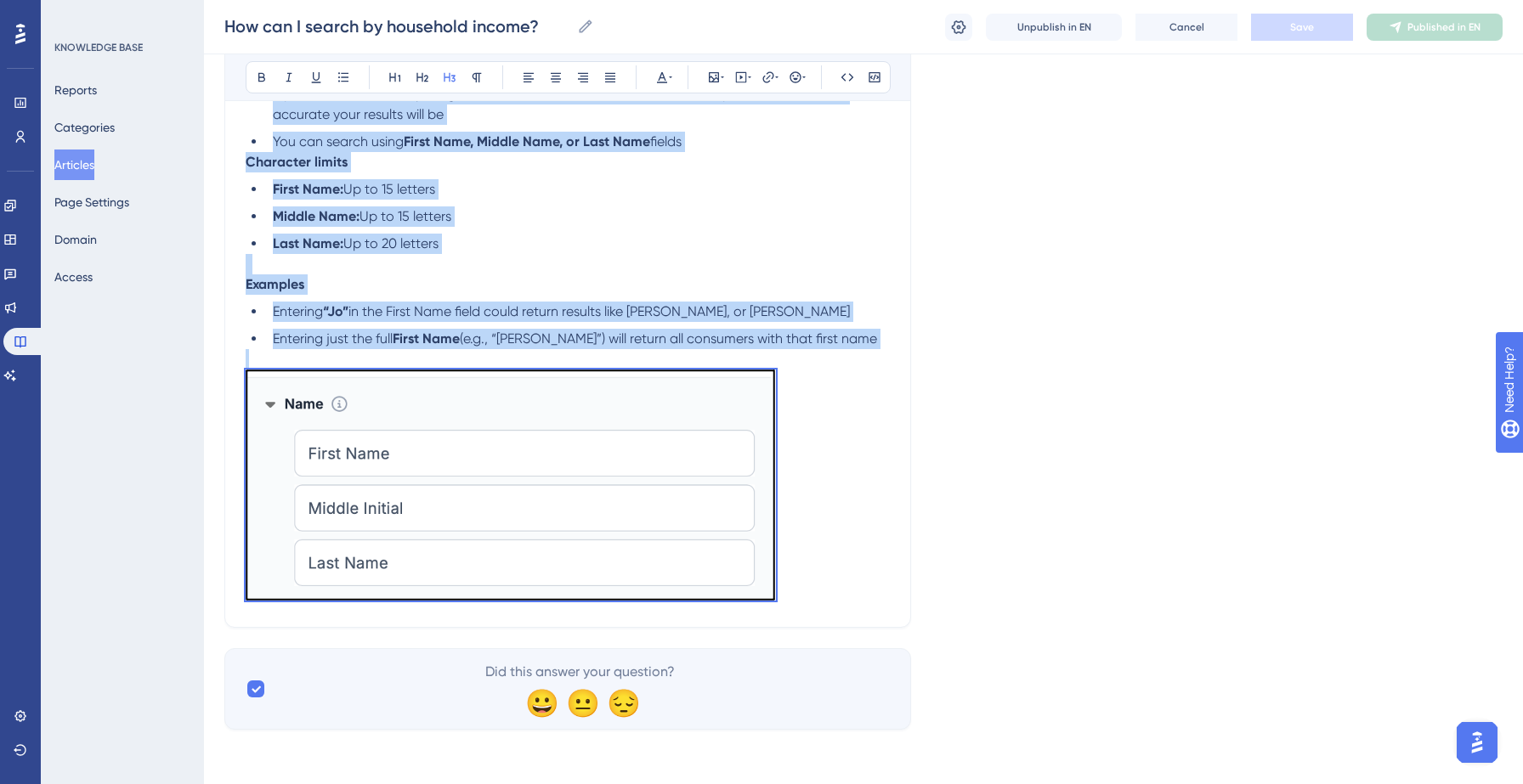
drag, startPoint x: 246, startPoint y: 424, endPoint x: 778, endPoint y: 813, distance: 659.0
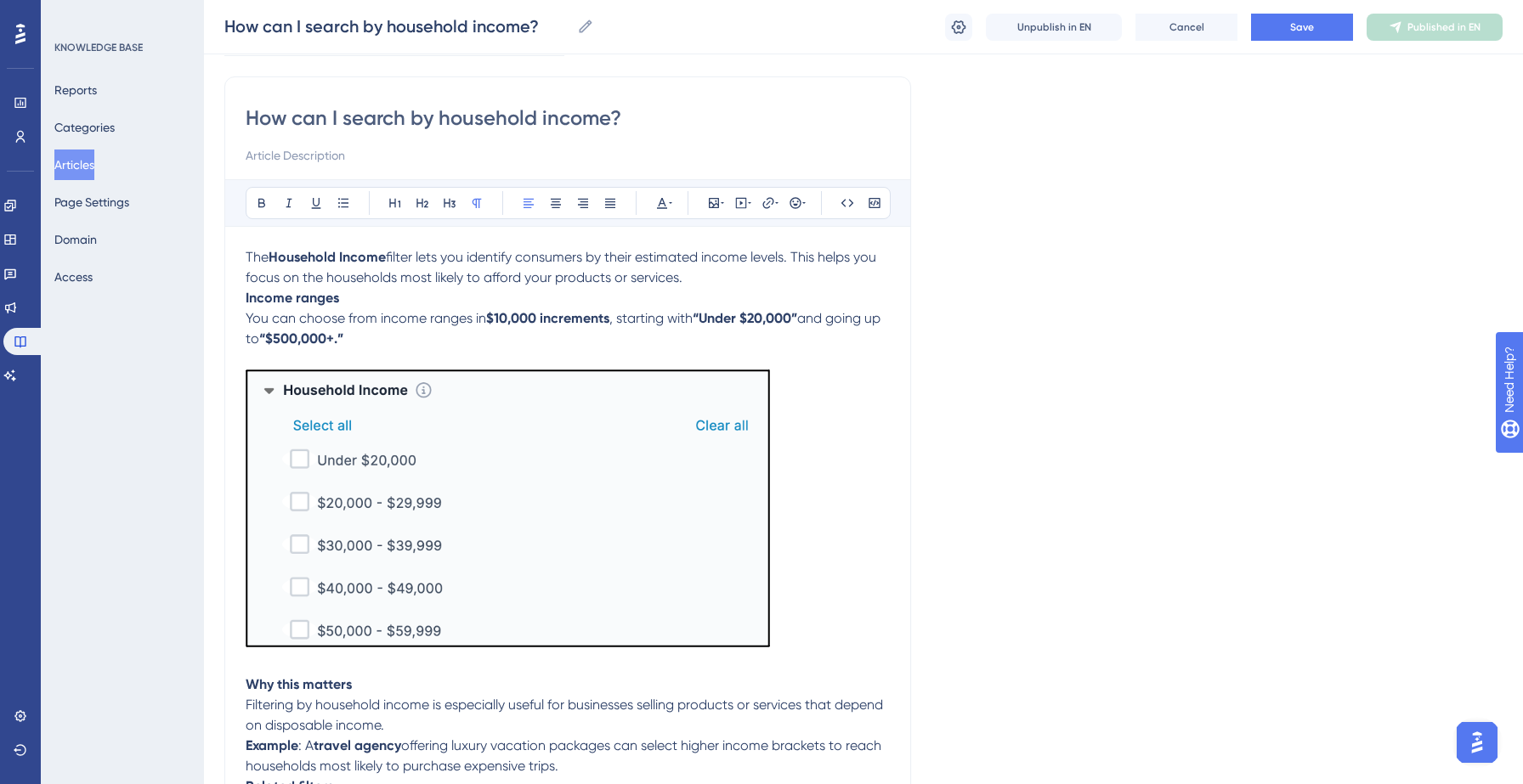
scroll to position [0, 0]
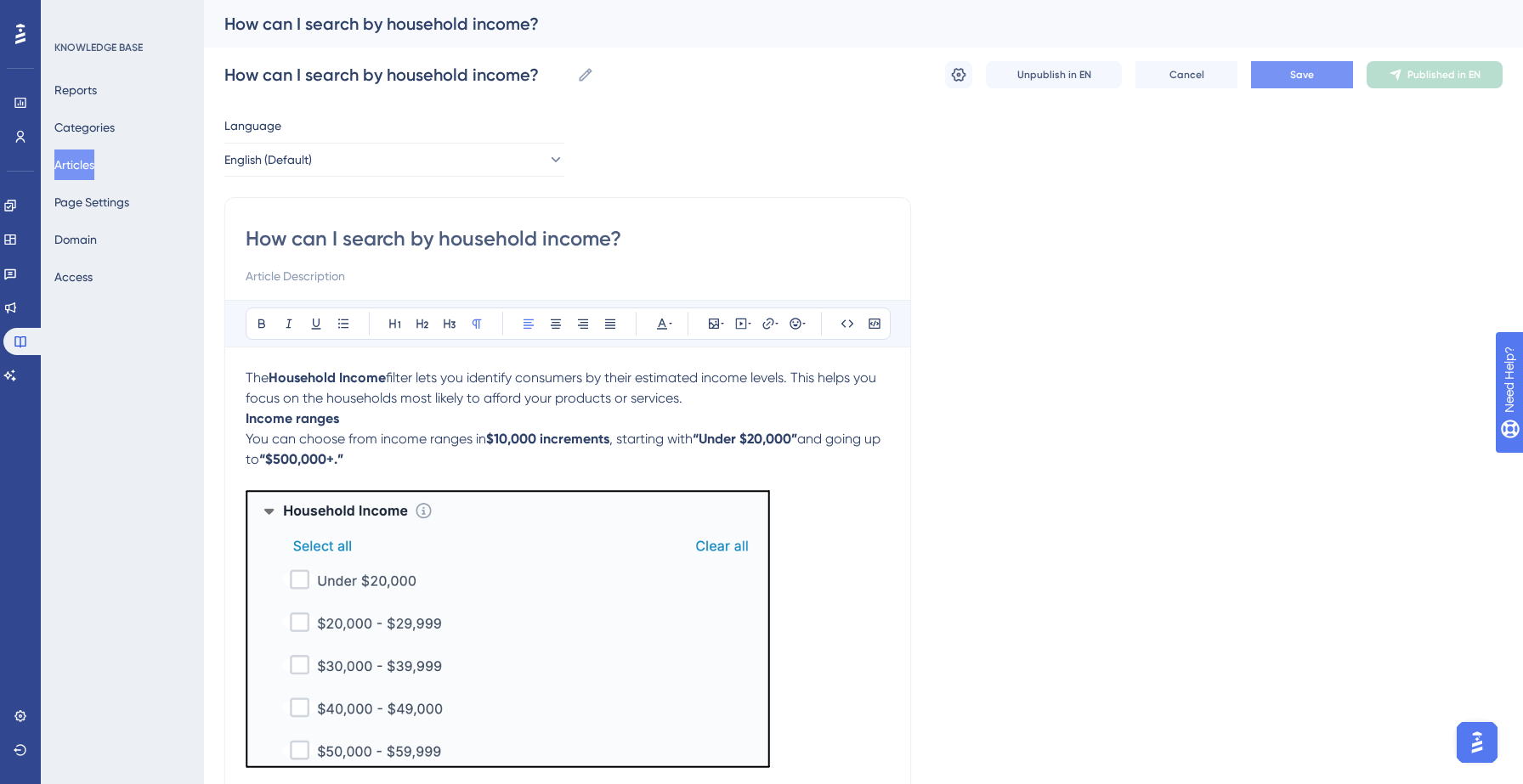
click at [1313, 79] on span "Save" at bounding box center [1301, 75] width 24 height 13
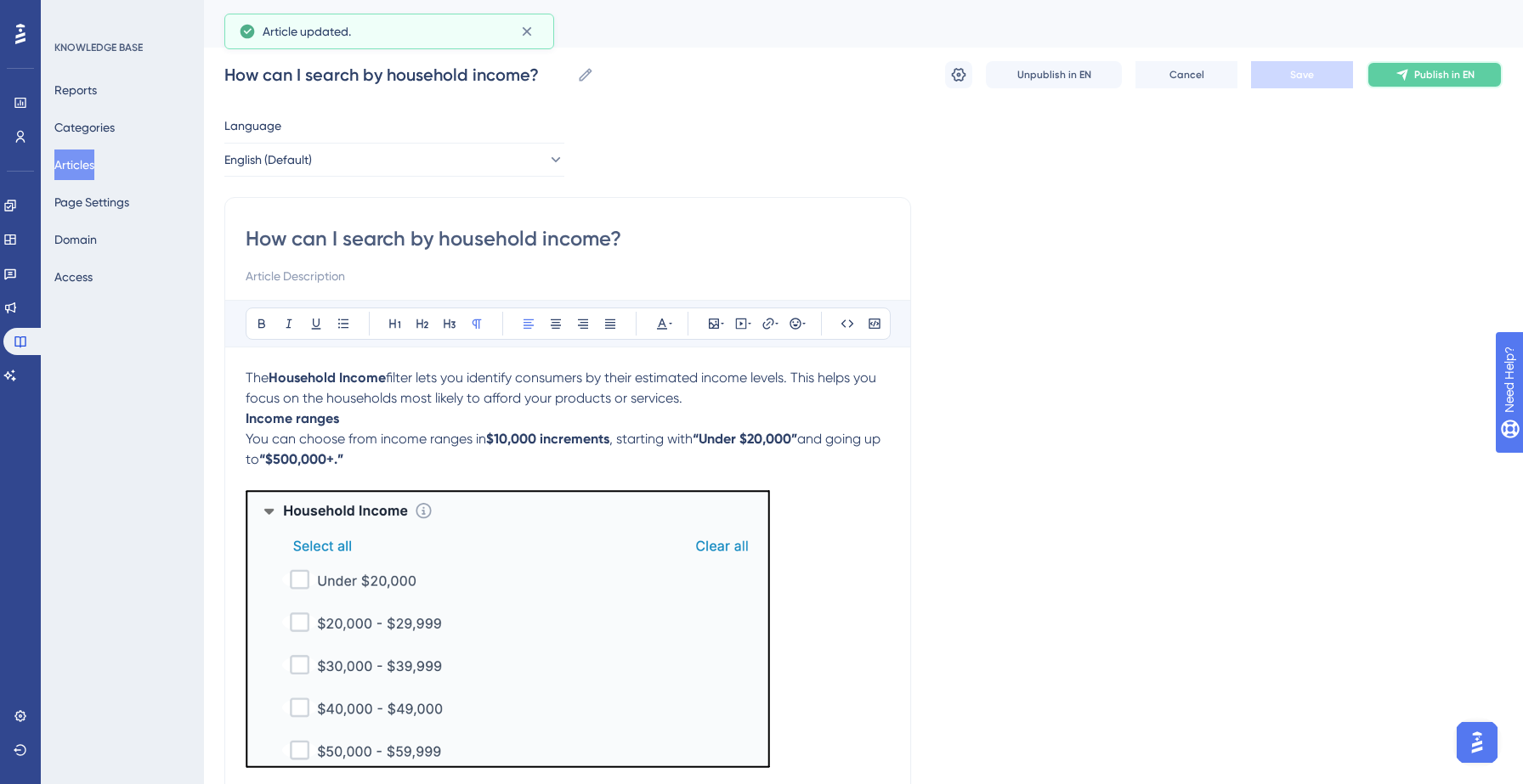
click at [1398, 70] on icon at bounding box center [1402, 75] width 13 height 13
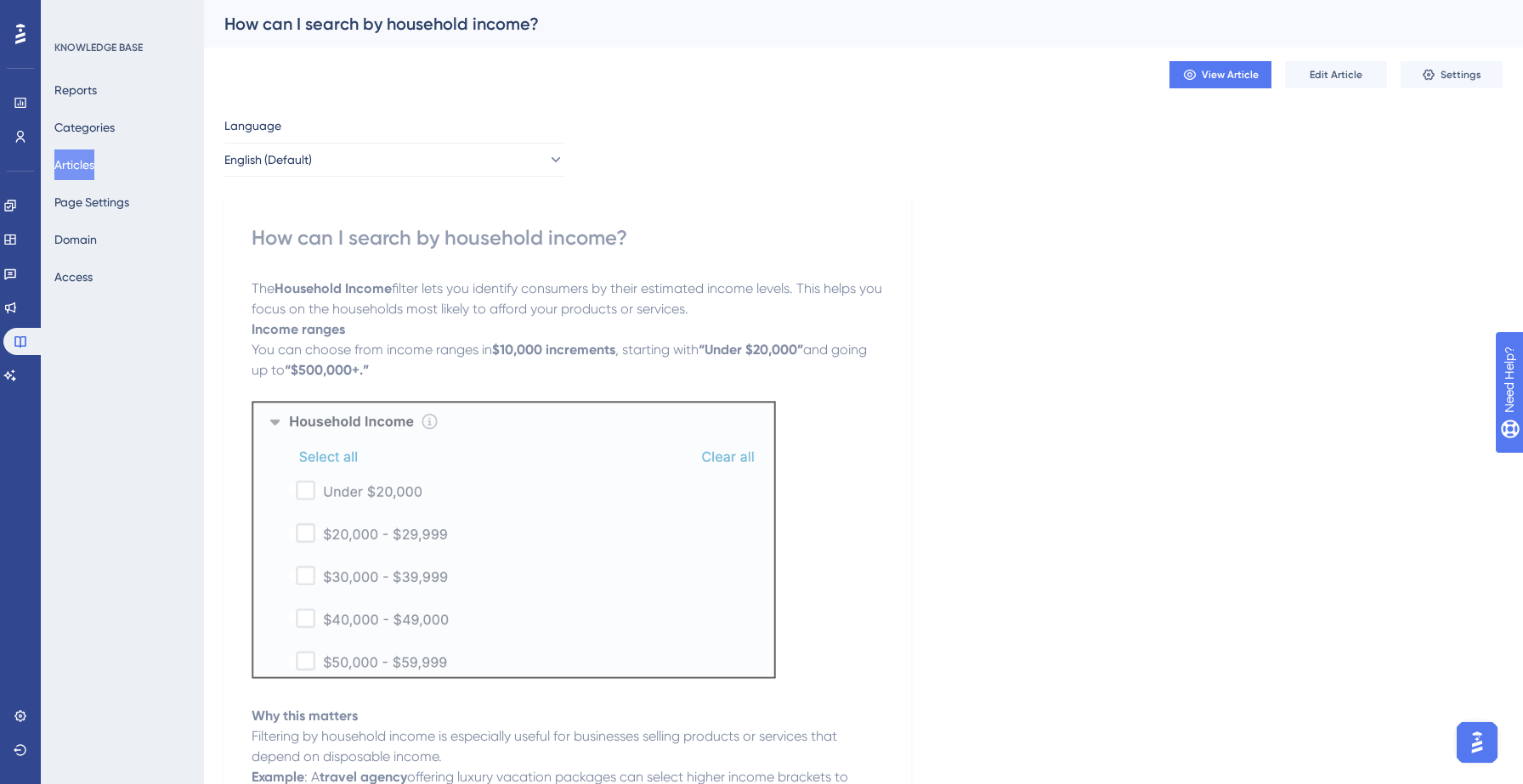
click at [95, 160] on button "Articles" at bounding box center [74, 165] width 40 height 30
